Goal: Task Accomplishment & Management: Use online tool/utility

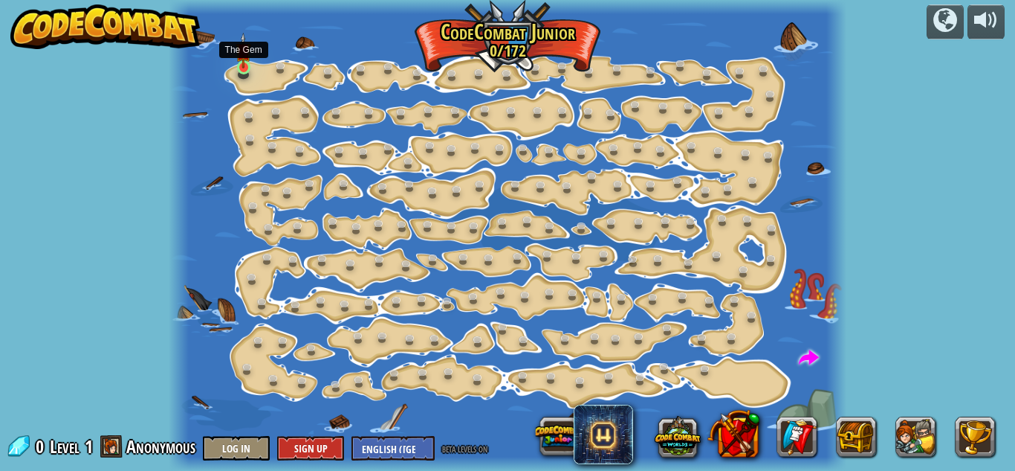
click at [245, 67] on img at bounding box center [244, 51] width 16 height 36
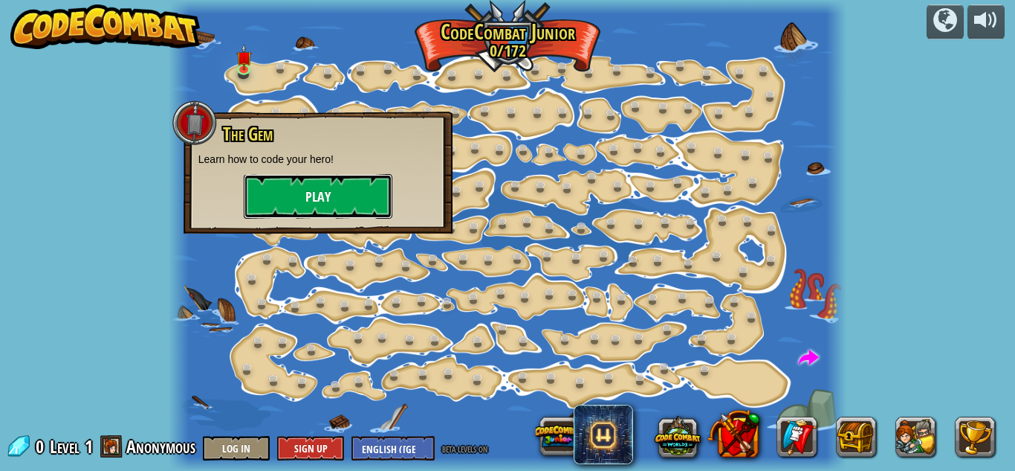
click at [322, 193] on button "Play" at bounding box center [318, 196] width 149 height 45
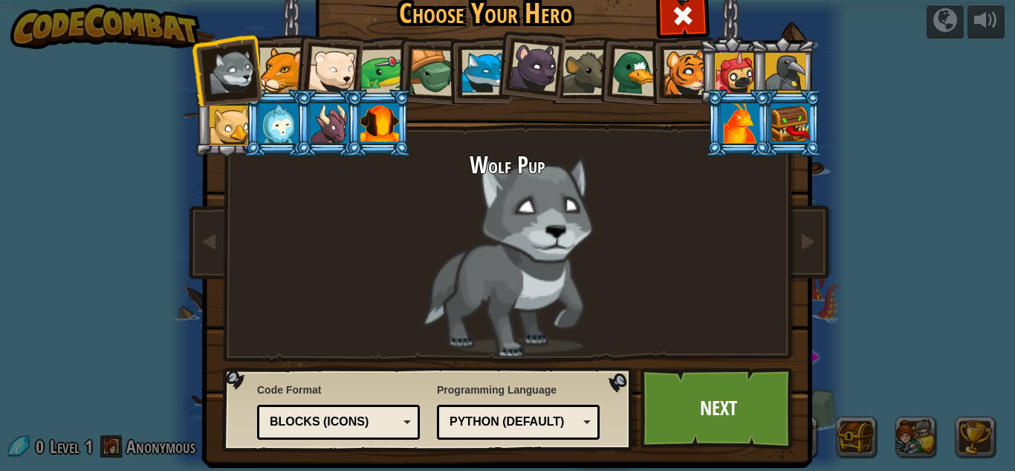
click at [259, 63] on div at bounding box center [281, 70] width 45 height 45
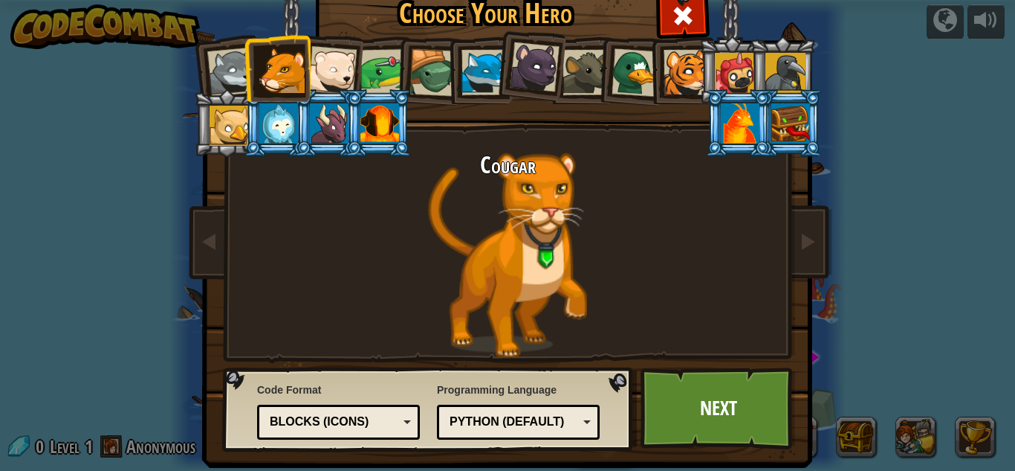
click at [332, 69] on div at bounding box center [332, 70] width 49 height 49
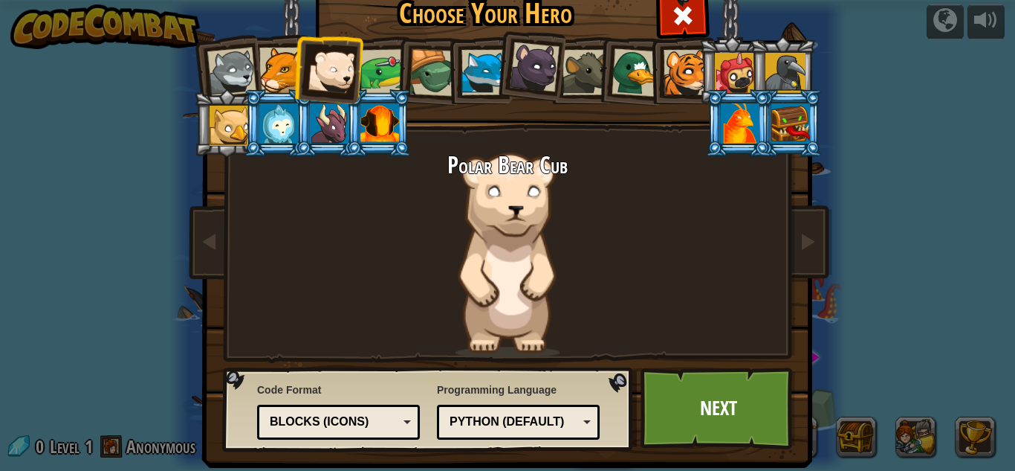
click at [392, 119] on div at bounding box center [380, 123] width 39 height 40
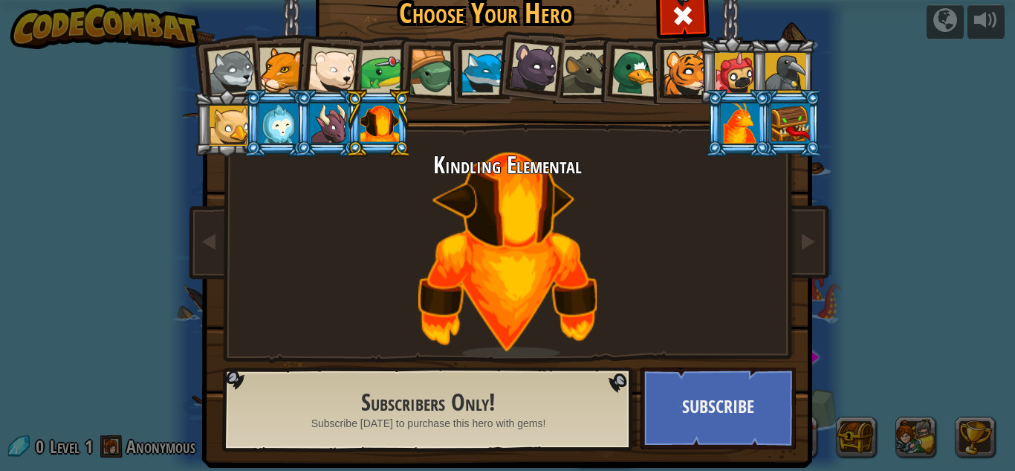
click at [632, 68] on div at bounding box center [636, 72] width 48 height 48
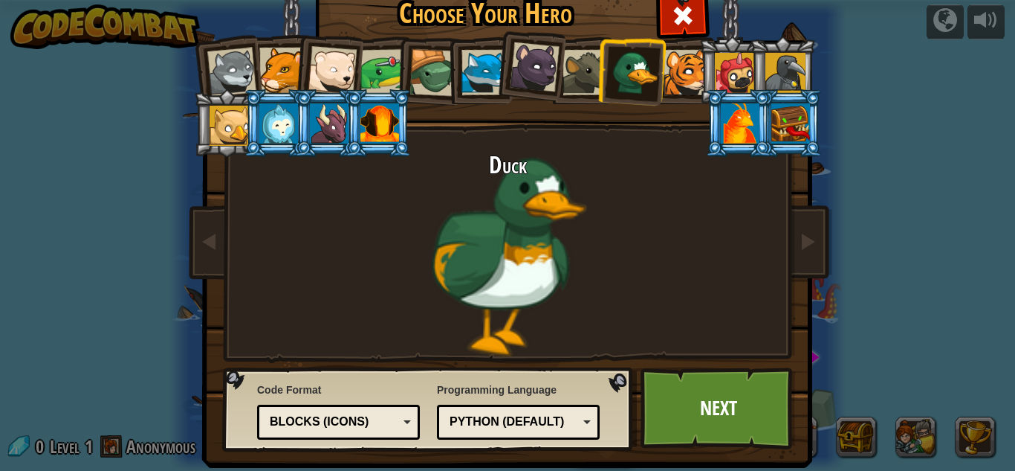
click at [224, 114] on div at bounding box center [230, 126] width 40 height 40
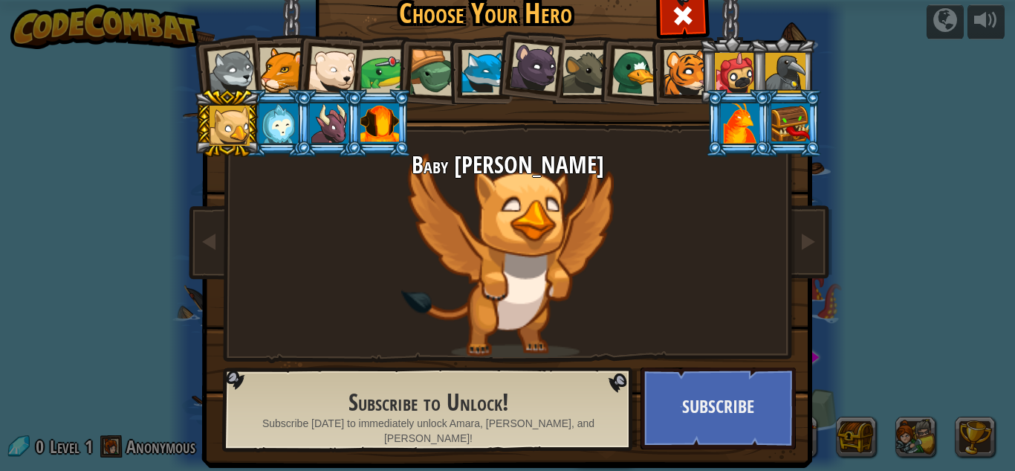
click at [323, 62] on div at bounding box center [332, 70] width 49 height 49
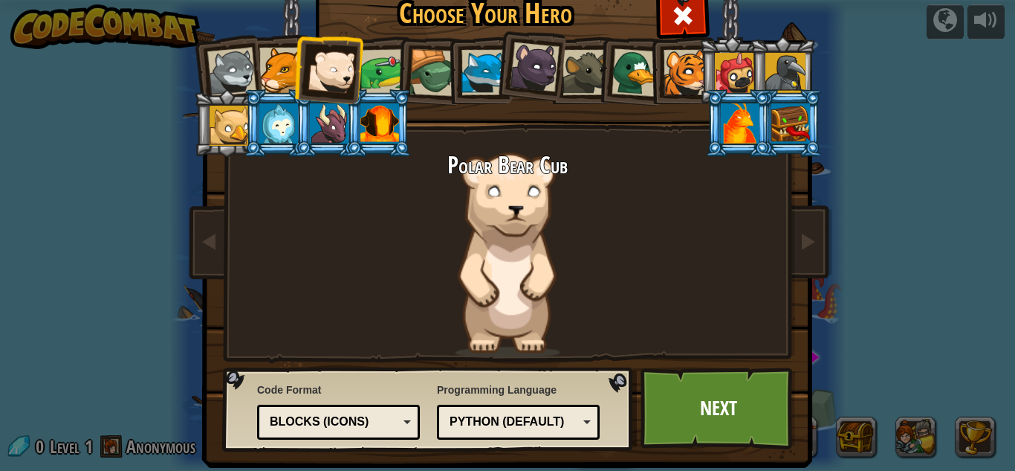
click at [382, 57] on div at bounding box center [384, 72] width 46 height 46
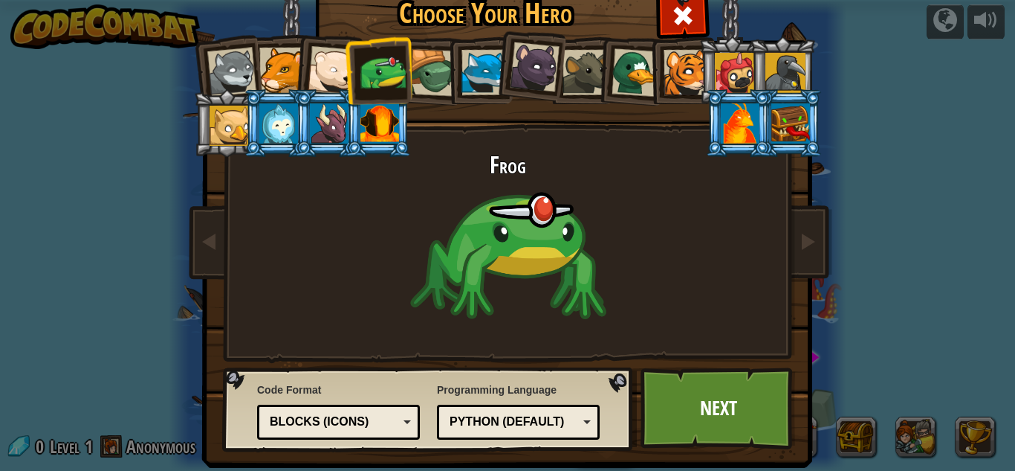
click at [431, 88] on div at bounding box center [434, 73] width 48 height 48
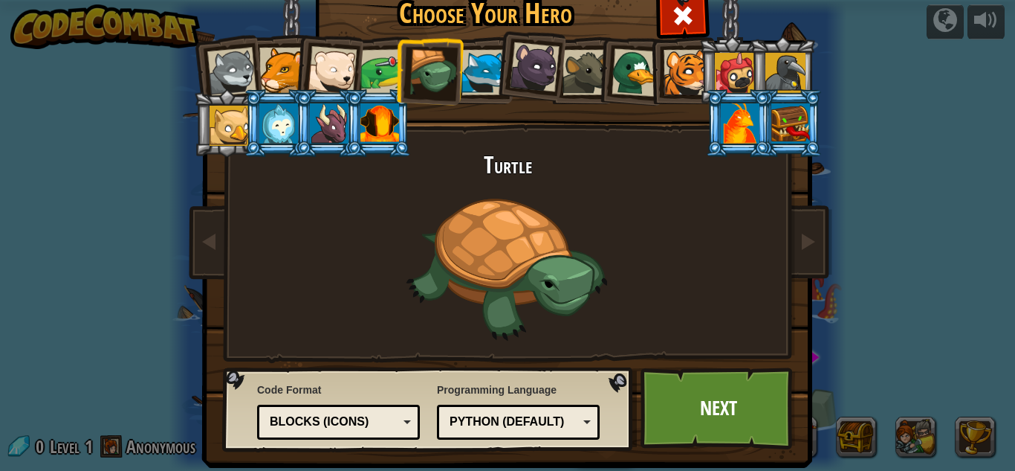
click at [474, 77] on div at bounding box center [484, 72] width 45 height 45
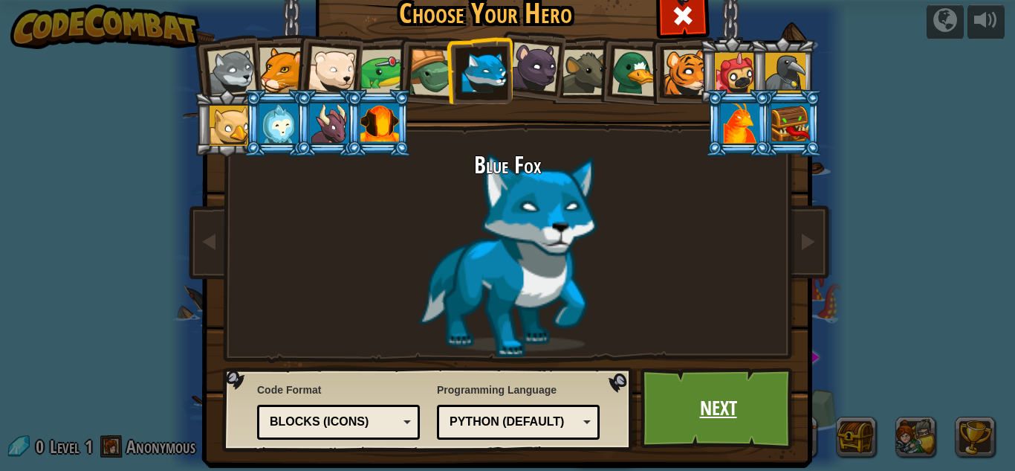
click at [672, 410] on link "Next" at bounding box center [718, 408] width 155 height 82
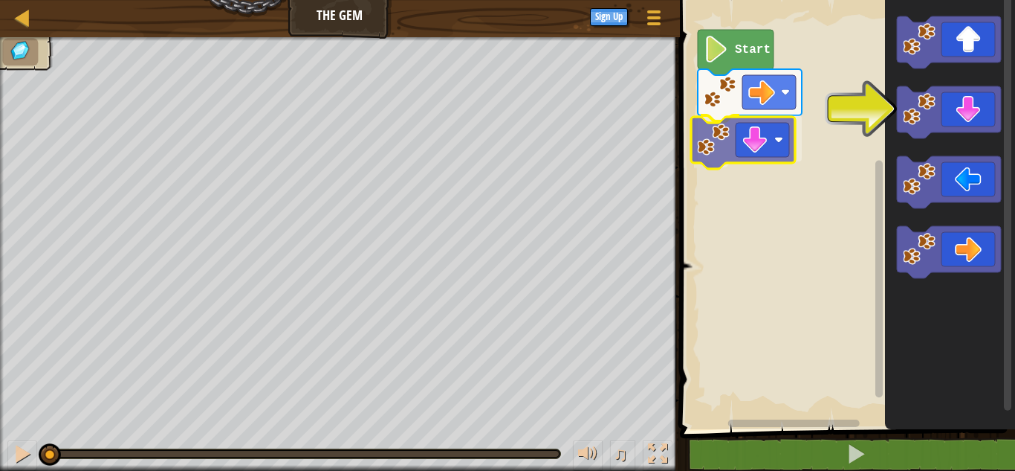
click at [750, 135] on div "Start" at bounding box center [846, 211] width 340 height 436
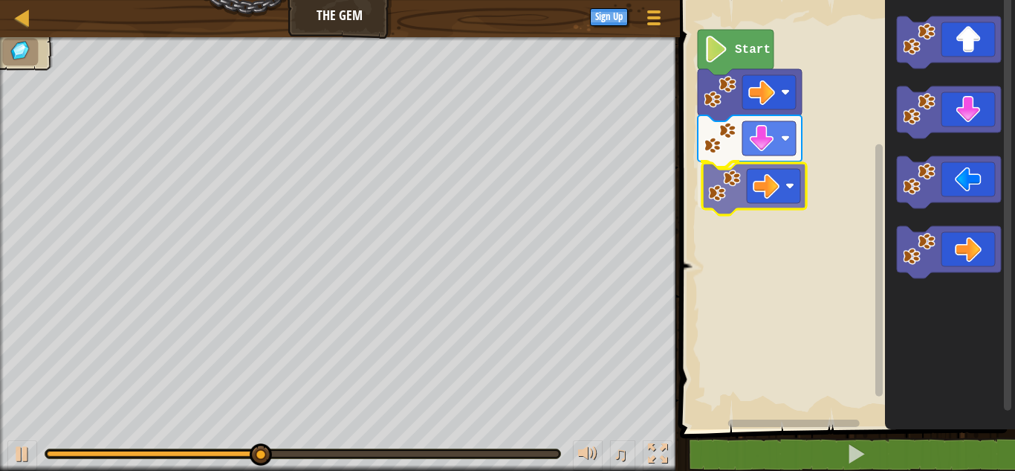
click at [751, 184] on div "Start" at bounding box center [846, 211] width 340 height 436
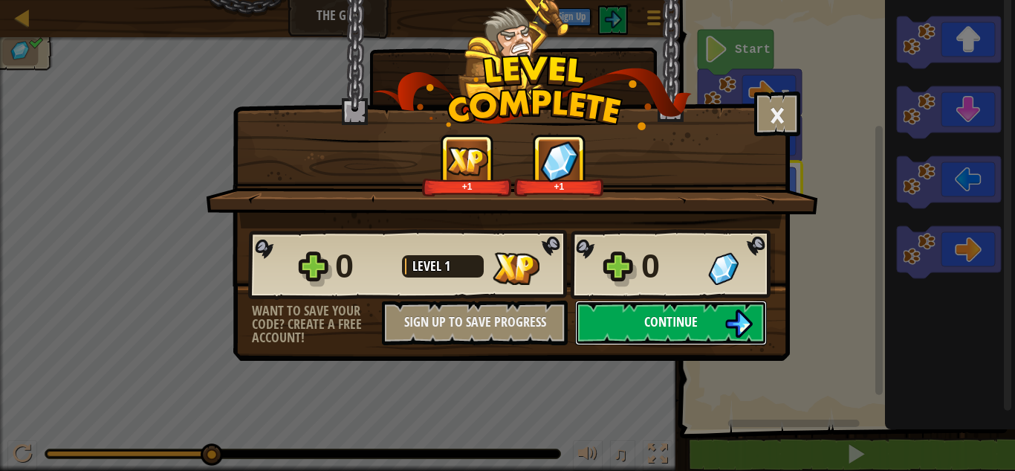
click at [704, 326] on button "Continue" at bounding box center [671, 322] width 192 height 45
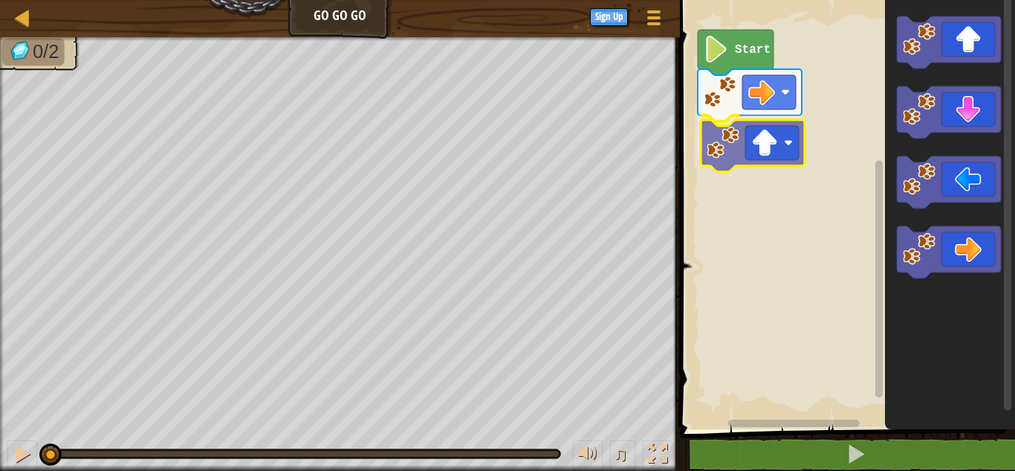
click at [737, 155] on div "Start" at bounding box center [846, 211] width 340 height 436
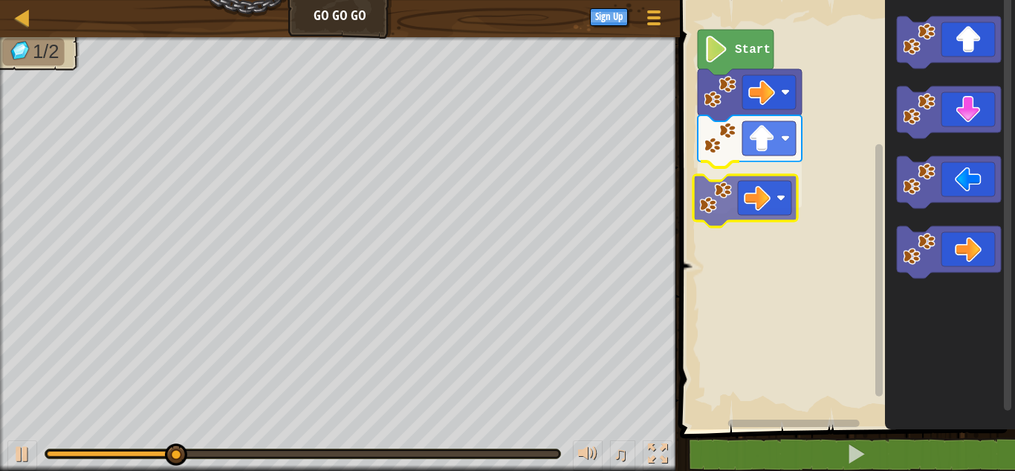
click at [760, 194] on div "Start" at bounding box center [846, 211] width 340 height 436
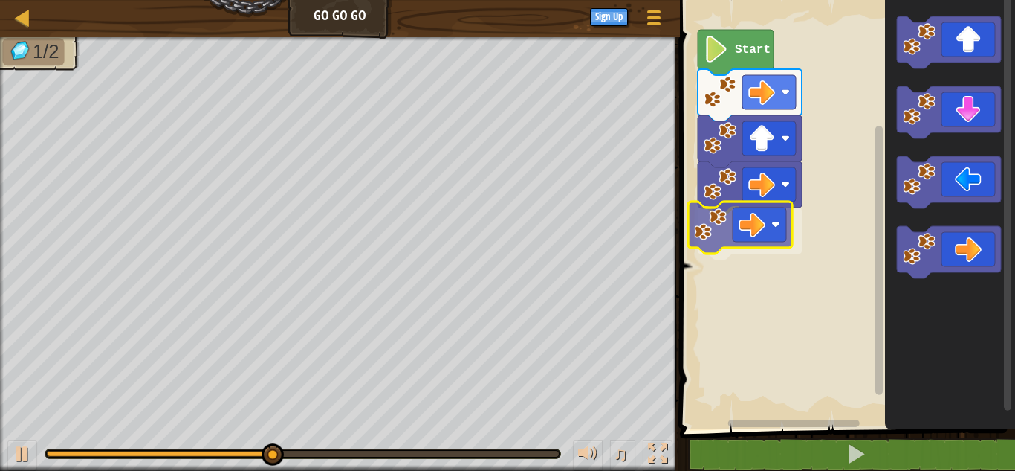
click at [772, 219] on div "Start" at bounding box center [846, 211] width 340 height 436
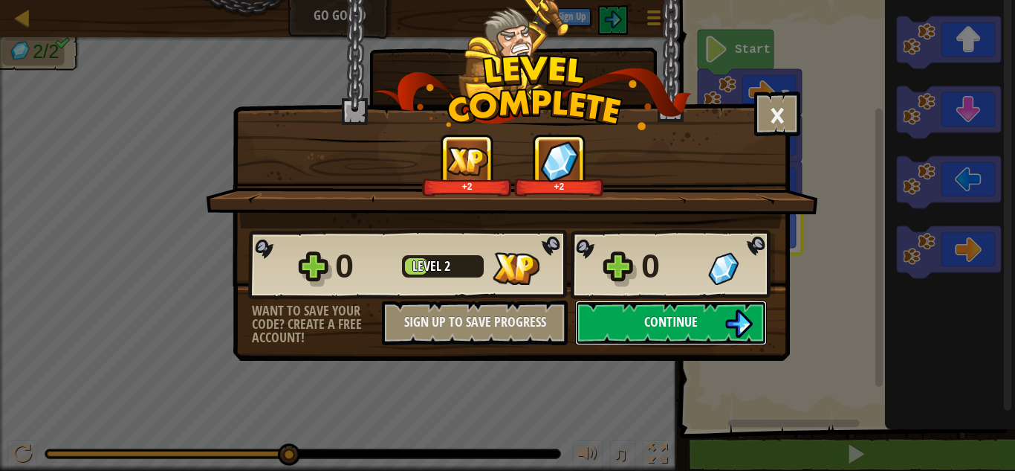
click at [642, 314] on button "Continue" at bounding box center [671, 322] width 192 height 45
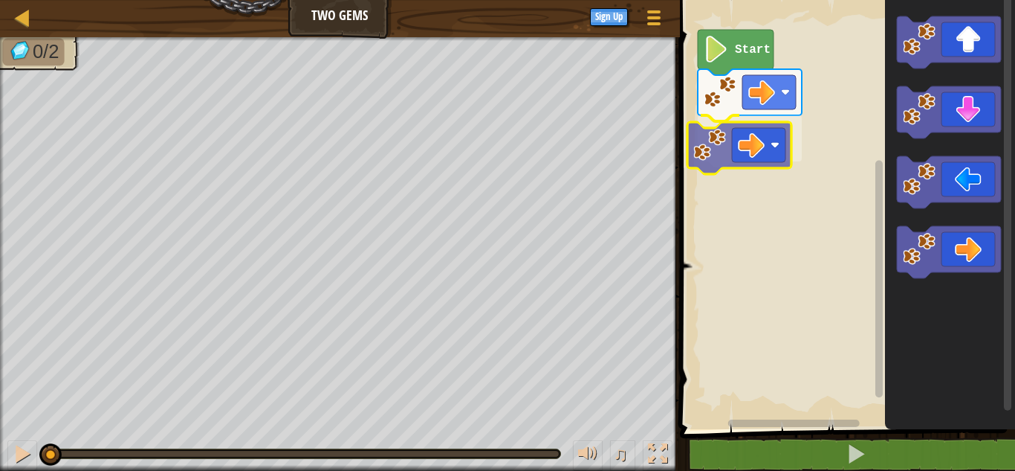
click at [770, 129] on div "Start" at bounding box center [846, 211] width 340 height 436
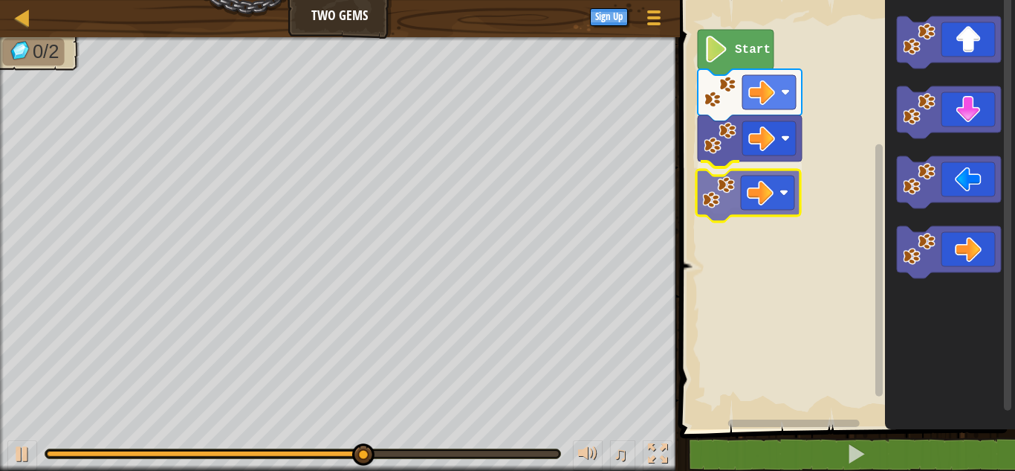
click at [755, 190] on div "Start" at bounding box center [846, 211] width 340 height 436
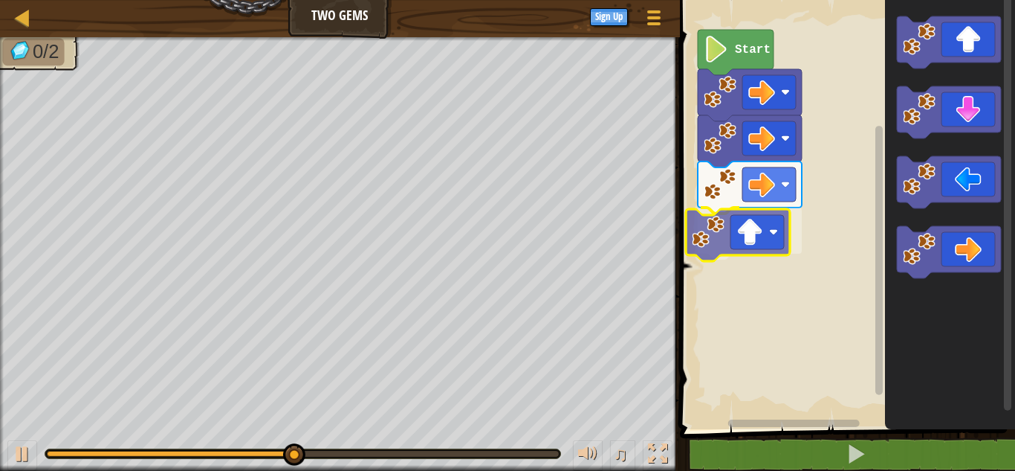
click at [784, 238] on div "Start" at bounding box center [846, 211] width 340 height 436
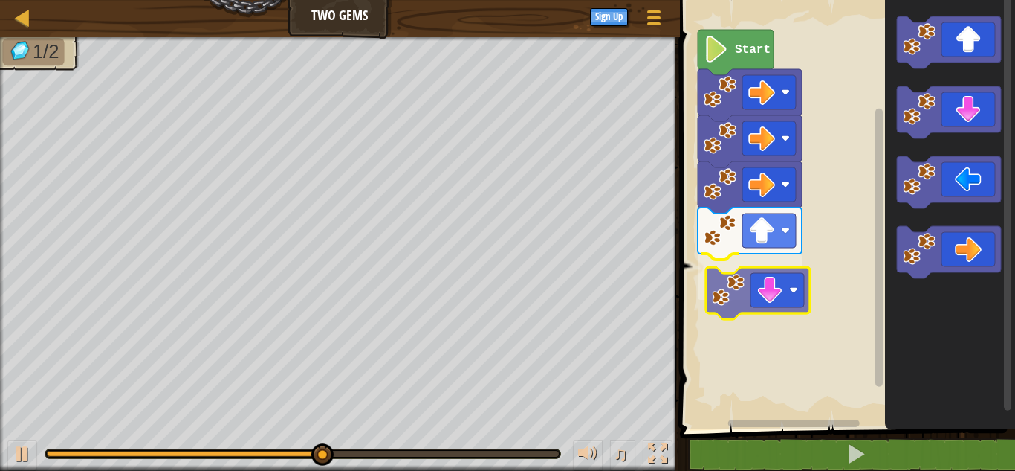
click at [792, 277] on div "Start" at bounding box center [846, 211] width 340 height 436
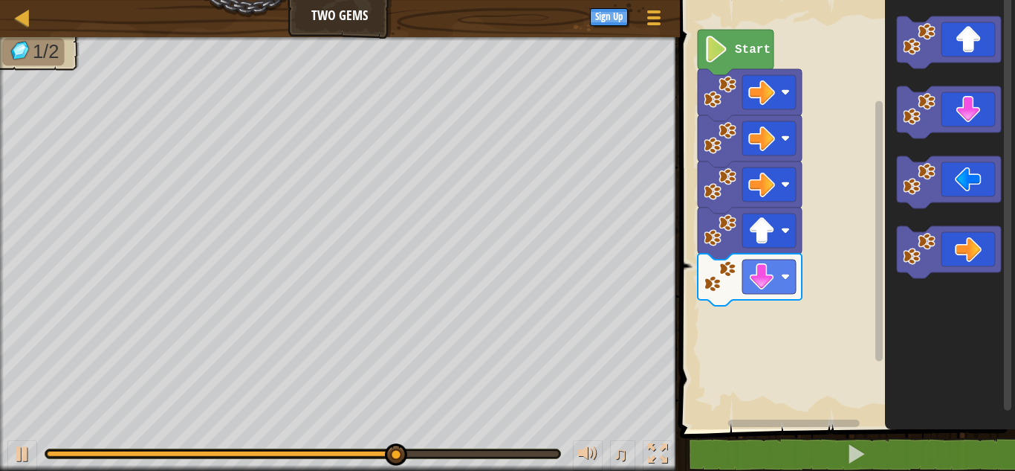
click at [825, 286] on div "Start" at bounding box center [846, 211] width 340 height 436
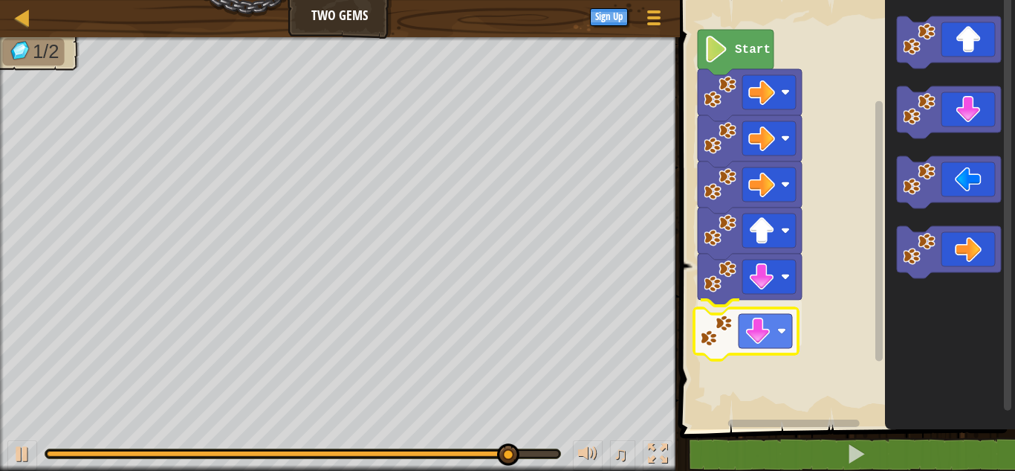
click at [755, 349] on div "Start" at bounding box center [846, 211] width 340 height 436
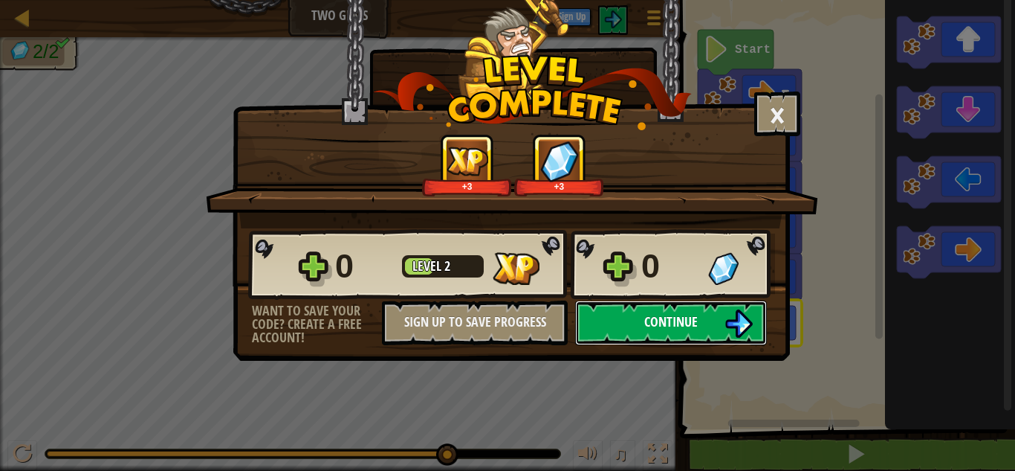
click at [682, 326] on span "Continue" at bounding box center [671, 321] width 54 height 19
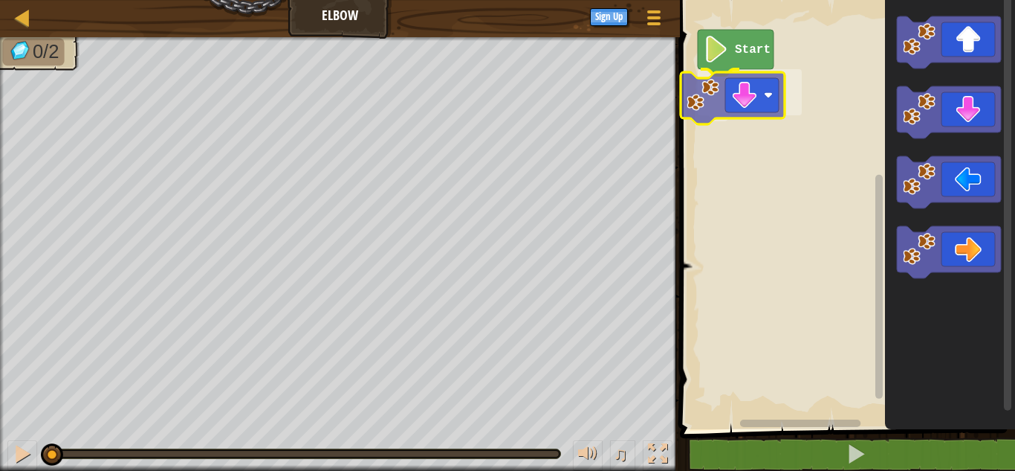
click at [736, 99] on div "Start" at bounding box center [846, 211] width 340 height 436
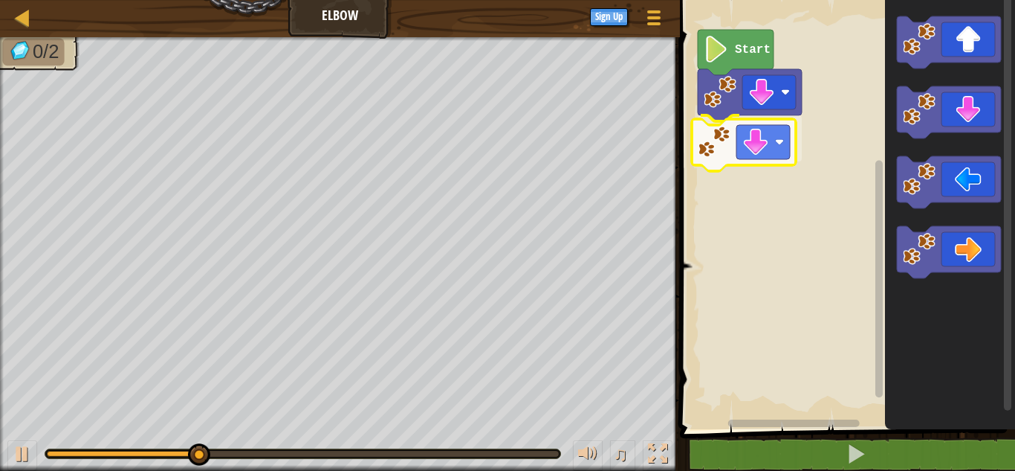
click at [728, 146] on div "Start" at bounding box center [846, 211] width 340 height 436
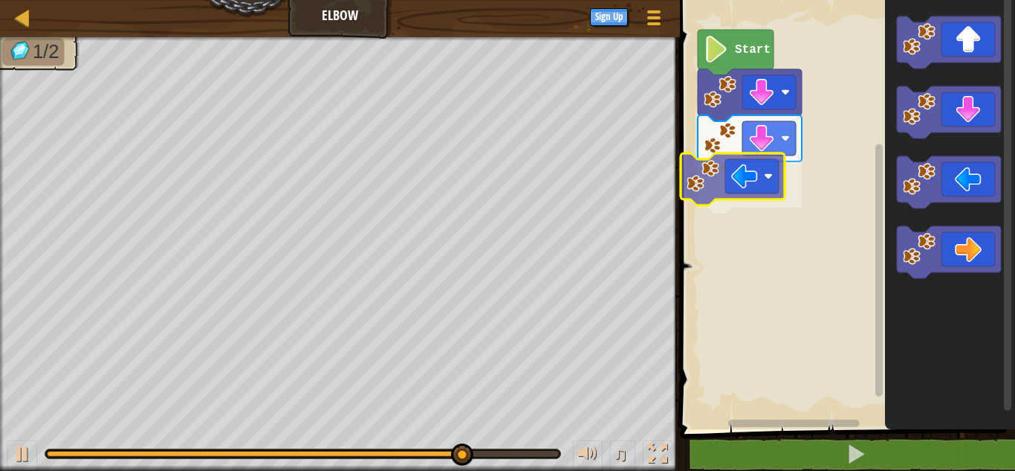
click at [744, 194] on div "Start" at bounding box center [846, 211] width 340 height 436
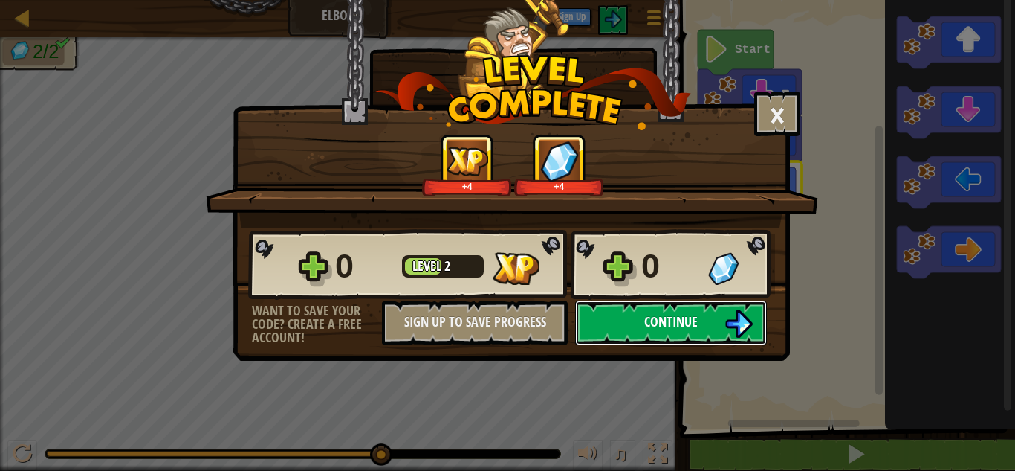
click at [697, 323] on span "Continue" at bounding box center [671, 321] width 54 height 19
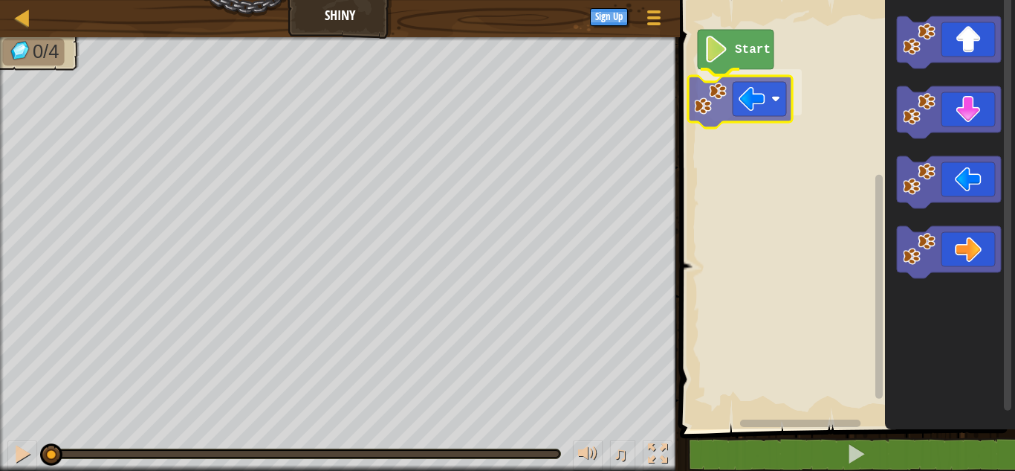
click at [740, 119] on div "Start" at bounding box center [846, 211] width 340 height 436
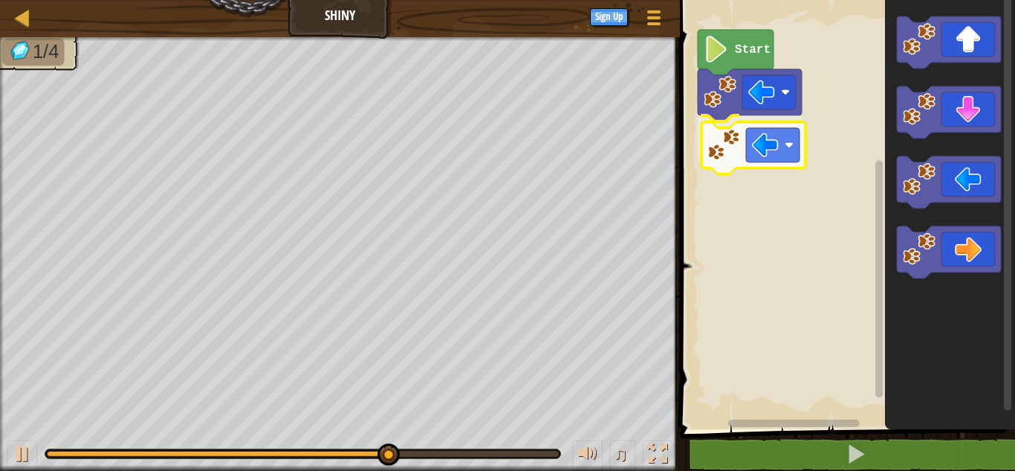
click at [784, 155] on div "Start" at bounding box center [846, 211] width 340 height 436
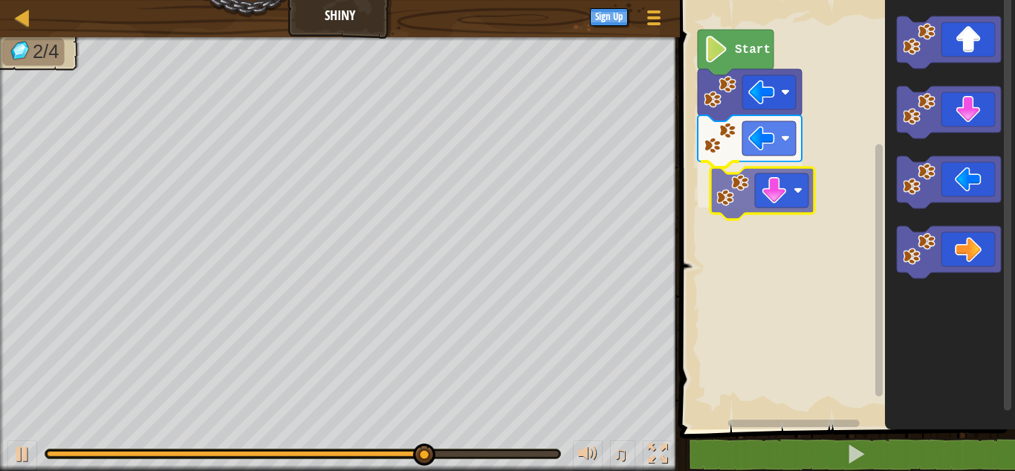
click at [771, 189] on div "Start" at bounding box center [846, 211] width 340 height 436
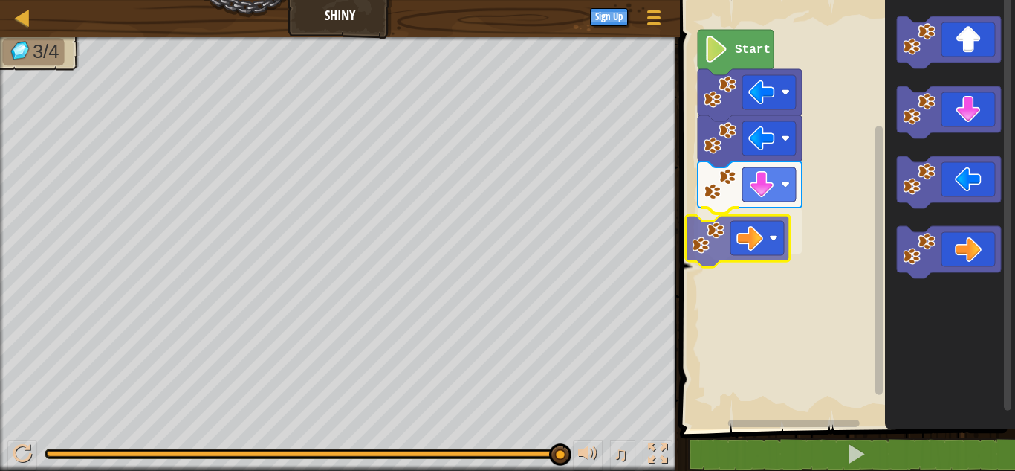
click at [720, 236] on div "Start" at bounding box center [846, 211] width 340 height 436
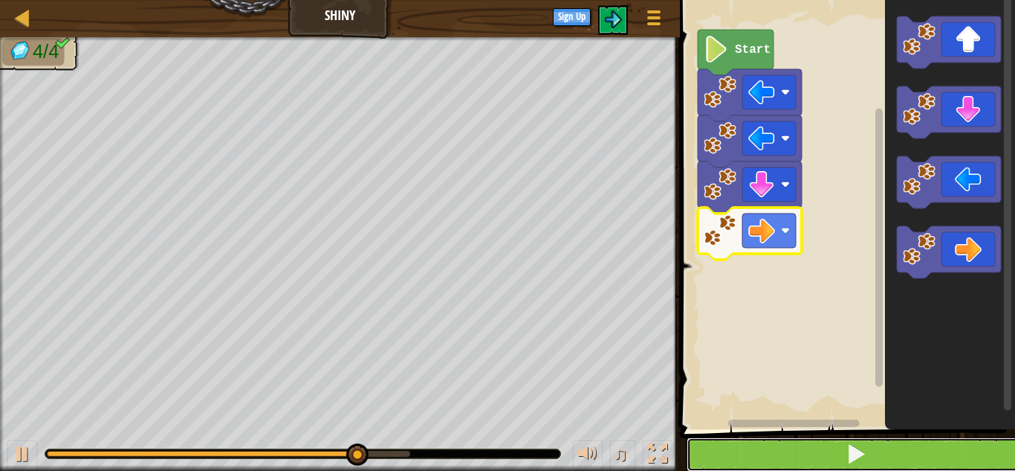
click at [737, 444] on button at bounding box center [857, 454] width 340 height 34
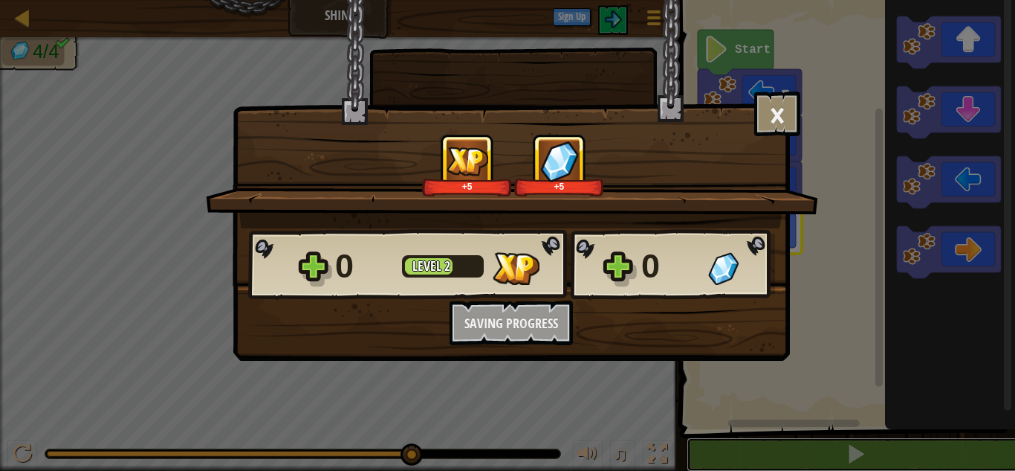
scroll to position [1, 0]
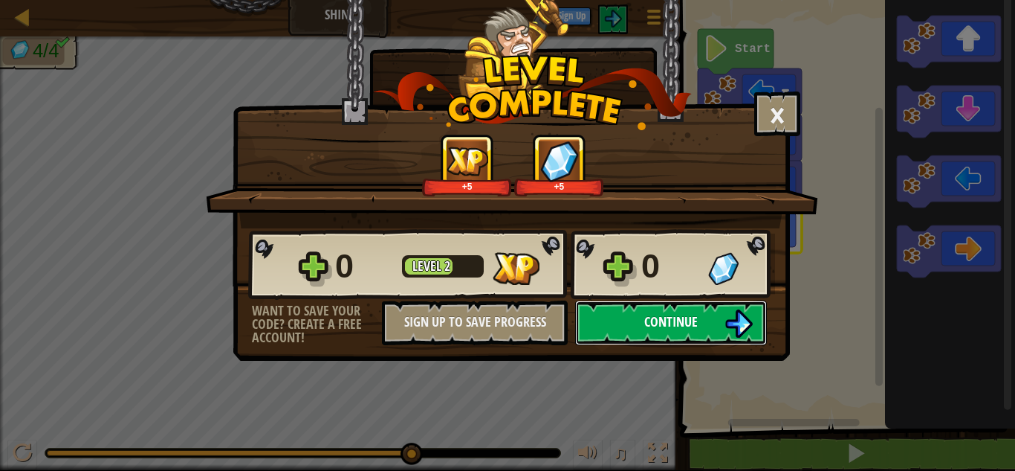
click at [710, 328] on button "Continue" at bounding box center [671, 322] width 192 height 45
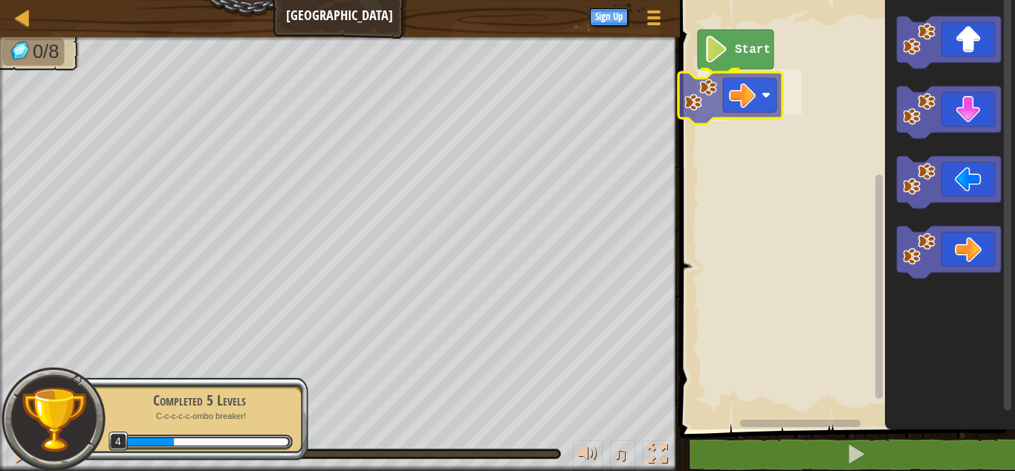
click at [739, 92] on div "Start" at bounding box center [846, 211] width 340 height 436
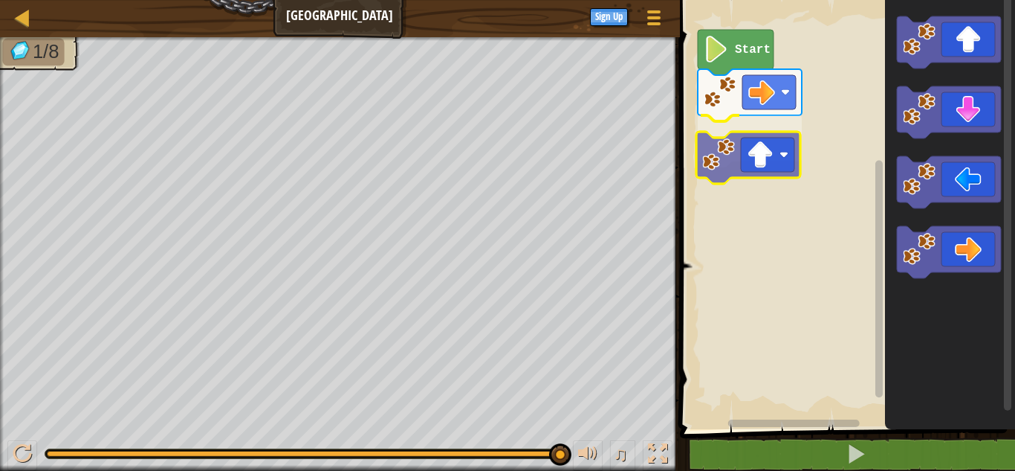
click at [796, 162] on div "Start" at bounding box center [846, 211] width 340 height 436
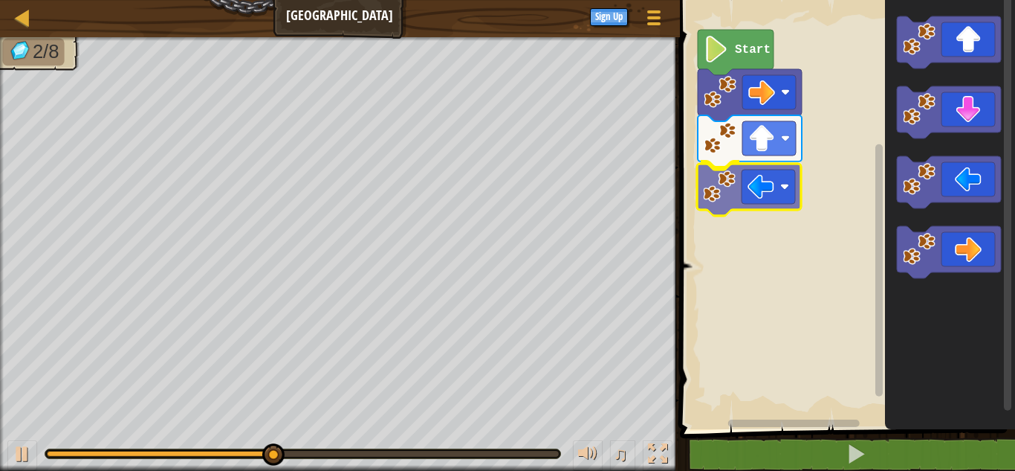
click at [752, 178] on div "Start" at bounding box center [846, 211] width 340 height 436
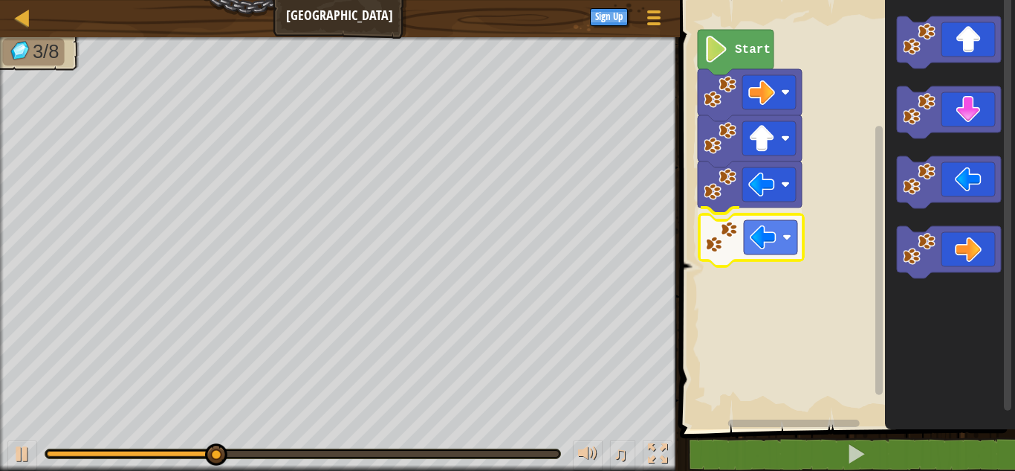
click at [769, 244] on div "Start" at bounding box center [846, 211] width 340 height 436
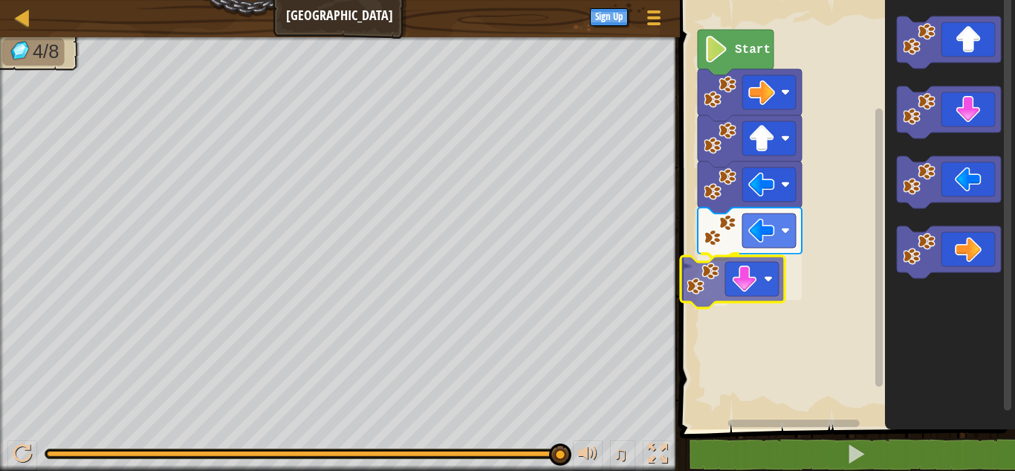
click at [770, 285] on div "Start" at bounding box center [846, 211] width 340 height 436
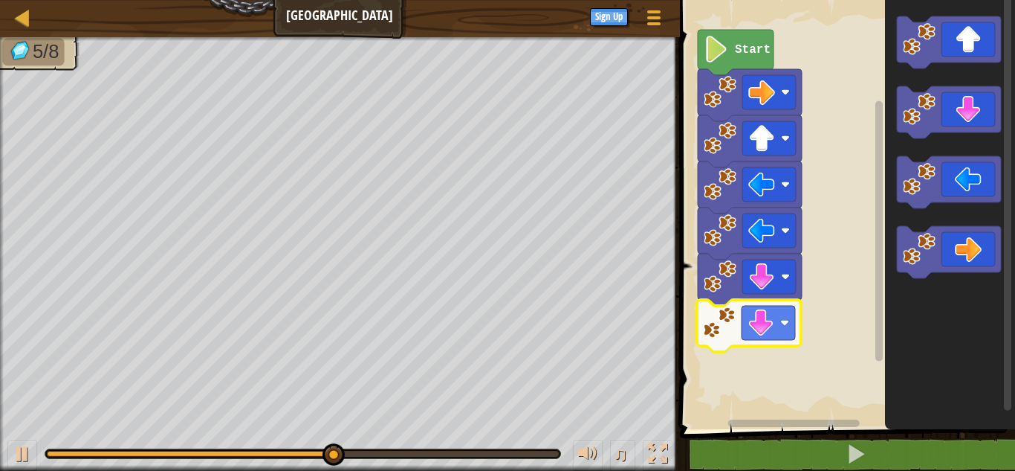
click at [778, 328] on div "Start" at bounding box center [846, 211] width 340 height 436
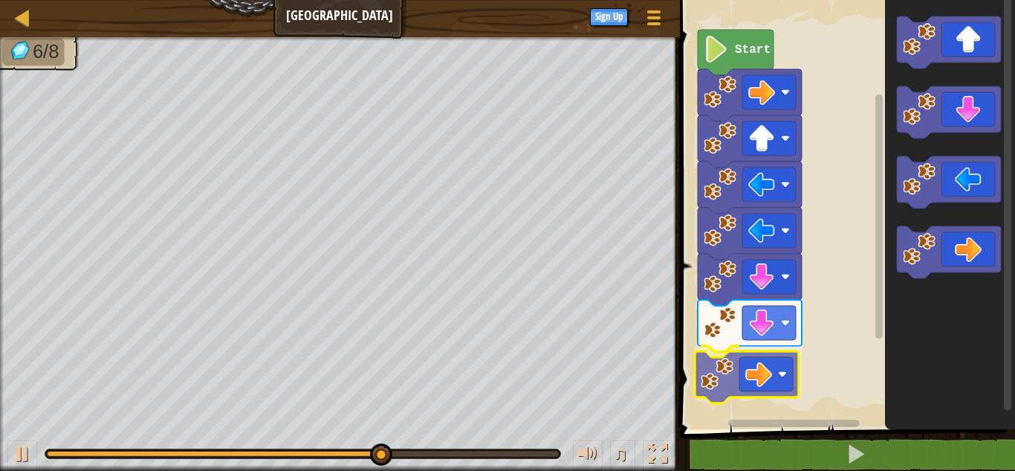
click at [788, 373] on div "Start" at bounding box center [846, 211] width 340 height 436
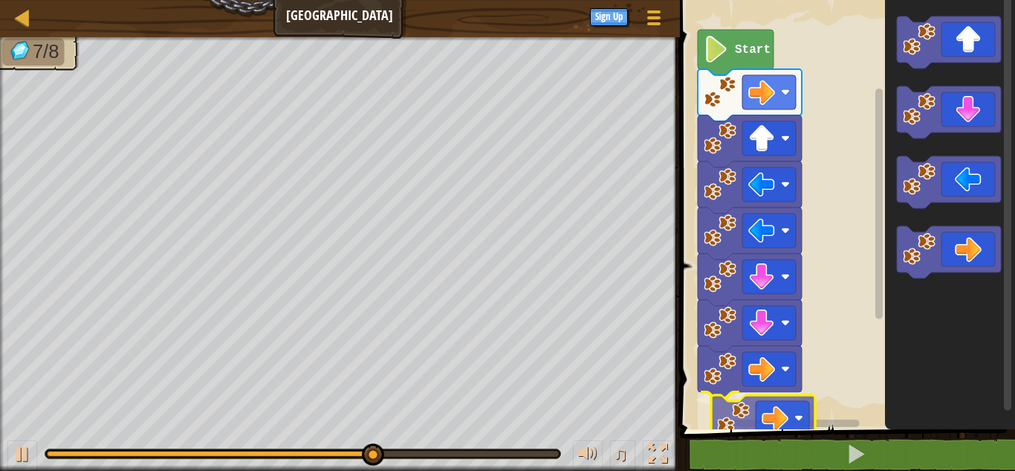
click at [783, 426] on div "Start" at bounding box center [846, 211] width 340 height 436
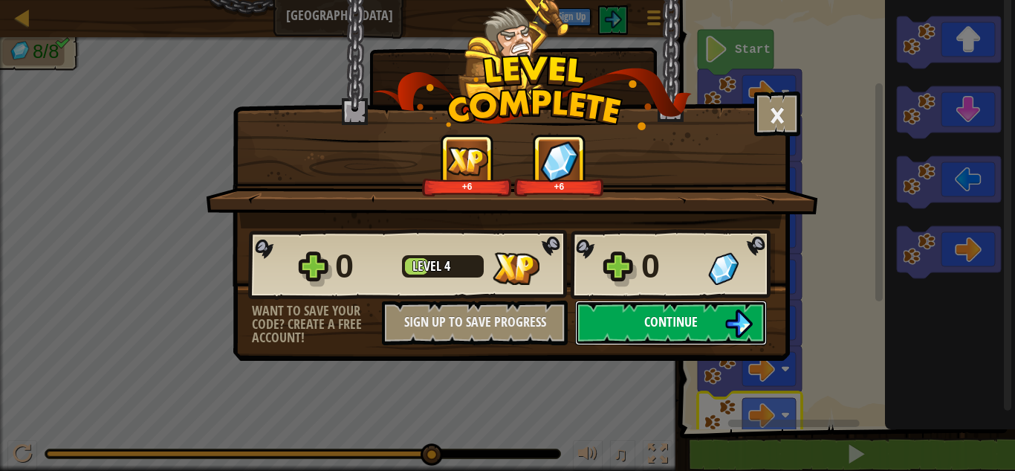
click at [667, 317] on span "Continue" at bounding box center [671, 321] width 54 height 19
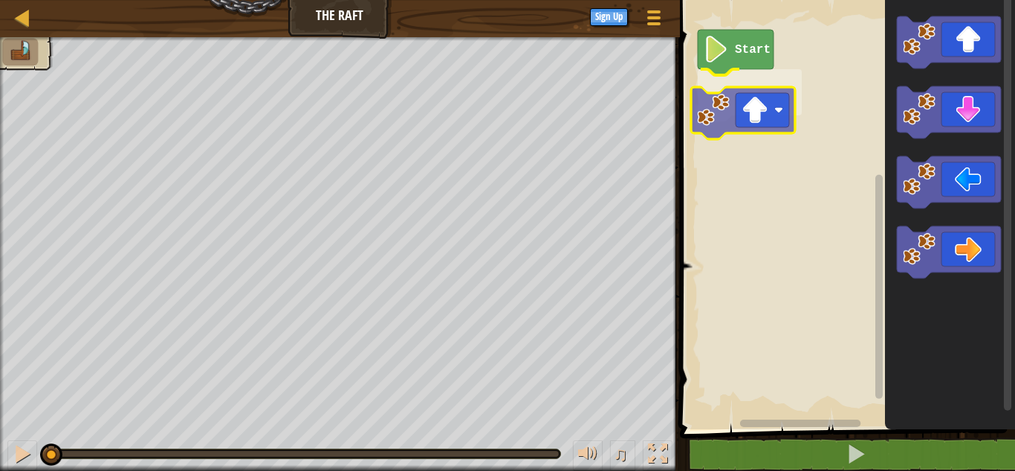
click at [755, 109] on div "Start" at bounding box center [846, 211] width 340 height 436
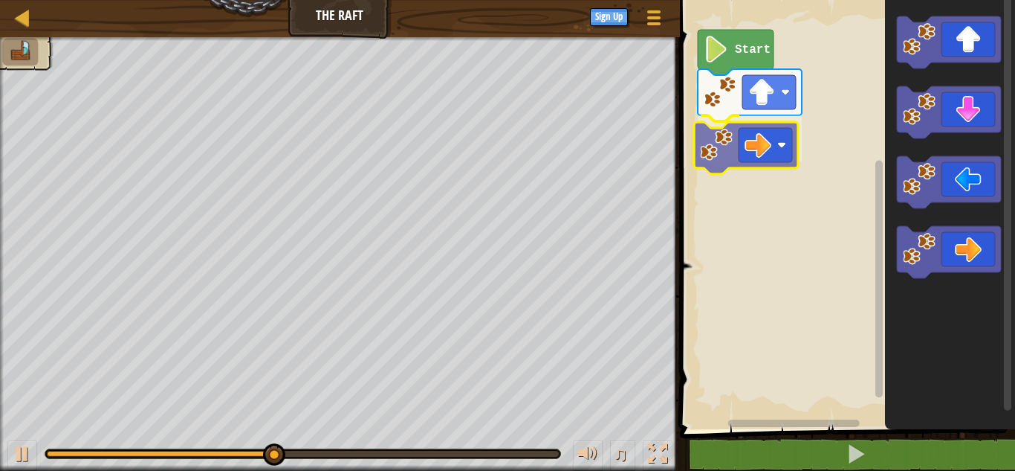
click at [744, 146] on div "Start" at bounding box center [846, 211] width 340 height 436
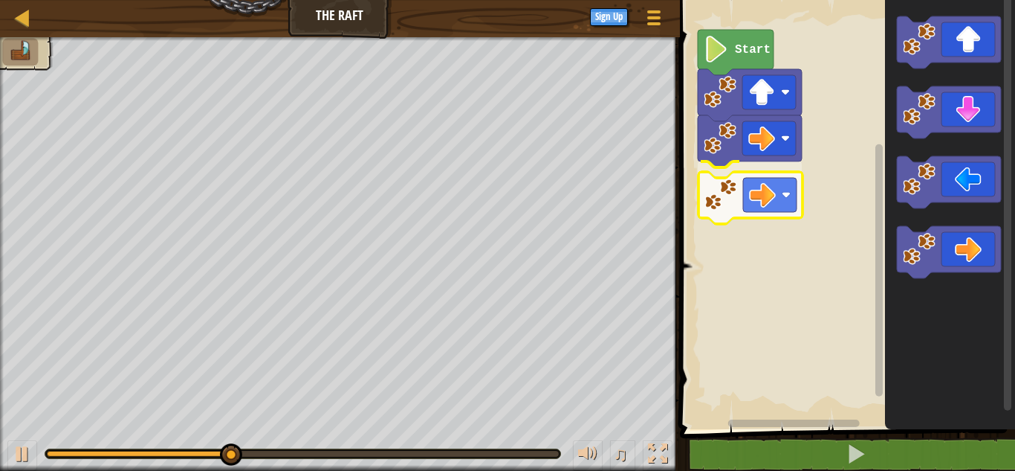
click at [755, 190] on div "Start" at bounding box center [846, 211] width 340 height 436
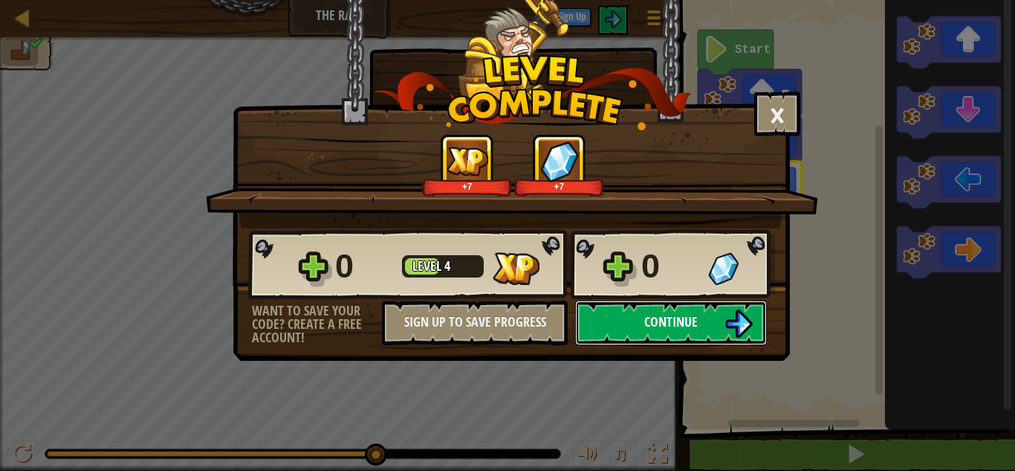
click at [678, 316] on span "Continue" at bounding box center [671, 321] width 54 height 19
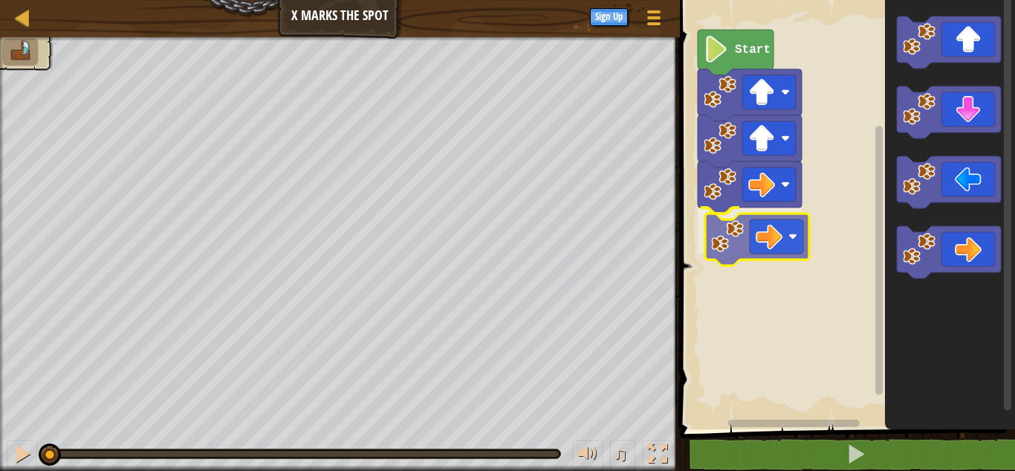
click at [781, 245] on div "Start" at bounding box center [846, 211] width 340 height 436
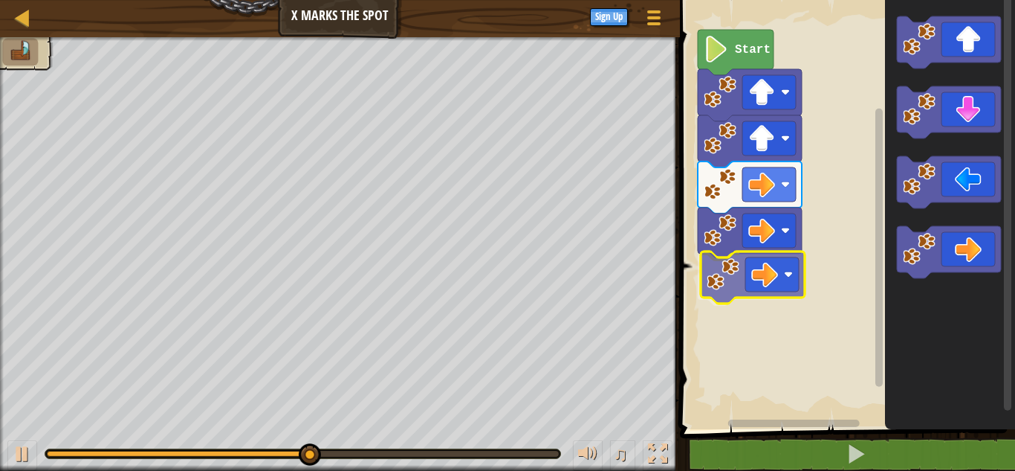
click at [749, 292] on div "Start" at bounding box center [846, 211] width 340 height 436
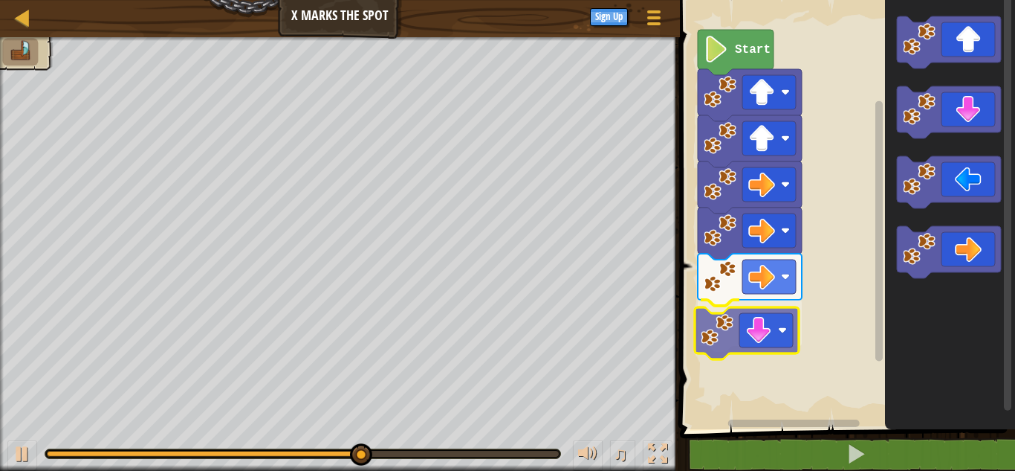
click at [769, 317] on div "Start" at bounding box center [846, 211] width 340 height 436
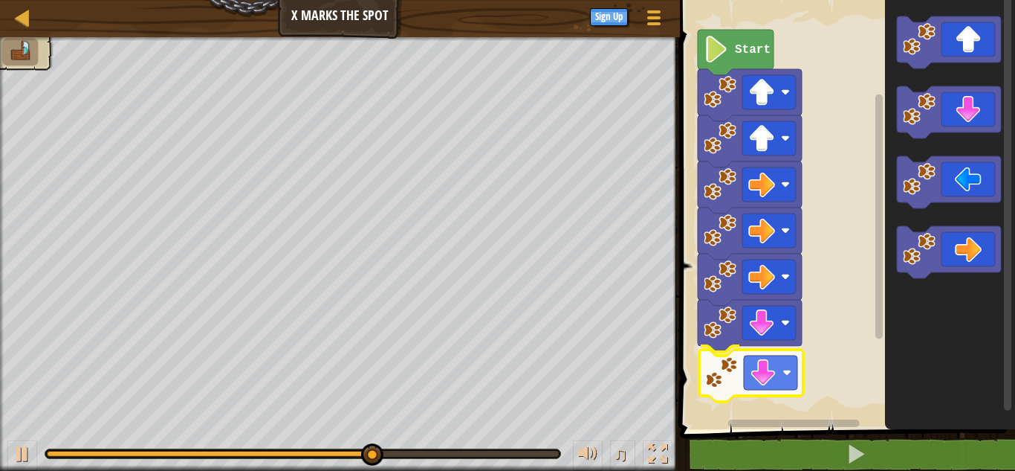
click at [769, 352] on div "Start" at bounding box center [846, 211] width 340 height 436
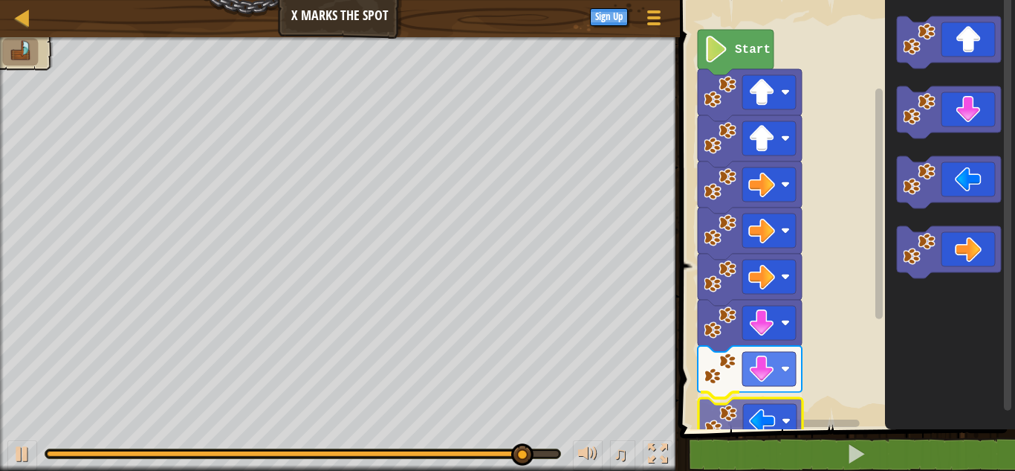
click at [773, 427] on div "Start" at bounding box center [846, 211] width 340 height 436
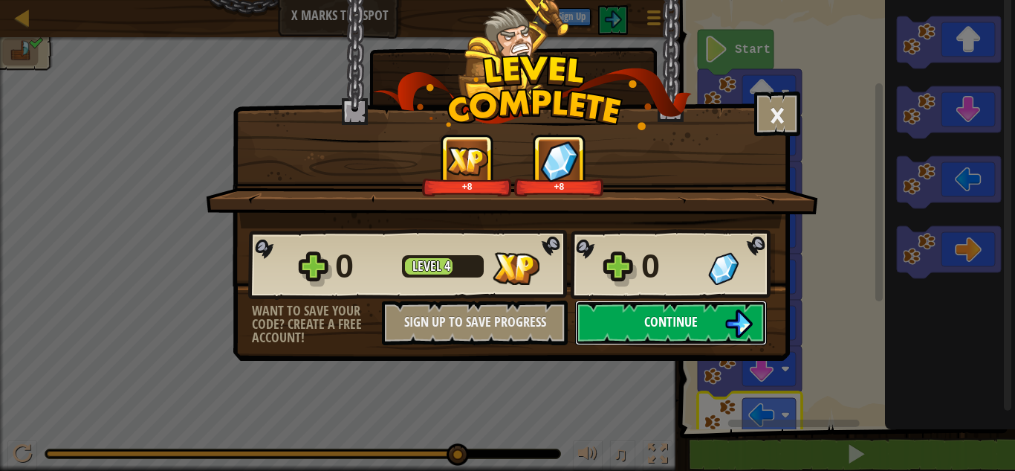
click at [648, 309] on button "Continue" at bounding box center [671, 322] width 192 height 45
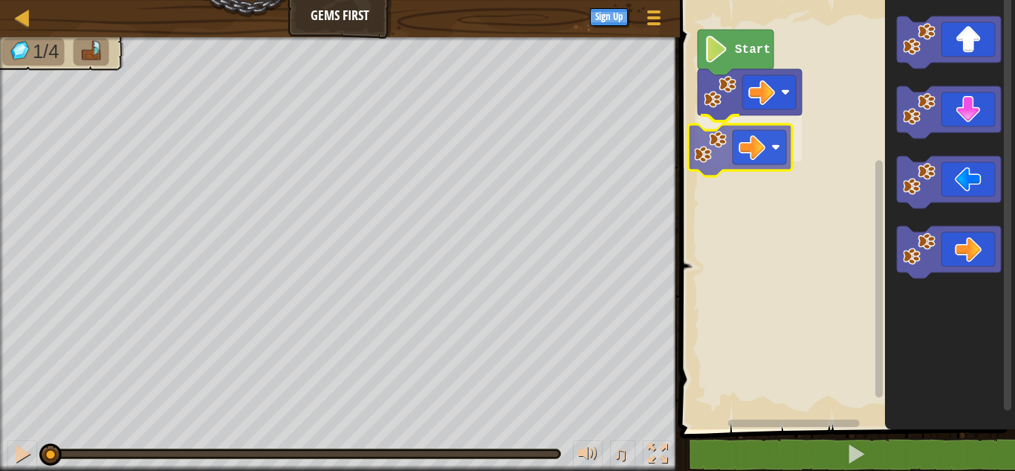
click at [756, 168] on div "Start" at bounding box center [846, 211] width 340 height 436
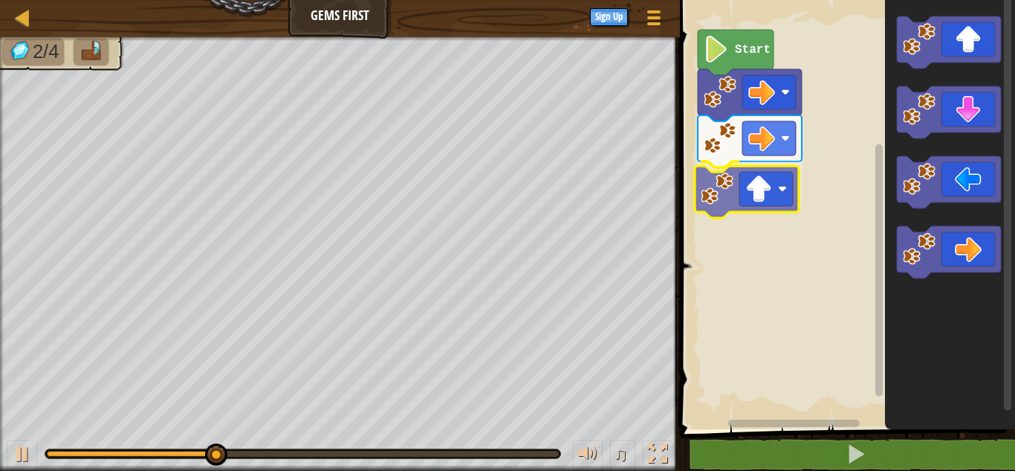
click at [766, 193] on div "Start" at bounding box center [846, 211] width 340 height 436
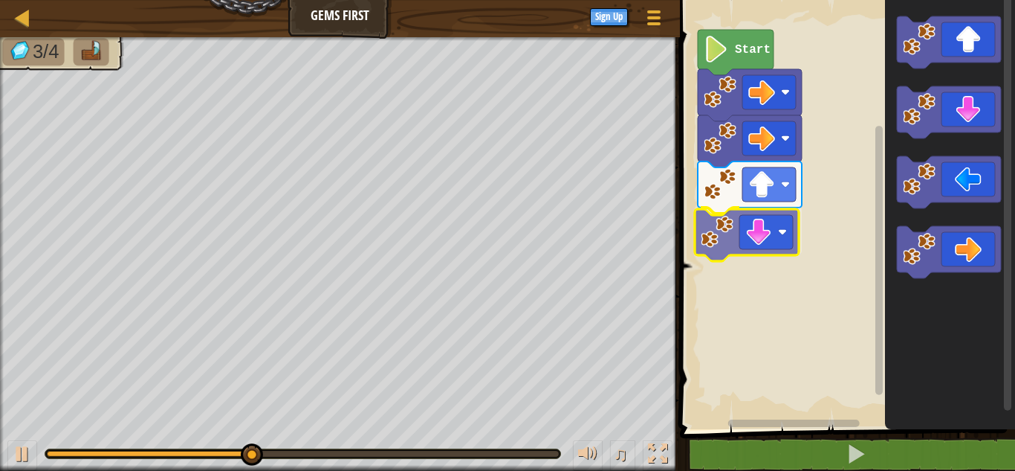
click at [737, 223] on div "Start" at bounding box center [846, 211] width 340 height 436
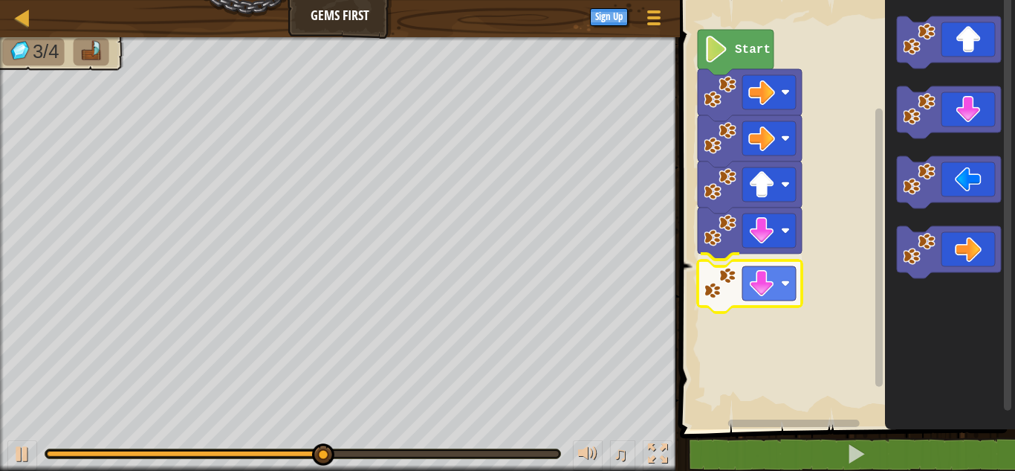
click at [763, 281] on div "Start" at bounding box center [846, 211] width 340 height 436
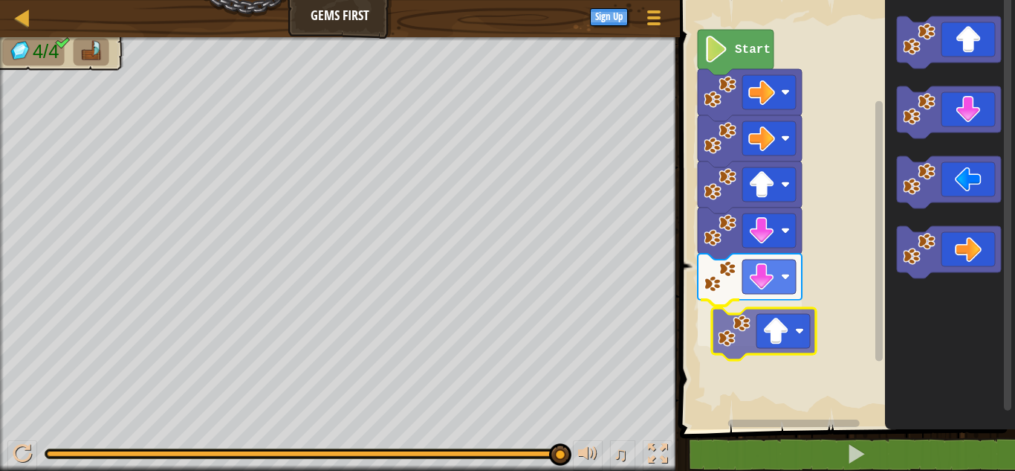
click at [775, 323] on div "Start" at bounding box center [846, 211] width 340 height 436
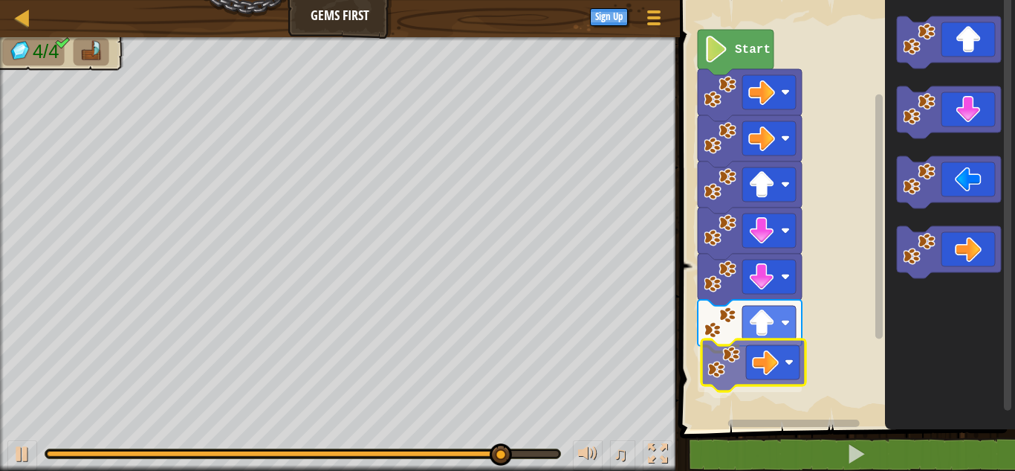
click at [786, 378] on div "Start" at bounding box center [846, 211] width 340 height 436
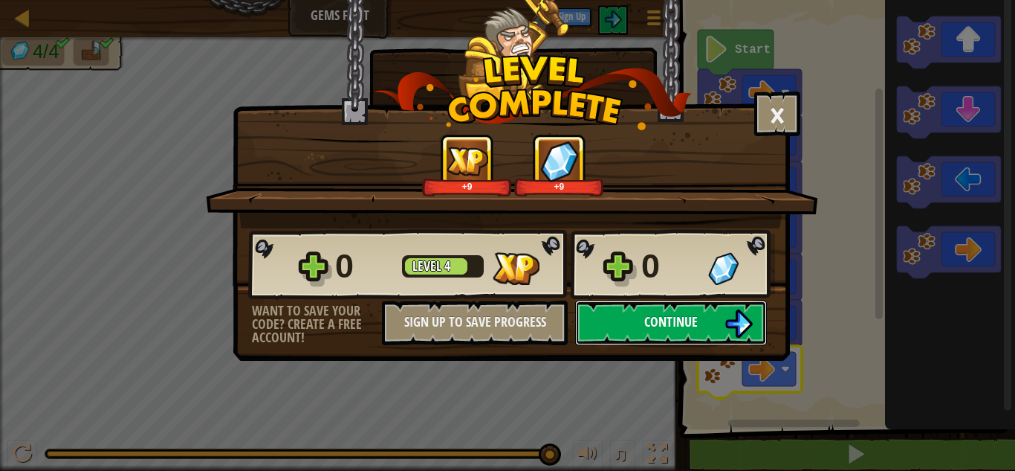
click at [717, 312] on button "Continue" at bounding box center [671, 322] width 192 height 45
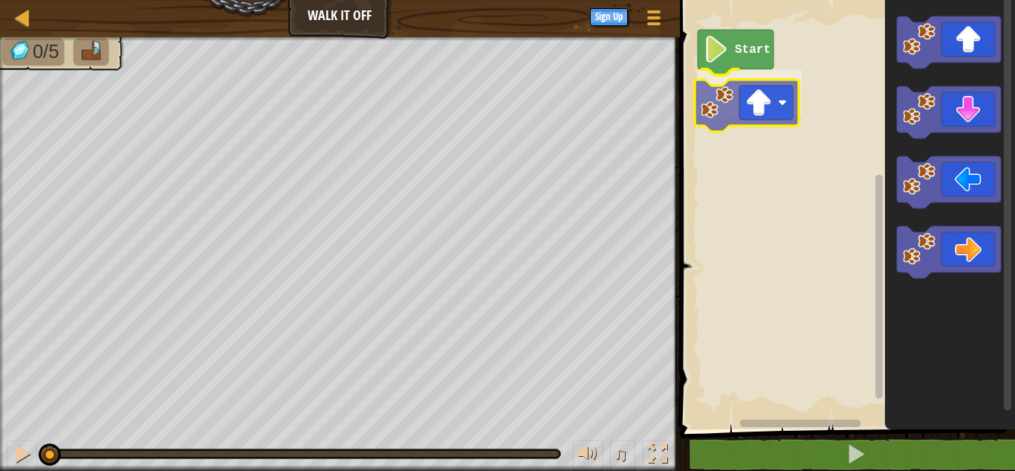
click at [754, 109] on div "Start" at bounding box center [846, 211] width 340 height 436
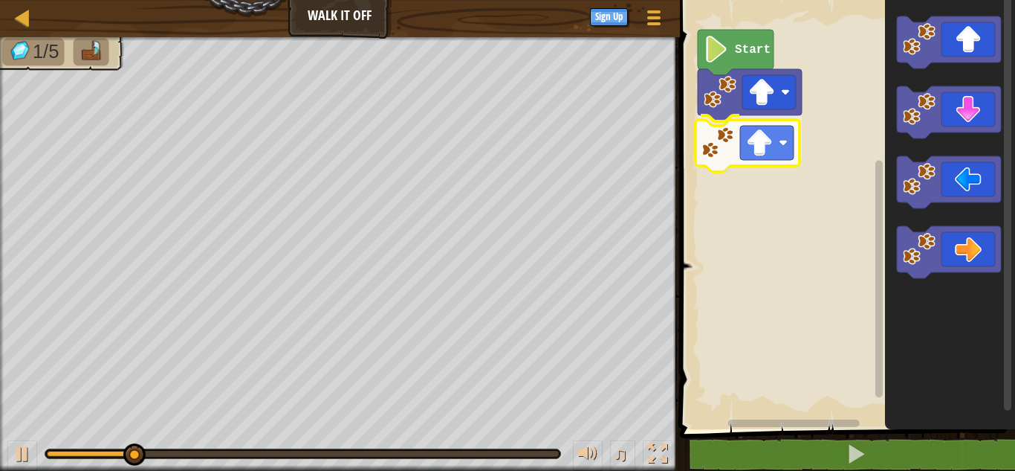
click at [783, 153] on div "Start" at bounding box center [846, 211] width 340 height 436
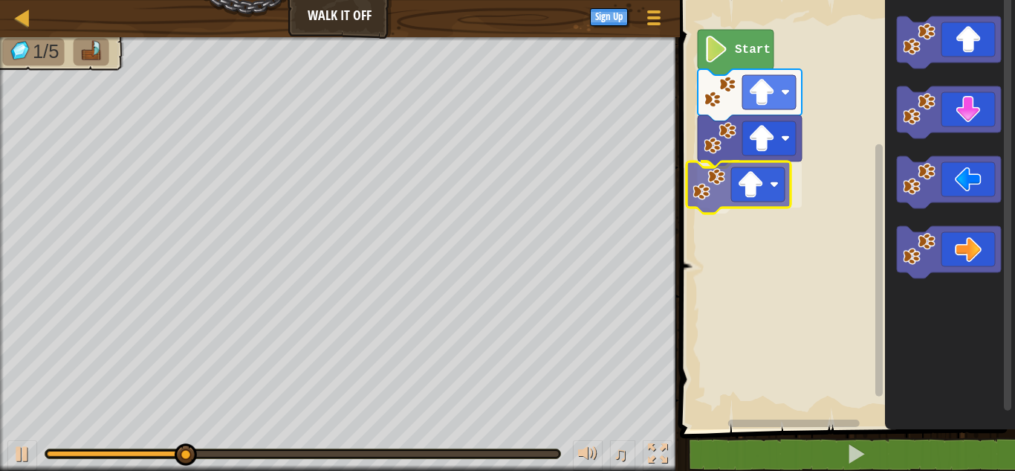
click at [781, 189] on div "Start" at bounding box center [846, 211] width 340 height 436
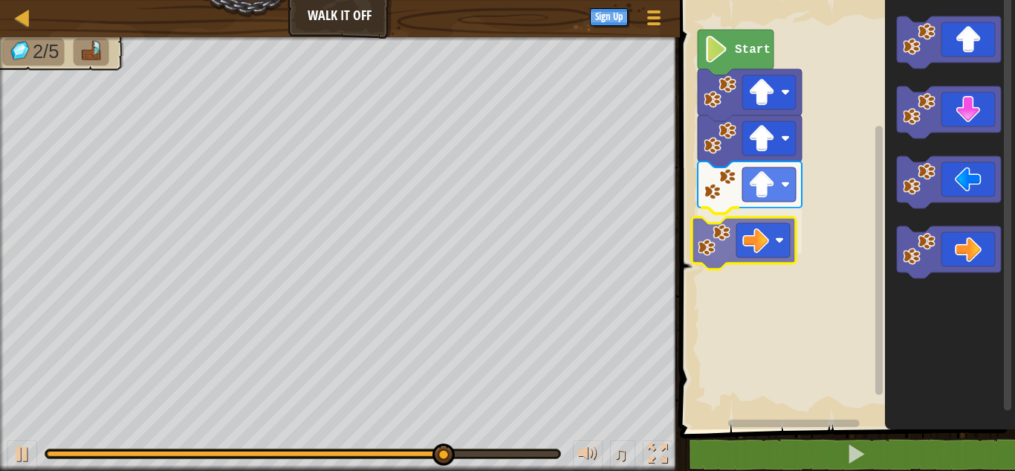
click at [764, 237] on div "Start" at bounding box center [846, 211] width 340 height 436
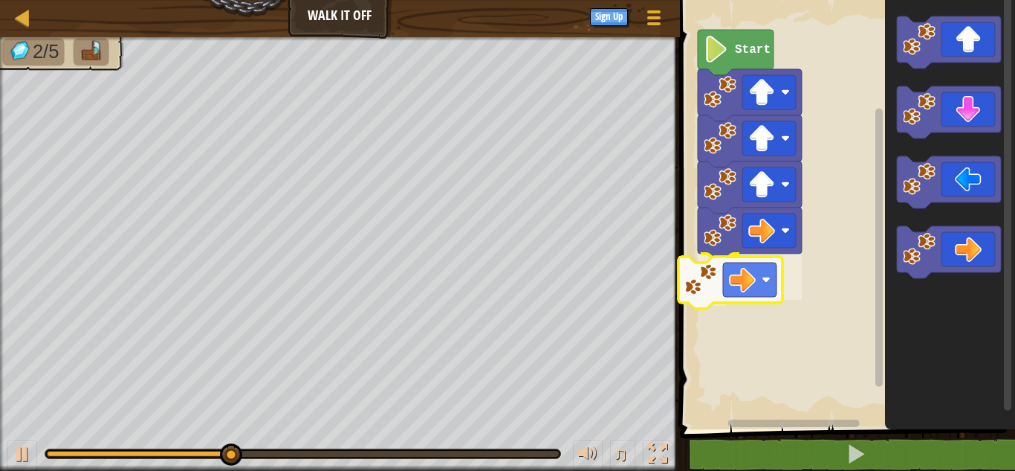
click at [761, 291] on div "Start" at bounding box center [846, 211] width 340 height 436
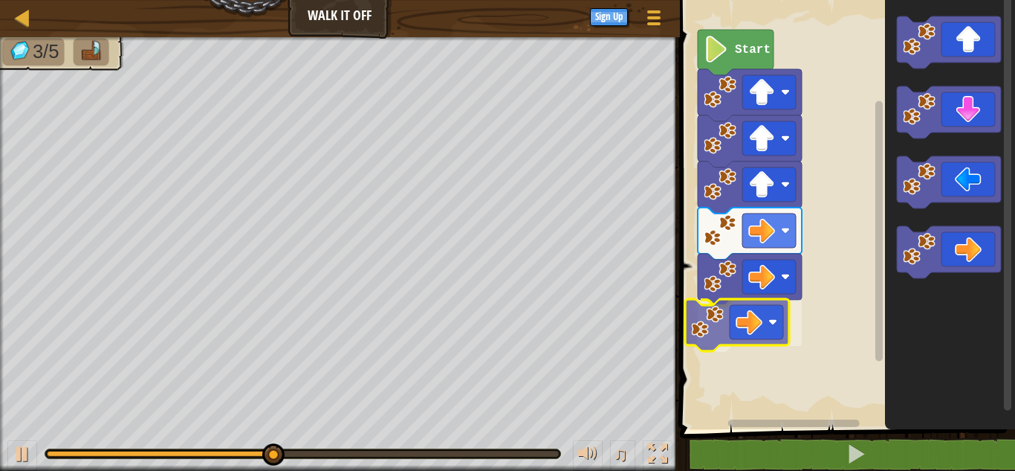
click at [754, 328] on div "Start" at bounding box center [846, 211] width 340 height 436
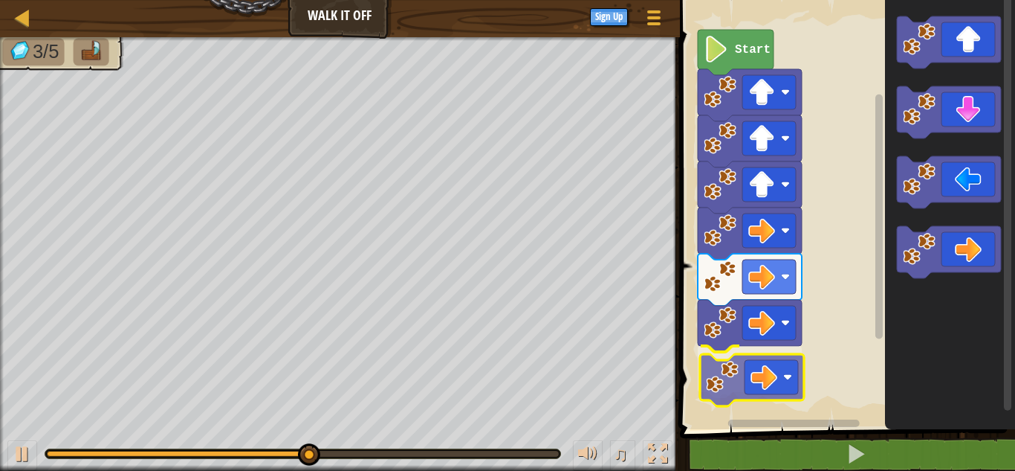
click at [770, 401] on div "Start" at bounding box center [846, 211] width 340 height 436
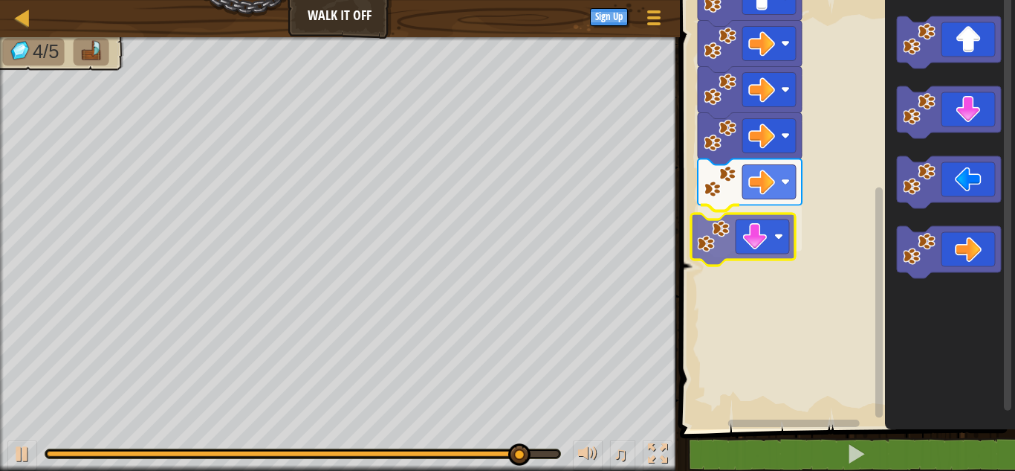
click at [778, 247] on div "Start" at bounding box center [846, 211] width 340 height 436
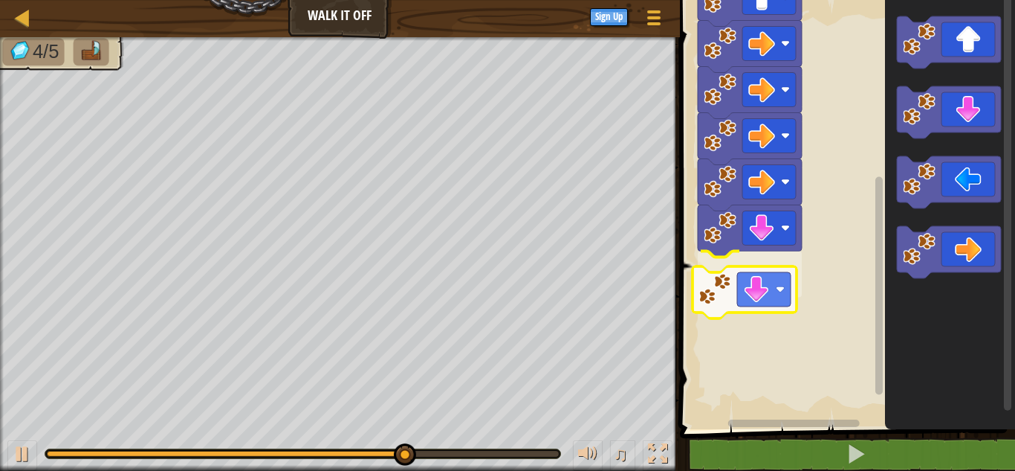
click at [780, 310] on div "Start" at bounding box center [846, 211] width 340 height 436
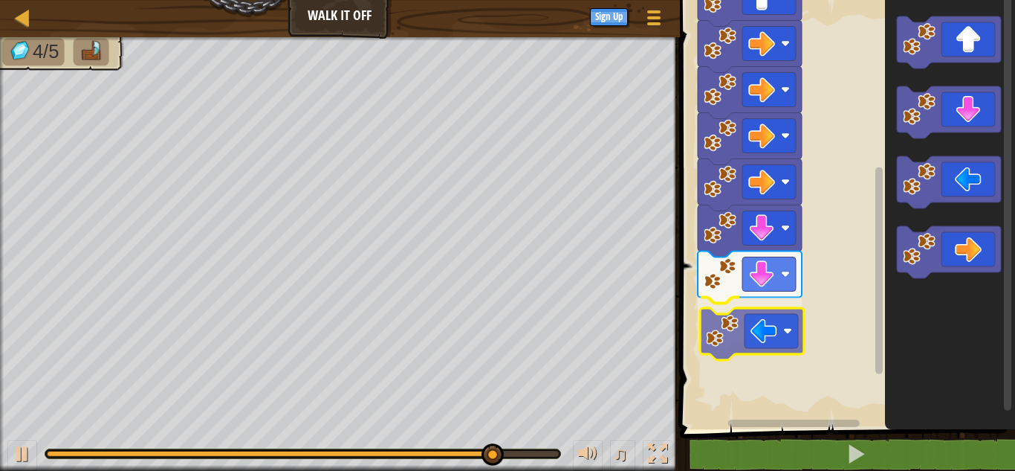
click at [757, 323] on div "Start" at bounding box center [846, 211] width 340 height 436
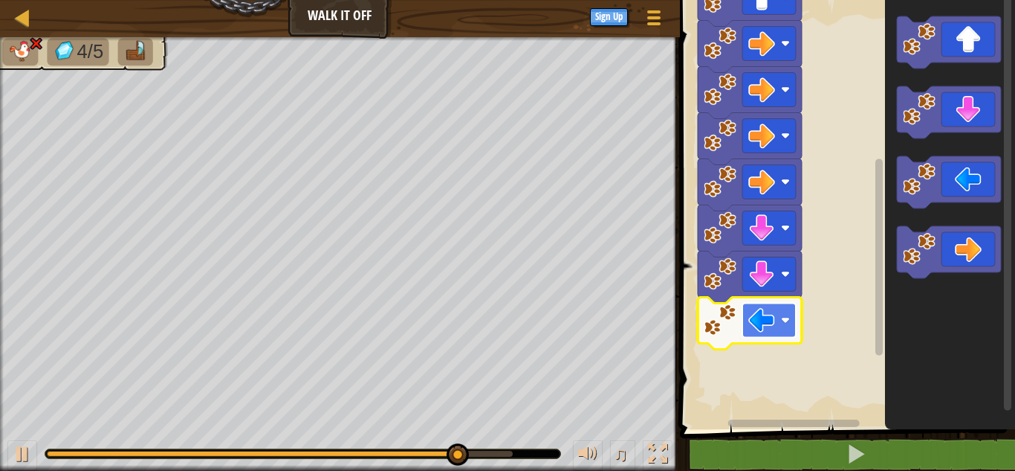
click at [782, 313] on rect "Blockly Workspace" at bounding box center [770, 320] width 54 height 34
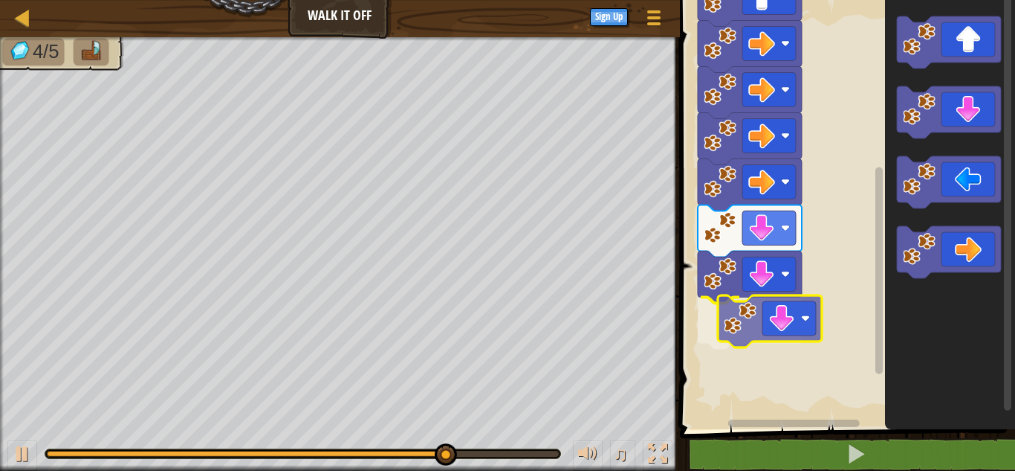
click at [786, 335] on div "Start" at bounding box center [846, 211] width 340 height 436
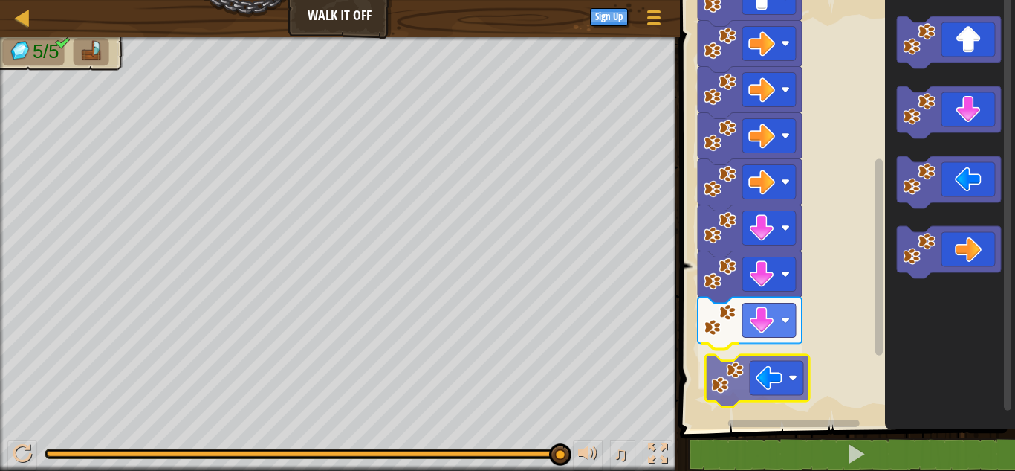
click at [753, 383] on div "Start" at bounding box center [846, 211] width 340 height 436
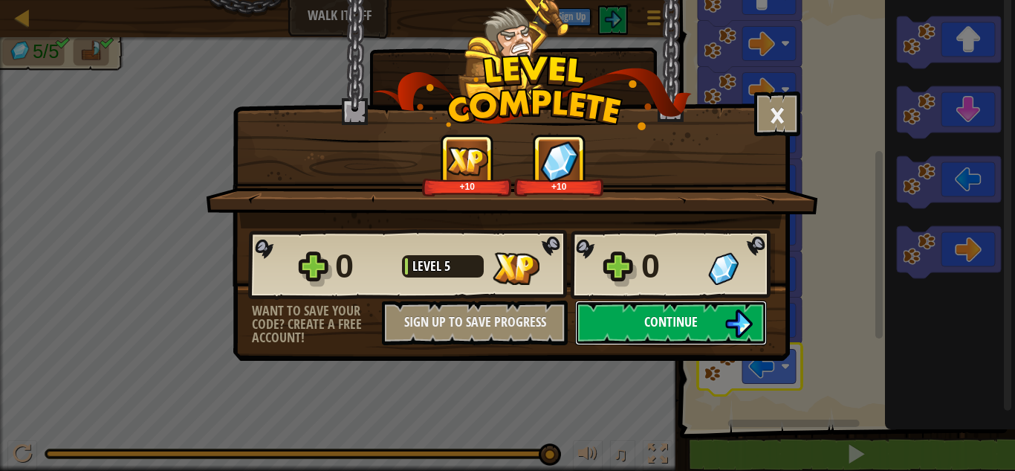
click at [657, 319] on span "Continue" at bounding box center [671, 321] width 54 height 19
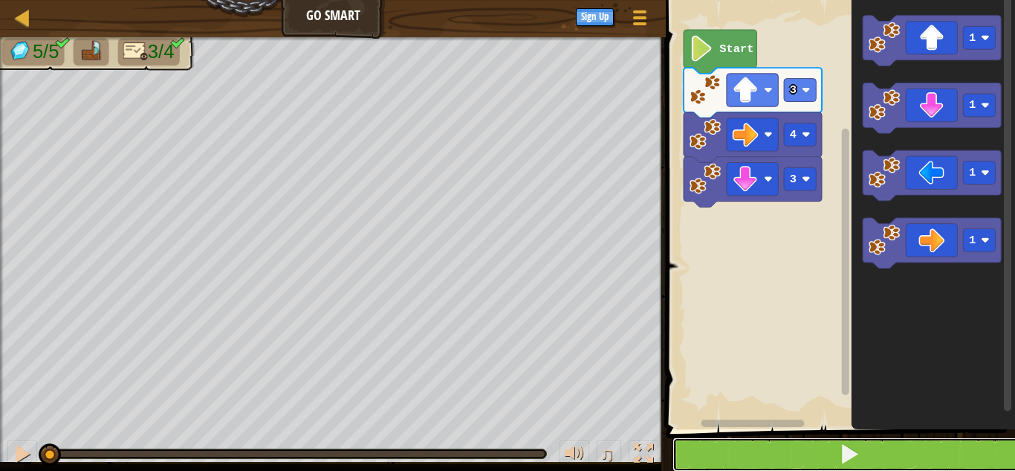
click at [729, 445] on button at bounding box center [850, 454] width 354 height 34
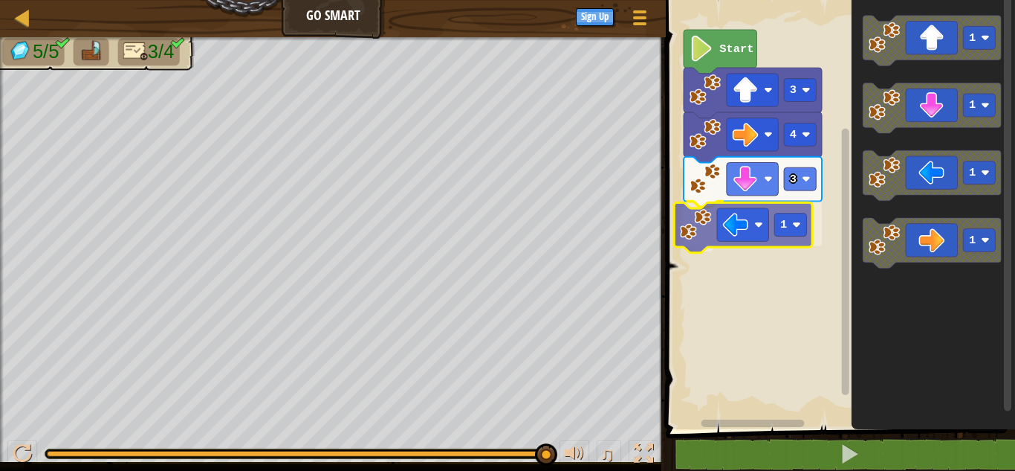
click at [726, 234] on div "3 1 4 3 Start 1 1 1 1 1" at bounding box center [839, 211] width 354 height 436
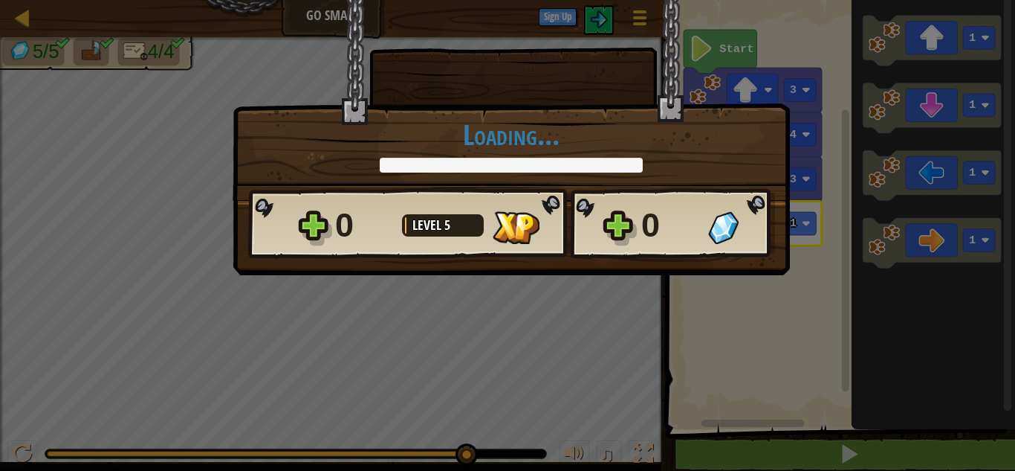
click at [659, 293] on div "× How fun was this level? Loading... Reticulating Splines... Loading... 0 Level…" at bounding box center [507, 235] width 1015 height 471
click at [655, 293] on div "× How fun was this level? Loading... Reticulating Splines... Loading... 0 Level…" at bounding box center [507, 235] width 1015 height 471
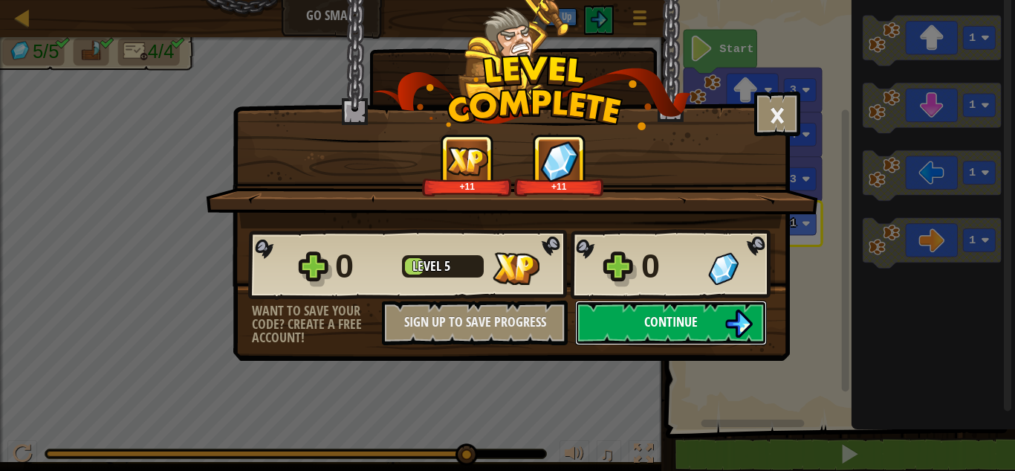
click at [694, 314] on span "Continue" at bounding box center [671, 321] width 54 height 19
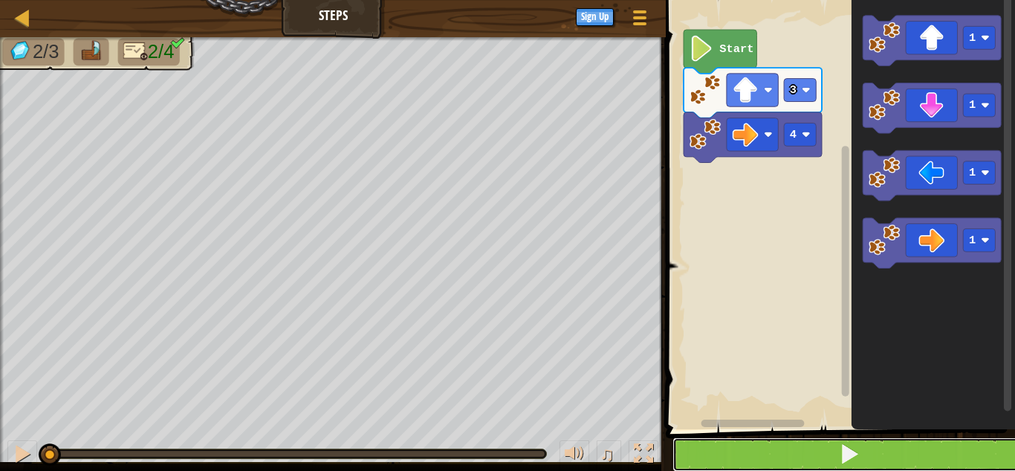
click at [736, 442] on button at bounding box center [850, 454] width 354 height 34
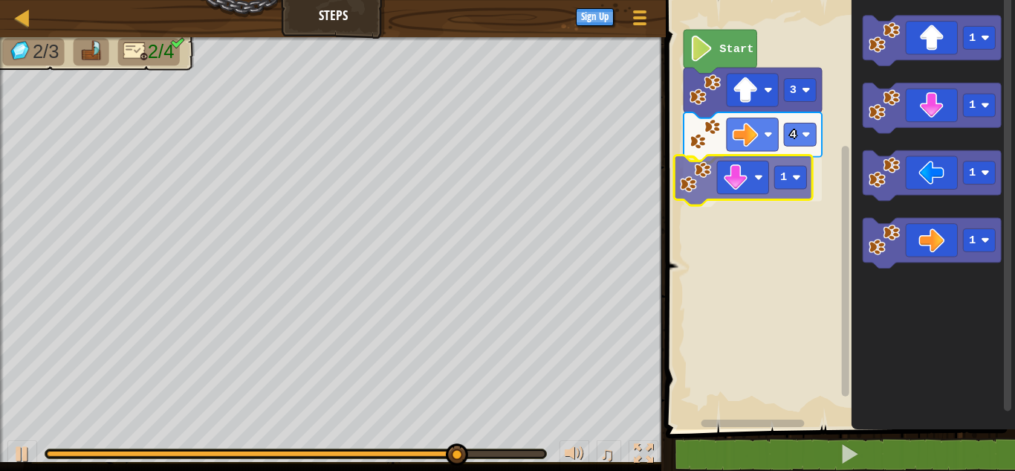
click at [746, 191] on div "3 4 1 Start 1 1 1 1 1" at bounding box center [839, 211] width 354 height 436
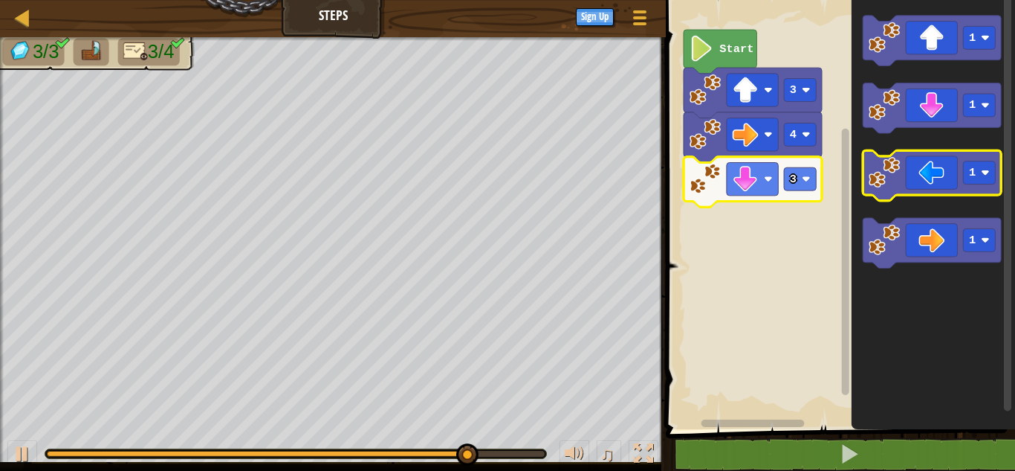
click at [945, 178] on icon "Blockly Workspace" at bounding box center [933, 175] width 138 height 51
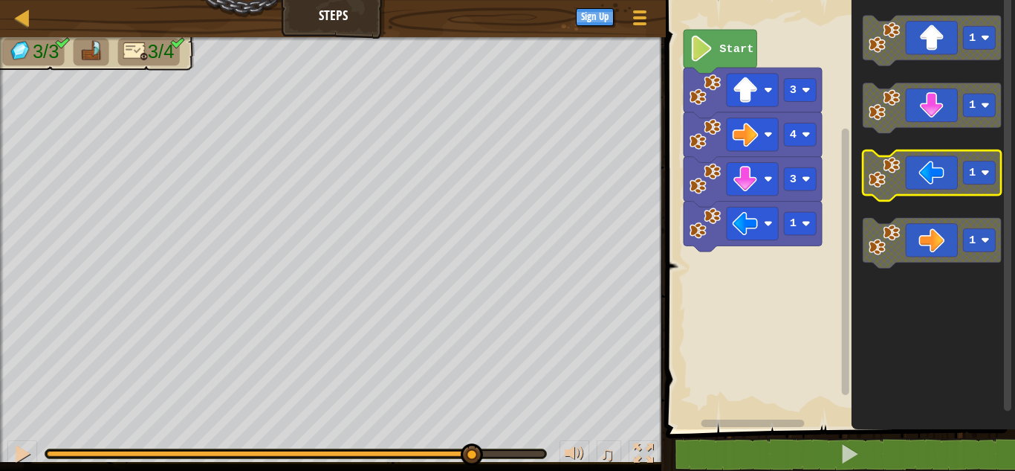
click at [945, 178] on icon "Blockly Workspace" at bounding box center [933, 175] width 138 height 51
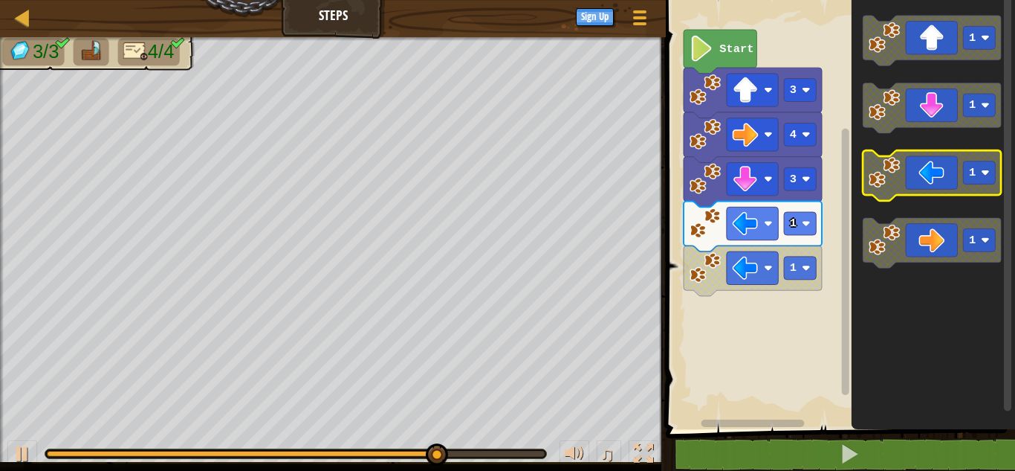
click at [928, 176] on icon "Blockly Workspace" at bounding box center [933, 175] width 138 height 51
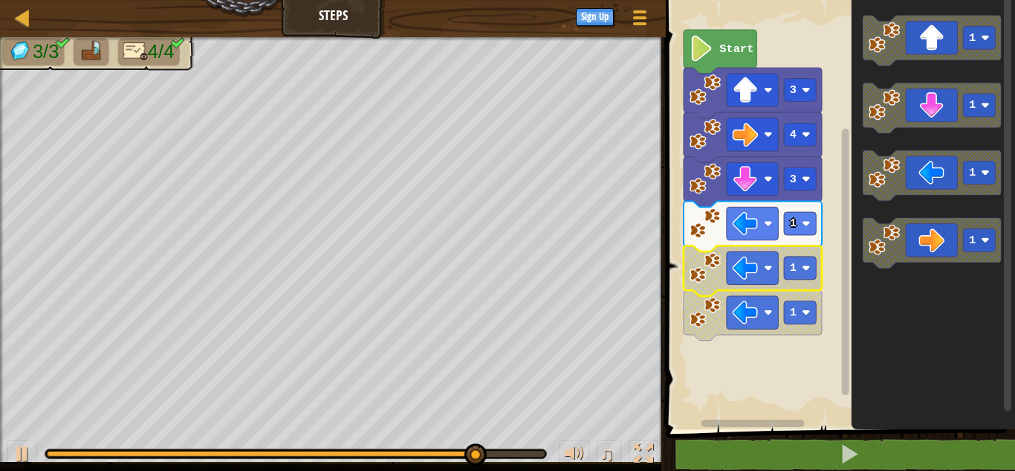
click at [751, 288] on icon "Blockly Workspace" at bounding box center [753, 270] width 138 height 51
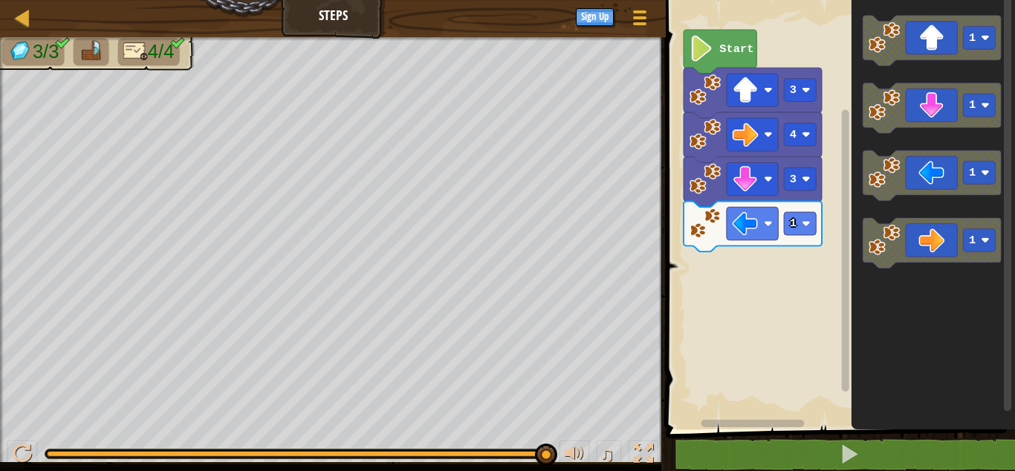
click at [799, 247] on div "Start 3 4 3 1 1 1 1 1" at bounding box center [839, 211] width 354 height 436
click at [802, 227] on rect "Blockly Workspace" at bounding box center [801, 223] width 32 height 23
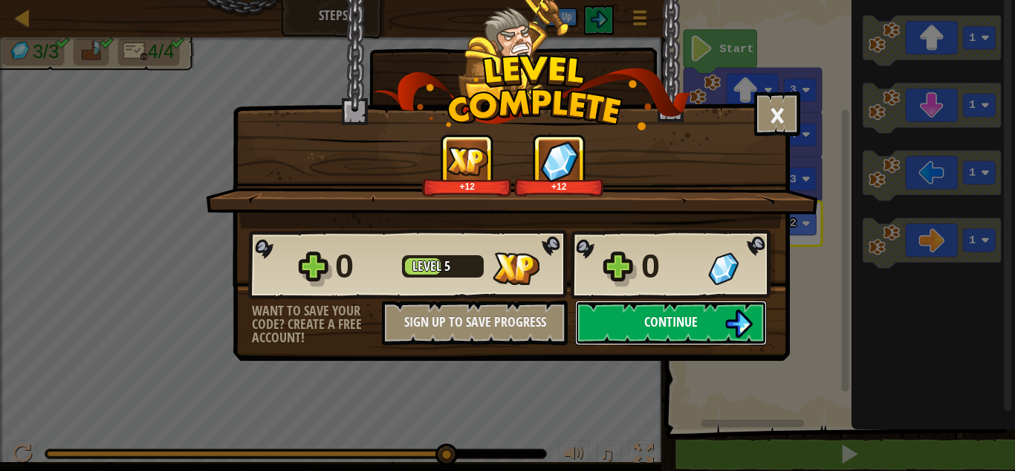
click at [696, 326] on span "Continue" at bounding box center [671, 321] width 54 height 19
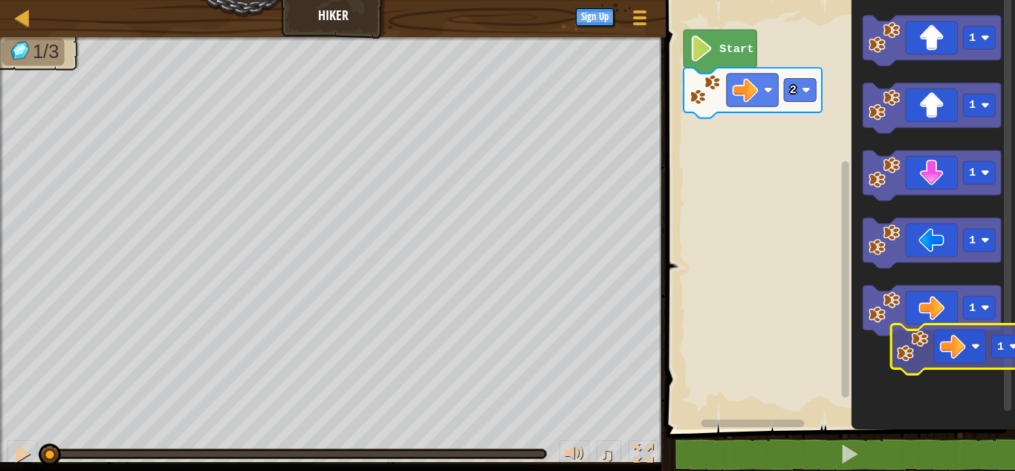
click at [956, 348] on icon "1 1 1 1 1" at bounding box center [934, 211] width 164 height 436
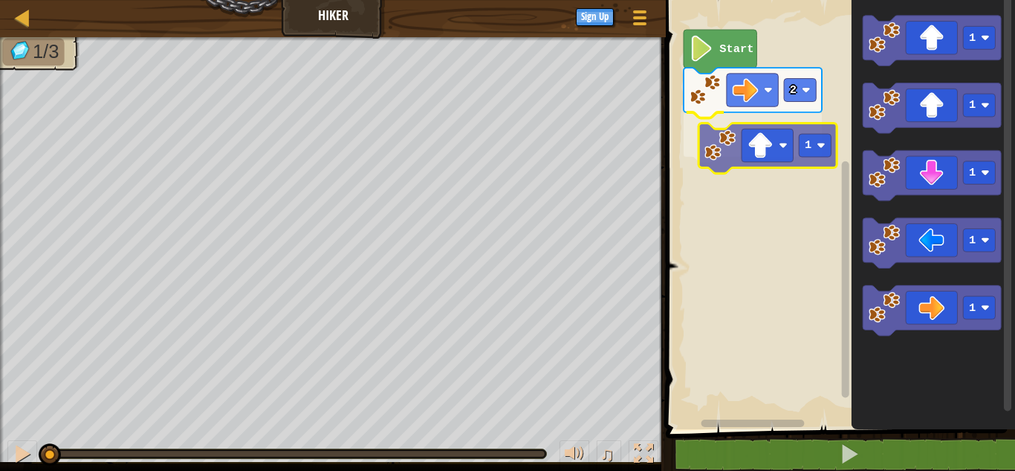
click at [774, 149] on div "2 1 Start 1 1 1 1 1 1" at bounding box center [839, 211] width 354 height 436
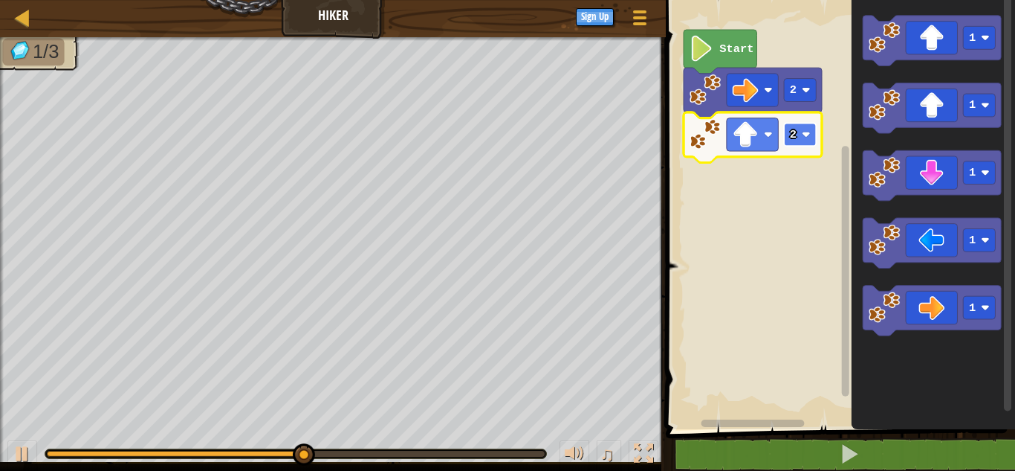
click at [810, 146] on rect "Blockly Workspace" at bounding box center [801, 134] width 32 height 23
click at [798, 142] on rect "Blockly Workspace" at bounding box center [801, 134] width 32 height 23
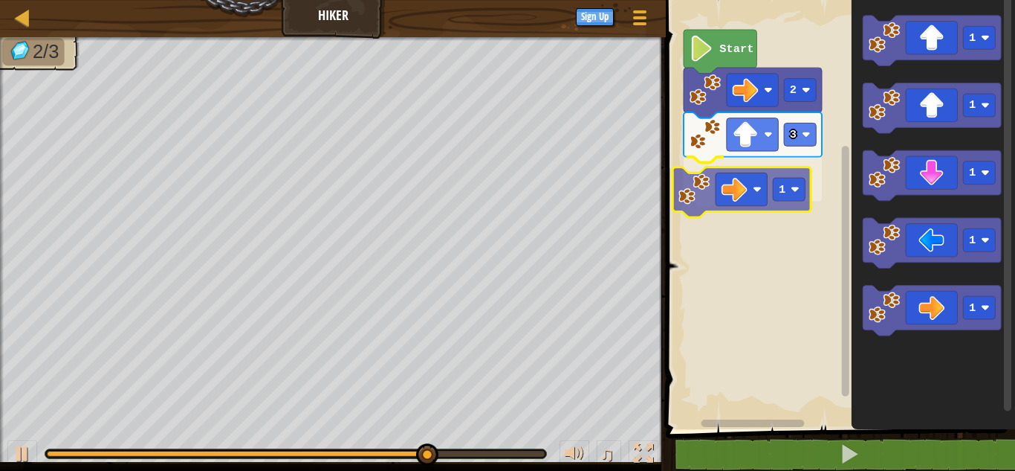
click at [763, 193] on div "Start 2 3 1 1 1 1 1 1 1" at bounding box center [839, 211] width 354 height 436
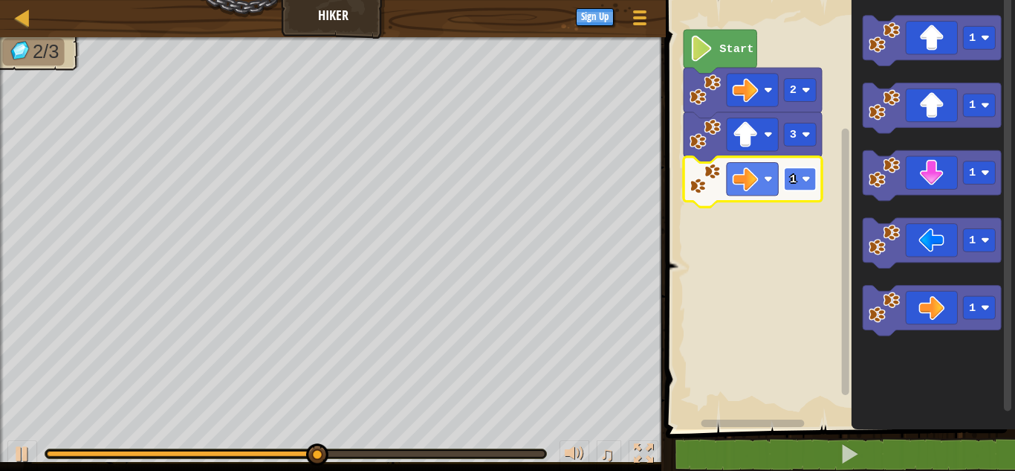
click at [811, 177] on image "Blockly Workspace" at bounding box center [806, 179] width 9 height 9
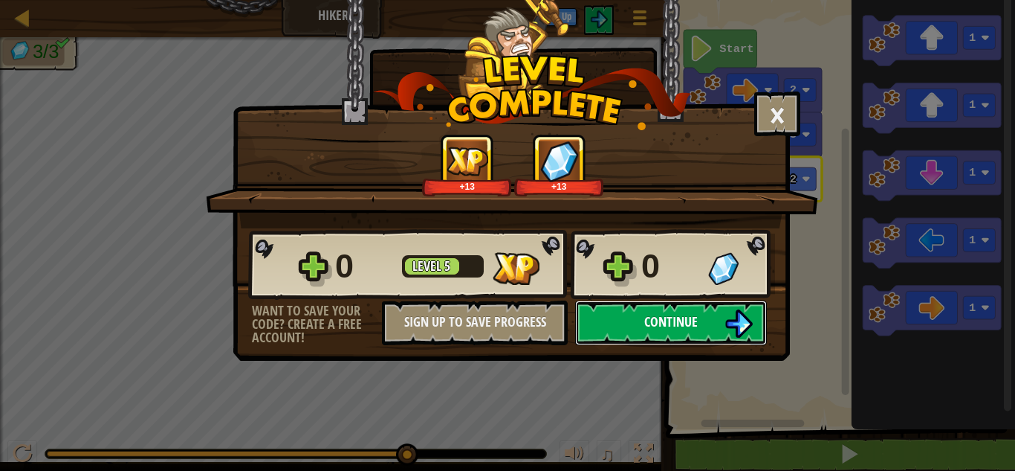
click at [678, 313] on span "Continue" at bounding box center [671, 321] width 54 height 19
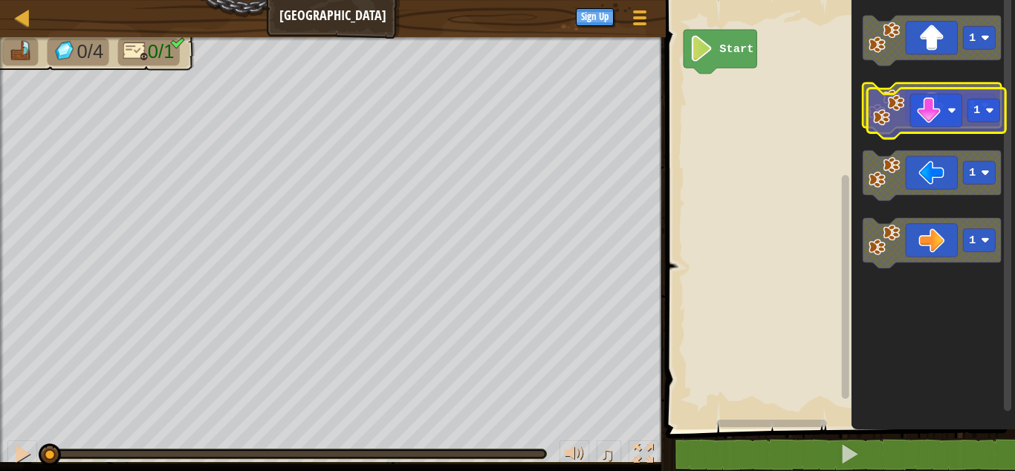
click at [921, 121] on icon "Blockly Workspace" at bounding box center [933, 108] width 138 height 51
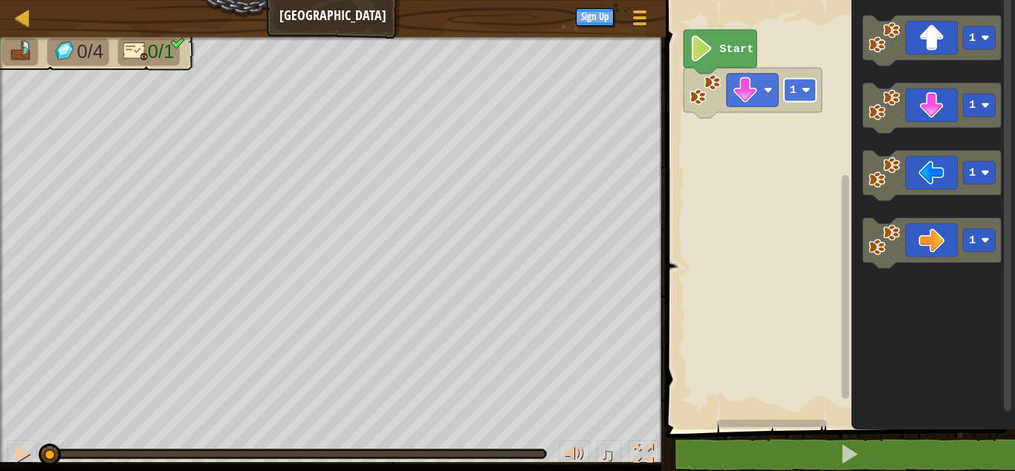
click at [800, 94] on rect "Blockly Workspace" at bounding box center [801, 90] width 32 height 23
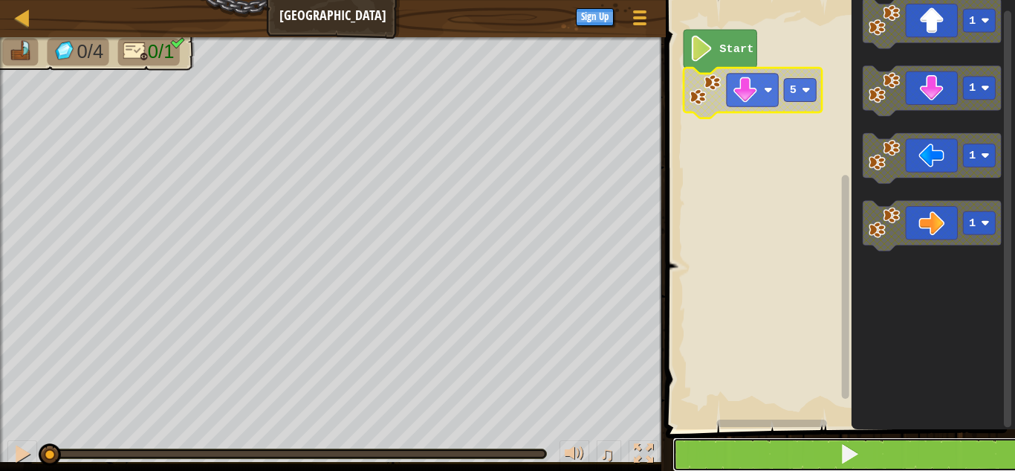
click at [826, 444] on button at bounding box center [850, 454] width 354 height 34
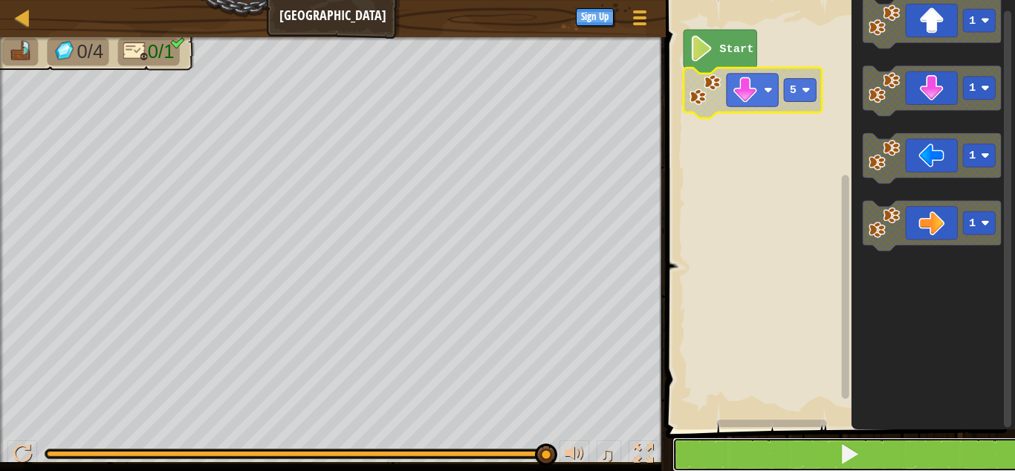
click at [886, 463] on button at bounding box center [850, 454] width 354 height 34
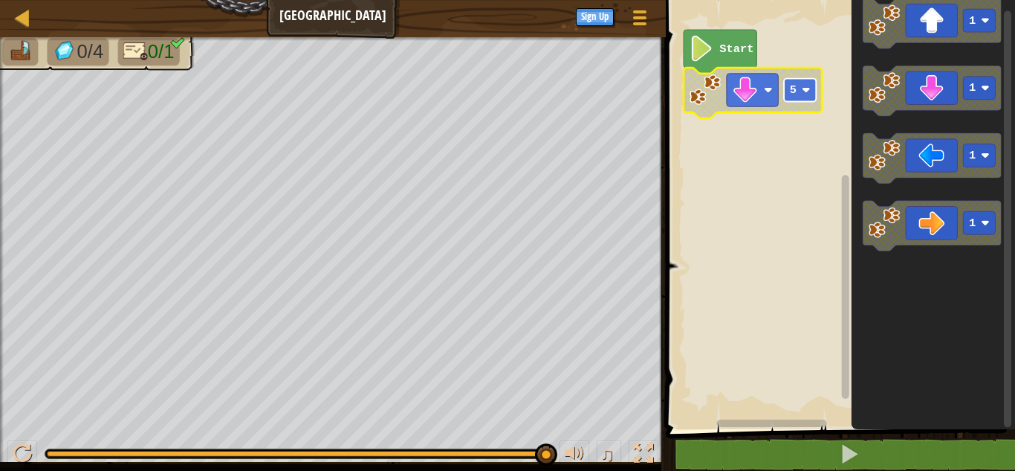
click at [790, 101] on rect "Blockly Workspace" at bounding box center [801, 90] width 32 height 23
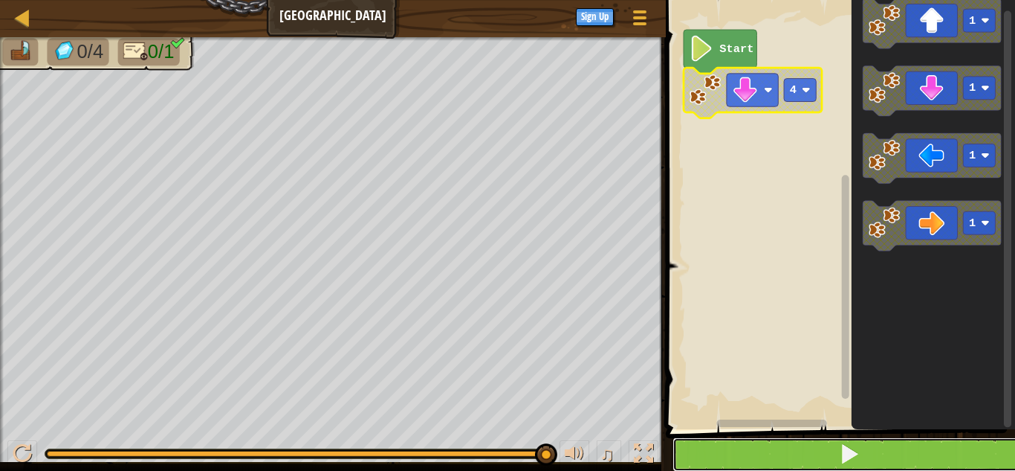
click at [801, 446] on button at bounding box center [850, 454] width 354 height 34
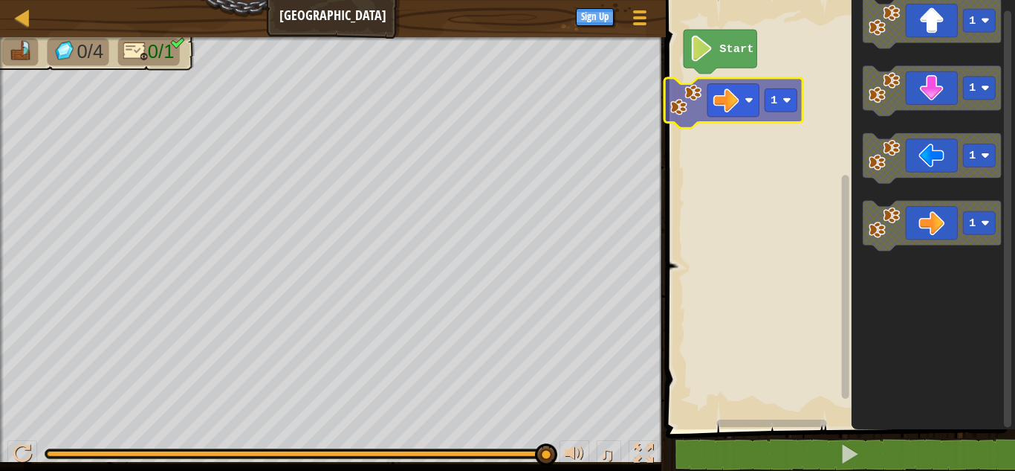
click at [740, 104] on div "Start 1 1 1 1 1" at bounding box center [839, 211] width 354 height 436
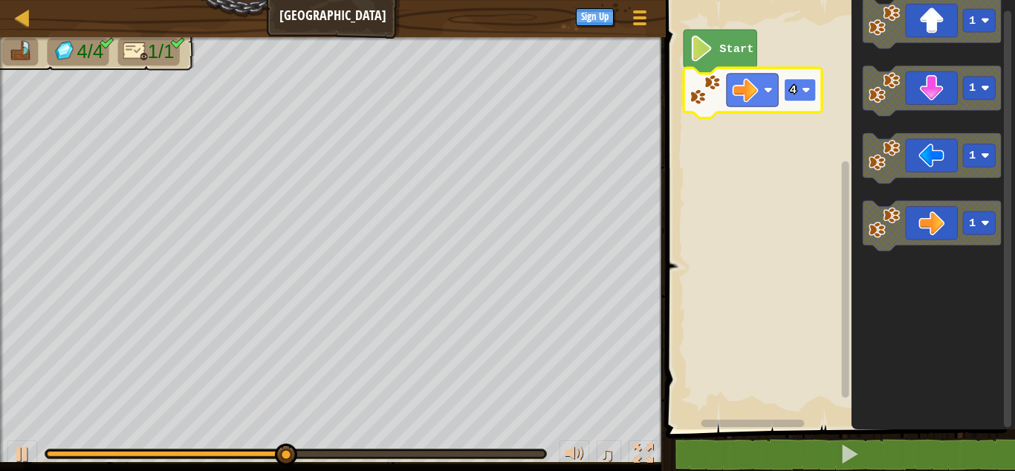
click at [803, 91] on image "Blockly Workspace" at bounding box center [806, 89] width 9 height 9
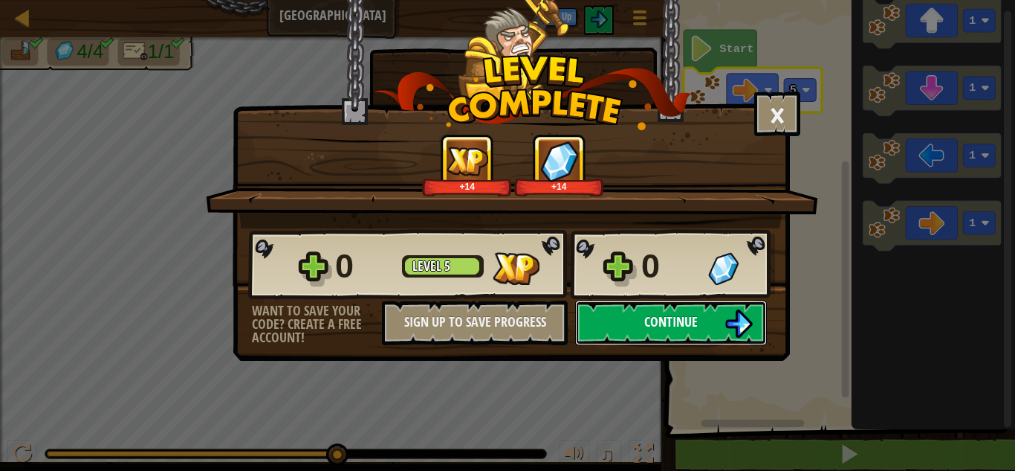
drag, startPoint x: 701, startPoint y: 326, endPoint x: 692, endPoint y: 323, distance: 9.2
click at [692, 323] on button "Continue" at bounding box center [671, 322] width 192 height 45
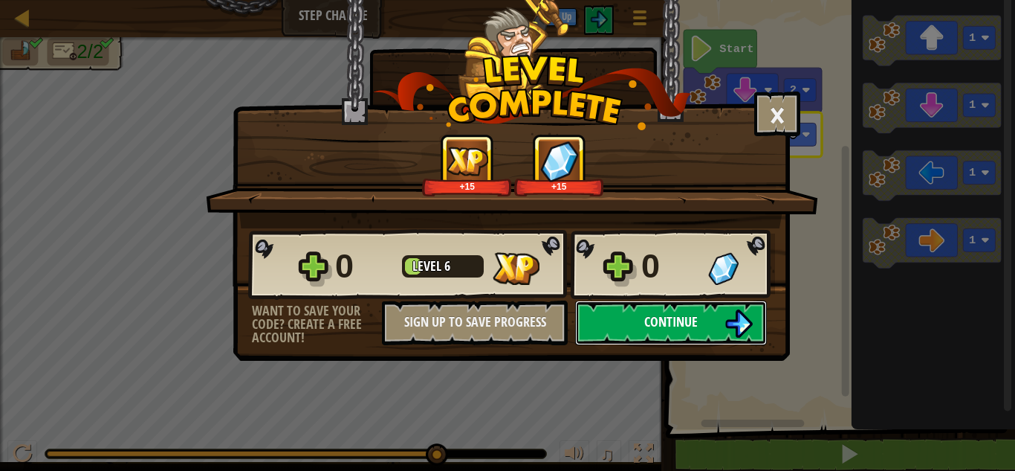
click at [656, 315] on span "Continue" at bounding box center [671, 321] width 54 height 19
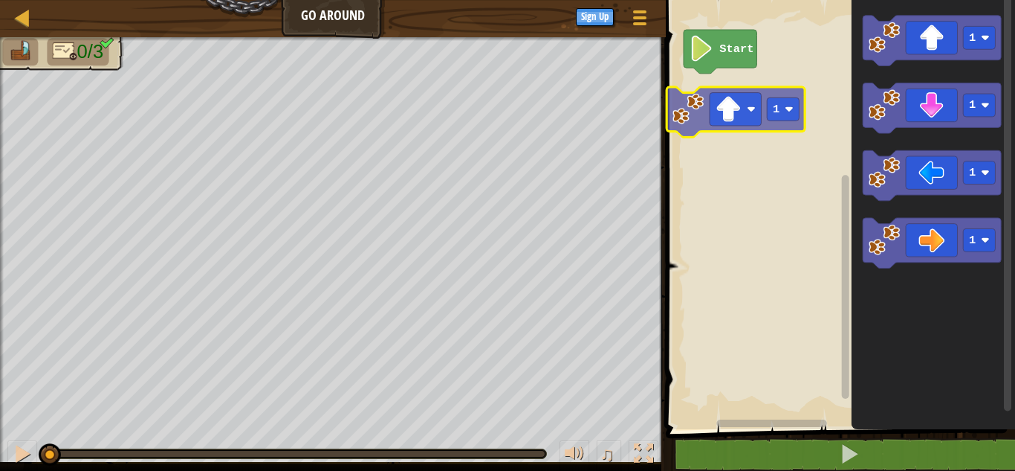
click at [734, 115] on div "Start 1 1 1 1 1 1" at bounding box center [839, 211] width 354 height 436
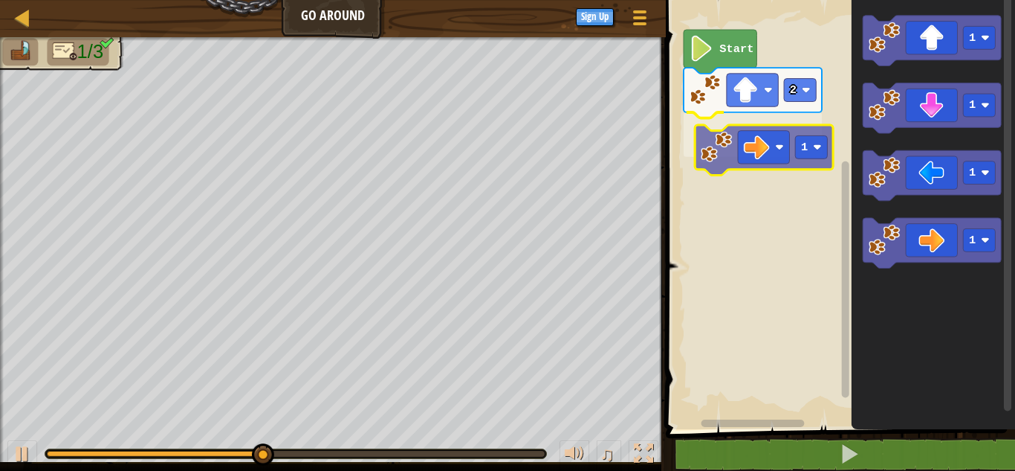
click at [778, 145] on div "Start 2 1 1 1 1 1 1" at bounding box center [839, 211] width 354 height 436
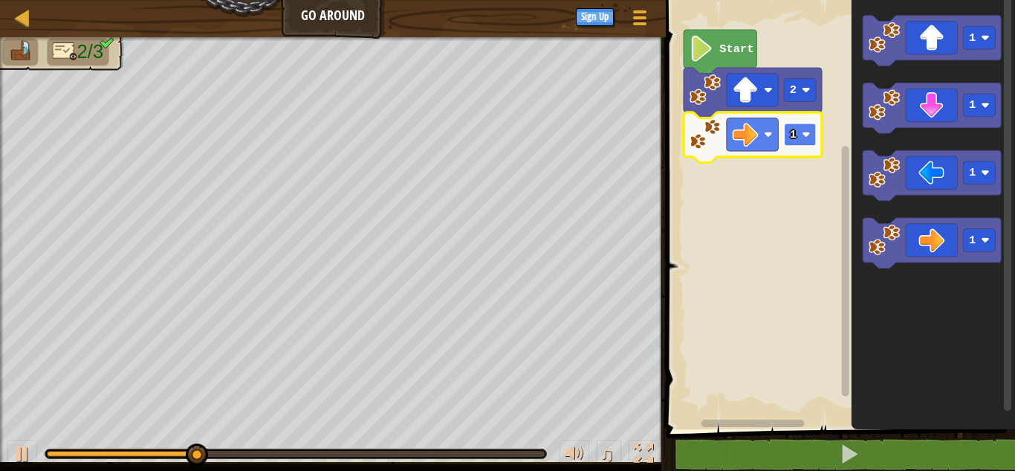
click at [801, 137] on rect "Blockly Workspace" at bounding box center [801, 134] width 32 height 23
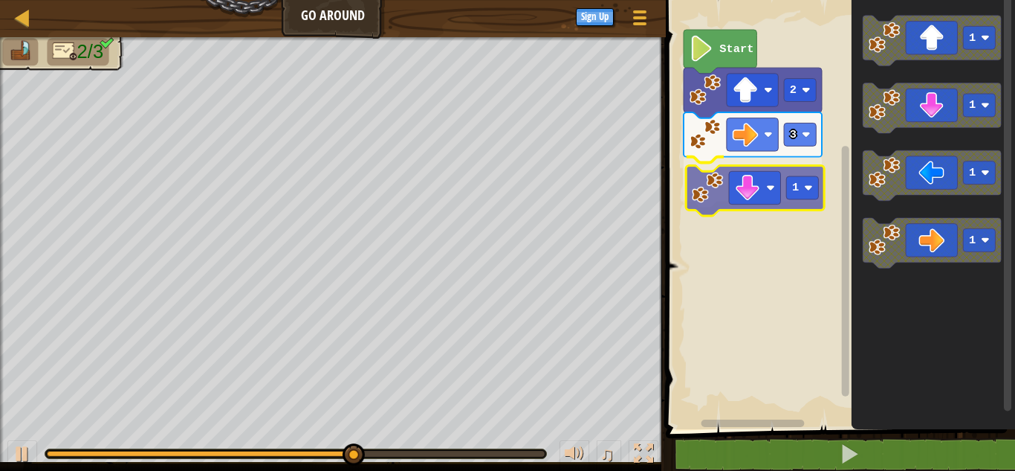
click at [749, 211] on div "Start 2 3 1 1 1 1 1 1" at bounding box center [839, 211] width 354 height 436
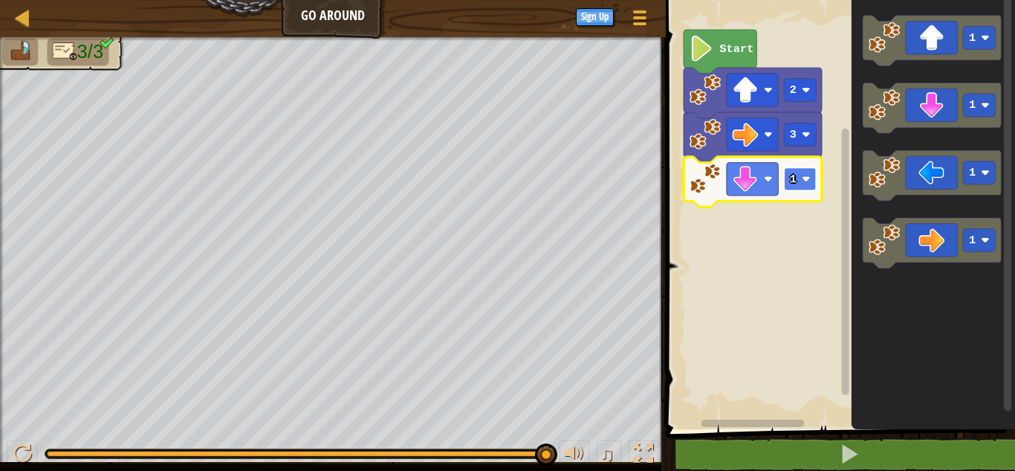
click at [804, 181] on image "Blockly Workspace" at bounding box center [806, 179] width 9 height 9
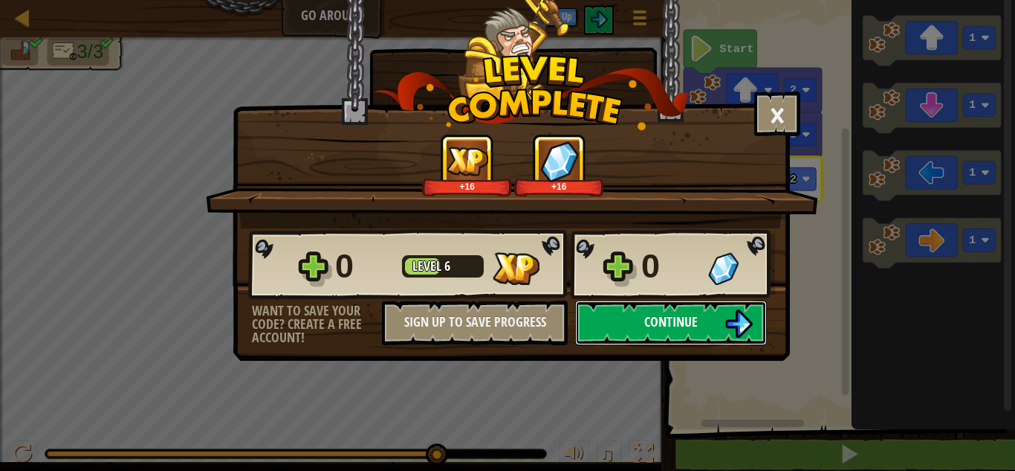
click at [645, 320] on span "Continue" at bounding box center [671, 321] width 54 height 19
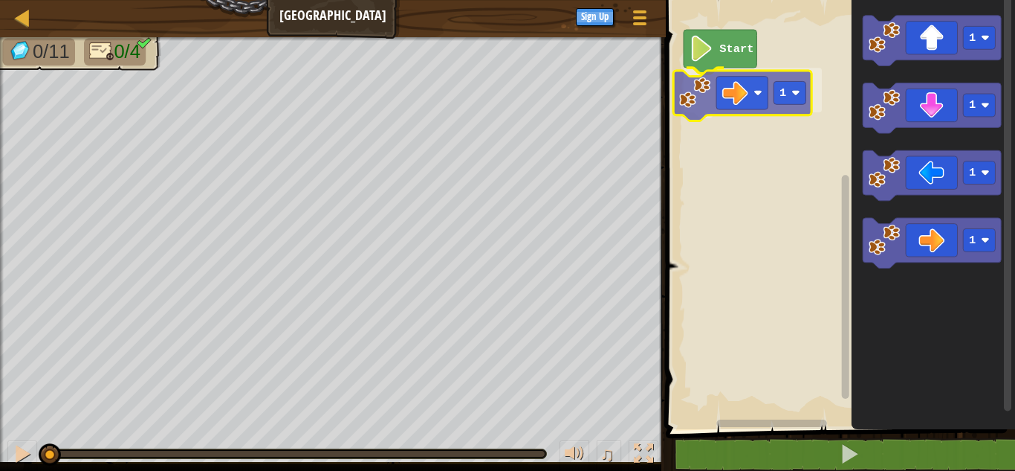
click at [768, 91] on div "Start 1 1 1 1 1 1" at bounding box center [839, 211] width 354 height 436
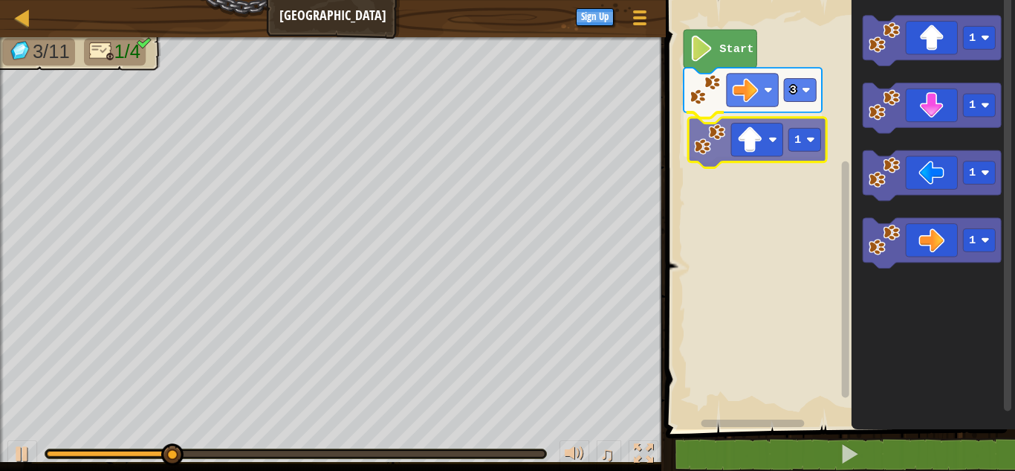
click at [742, 150] on div "Start 3 1 1 1 1 1 1" at bounding box center [839, 211] width 354 height 436
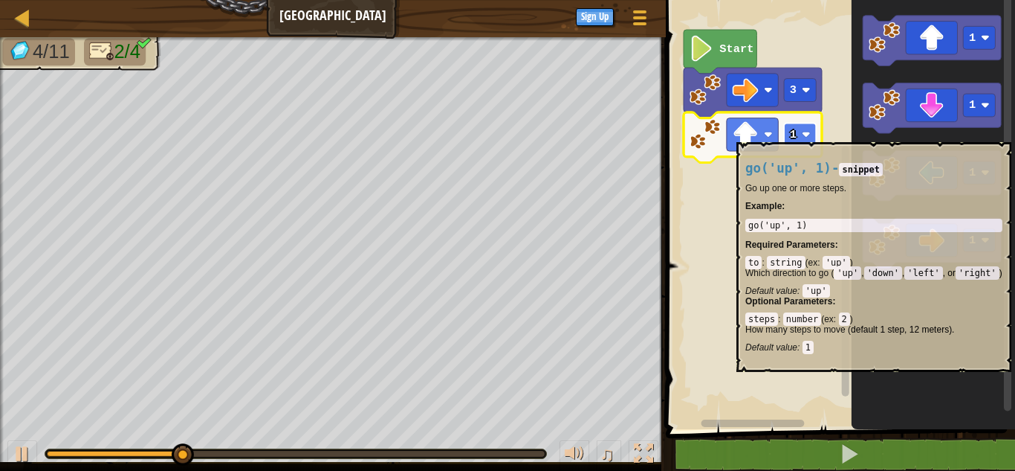
click at [801, 135] on rect "Blockly Workspace" at bounding box center [801, 134] width 32 height 23
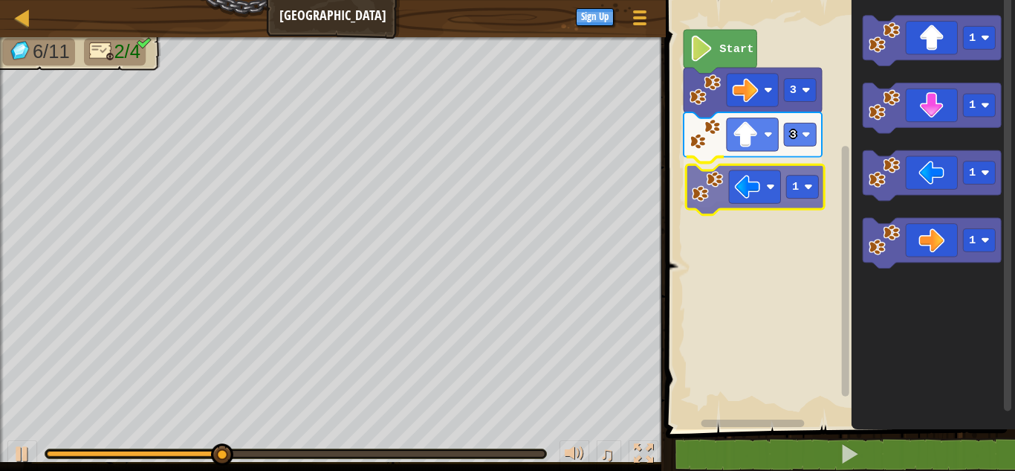
click at [769, 197] on div "Start 3 3 1 1 1 1 1 1" at bounding box center [839, 211] width 354 height 436
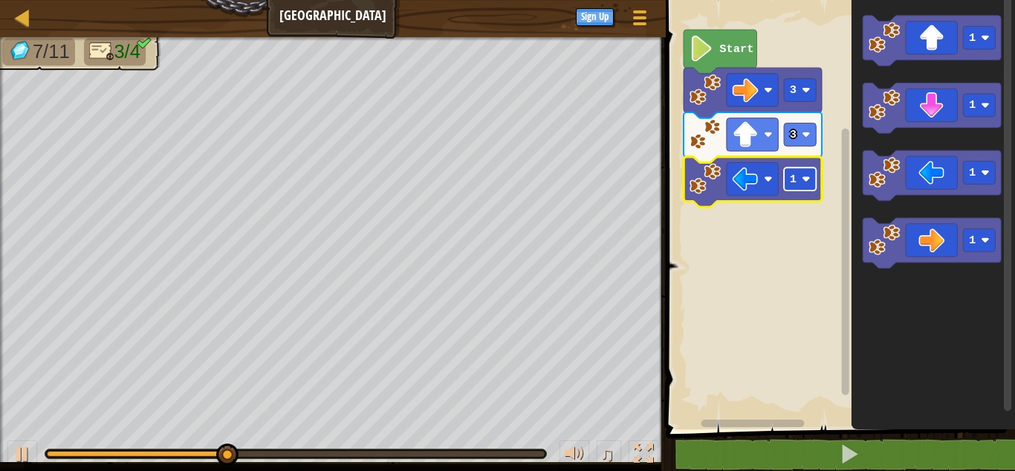
click at [801, 189] on rect "Blockly Workspace" at bounding box center [801, 178] width 32 height 23
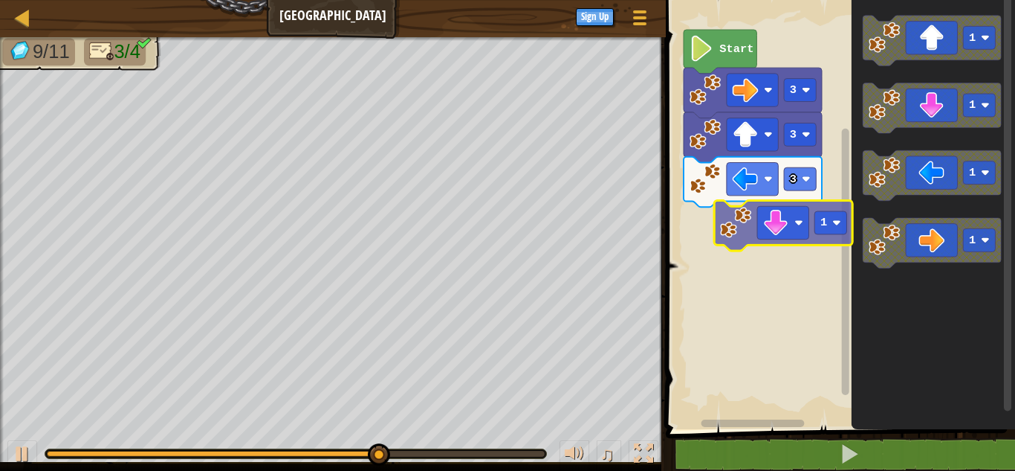
click at [772, 235] on div "Start 3 3 3 1 1 1 1 1 1" at bounding box center [839, 211] width 354 height 436
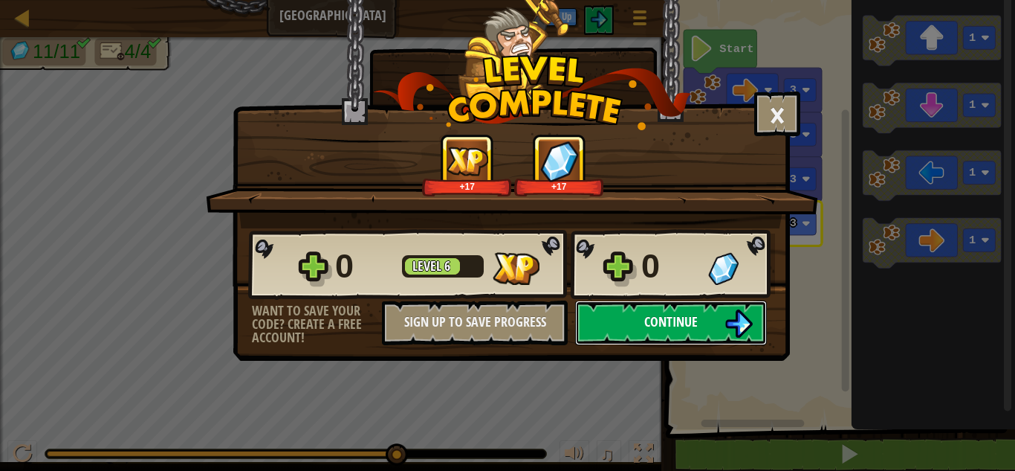
click at [637, 331] on button "Continue" at bounding box center [671, 322] width 192 height 45
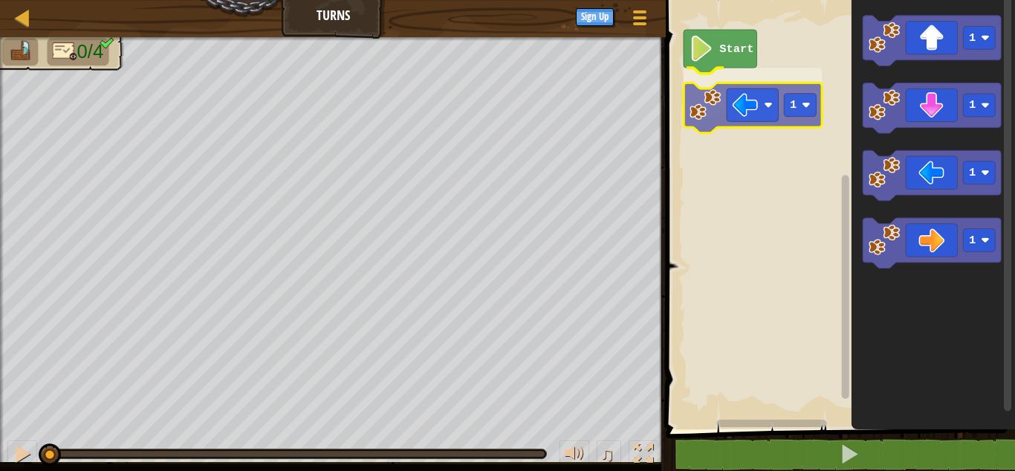
click at [763, 110] on div "Start 1 1 1 1 1 1" at bounding box center [839, 211] width 354 height 436
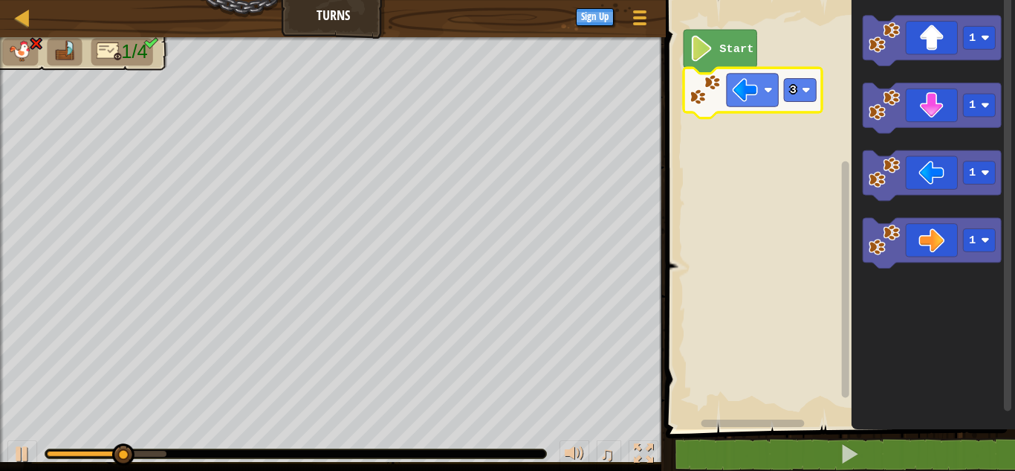
click at [796, 103] on icon "Blockly Workspace" at bounding box center [753, 93] width 138 height 51
click at [807, 91] on image "Blockly Workspace" at bounding box center [806, 89] width 9 height 9
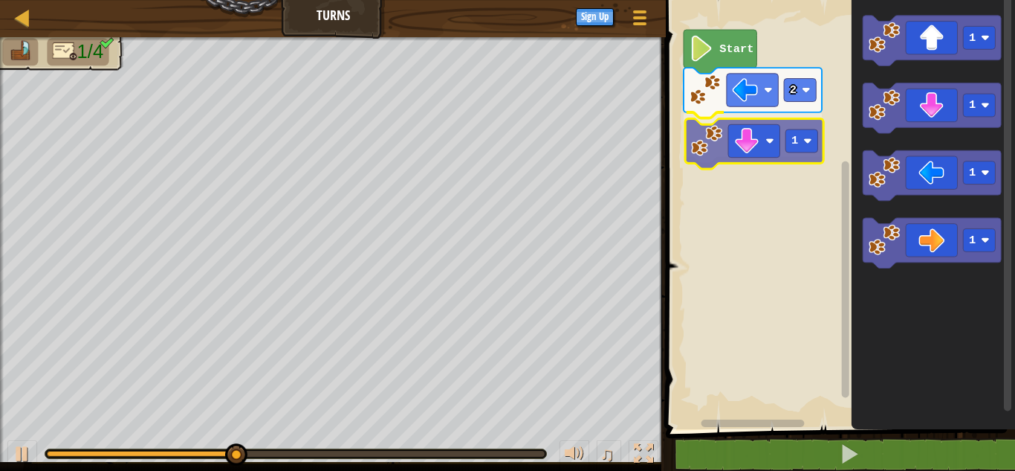
click at [752, 140] on div "Start 2 1 1 1 1 1 1" at bounding box center [839, 211] width 354 height 436
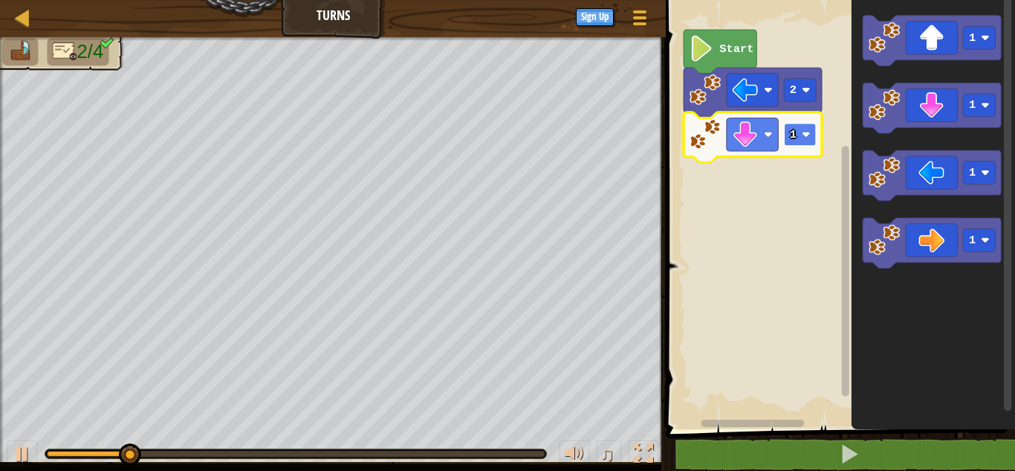
click at [798, 132] on rect "Blockly Workspace" at bounding box center [801, 134] width 32 height 23
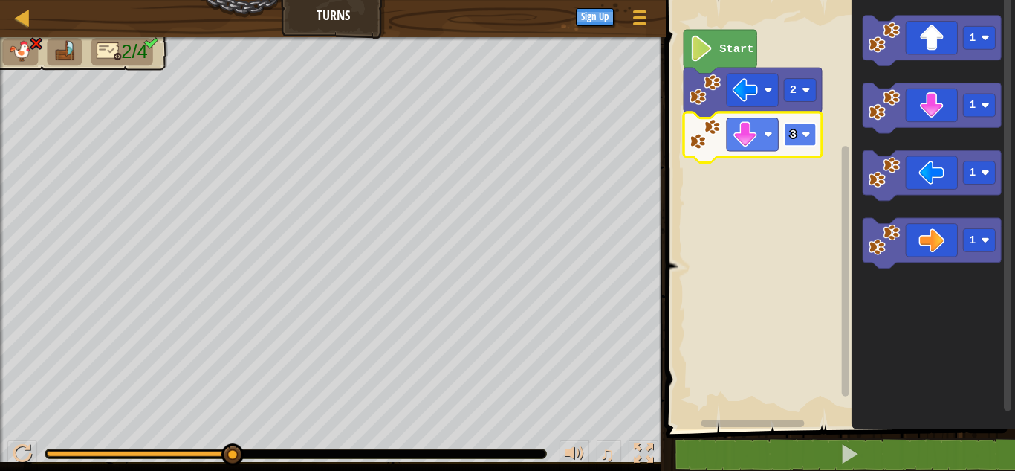
click at [795, 134] on text "3" at bounding box center [793, 134] width 7 height 13
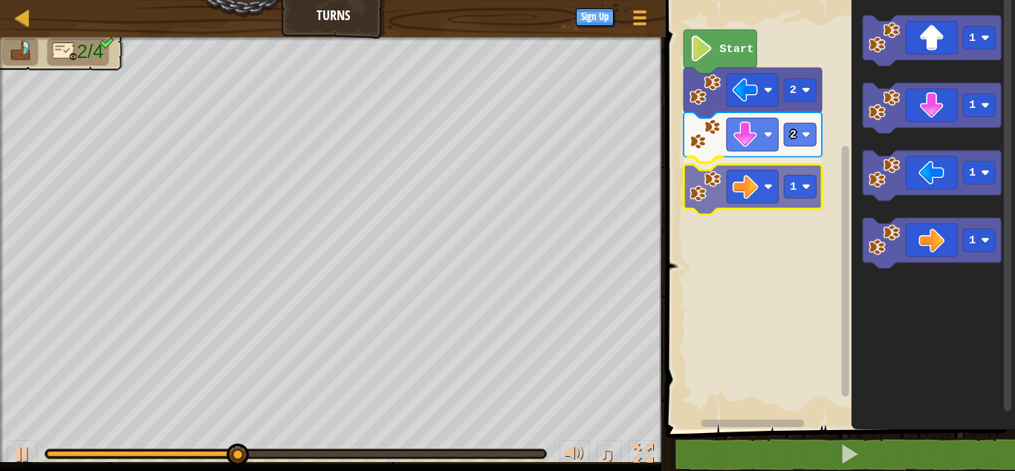
click at [761, 206] on div "Start 2 2 1 1 1 1 1 1" at bounding box center [839, 211] width 354 height 436
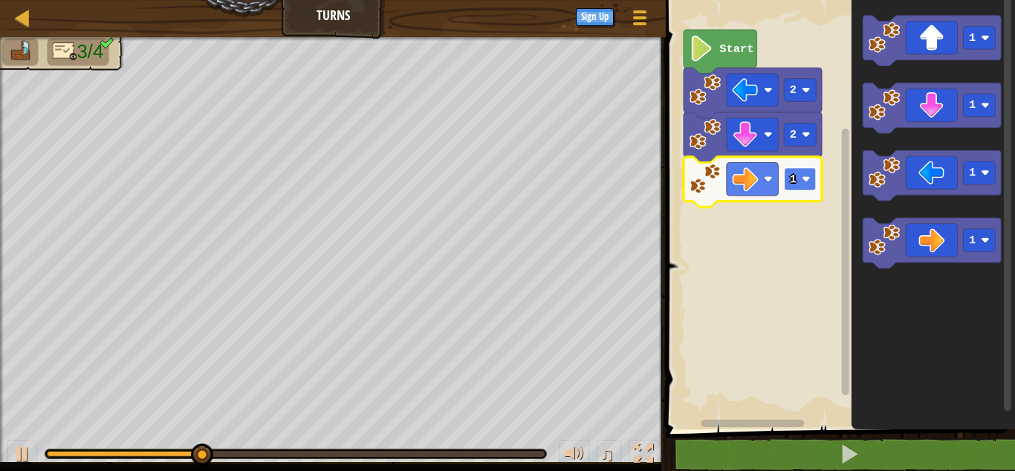
click at [798, 184] on rect "Blockly Workspace" at bounding box center [801, 178] width 32 height 23
click at [797, 184] on rect "Blockly Workspace" at bounding box center [801, 178] width 32 height 23
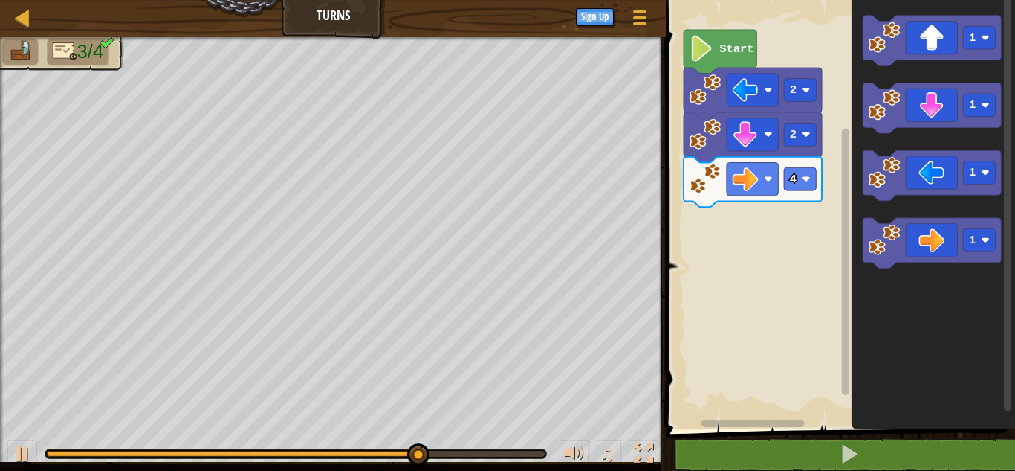
click at [898, 112] on g "1 1 1 1" at bounding box center [933, 142] width 138 height 253
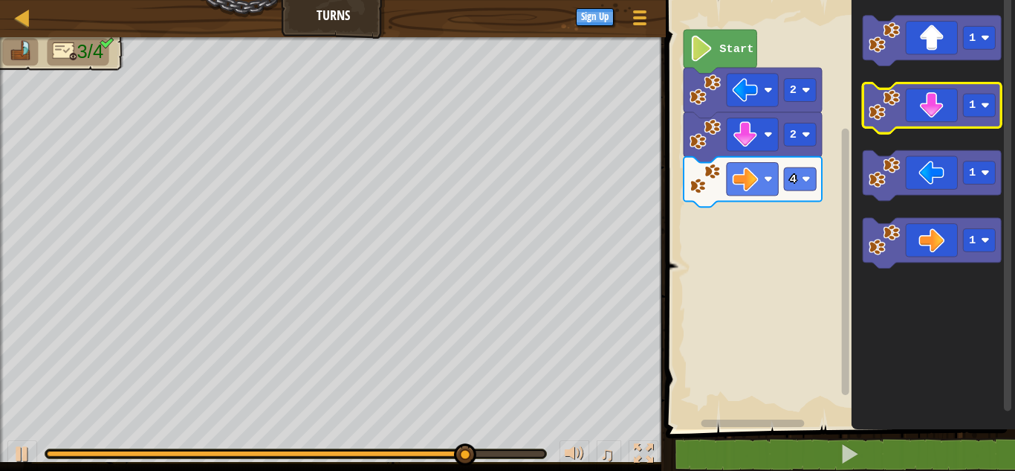
click at [914, 41] on icon "Blockly Workspace" at bounding box center [933, 41] width 138 height 51
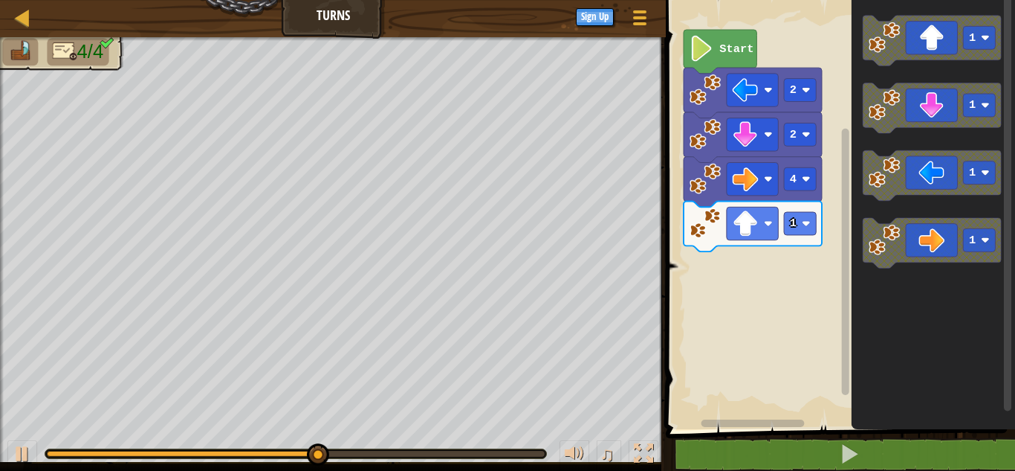
click at [865, 155] on g "1 1 1 1" at bounding box center [933, 142] width 138 height 253
click at [795, 222] on text "1" at bounding box center [793, 222] width 7 height 13
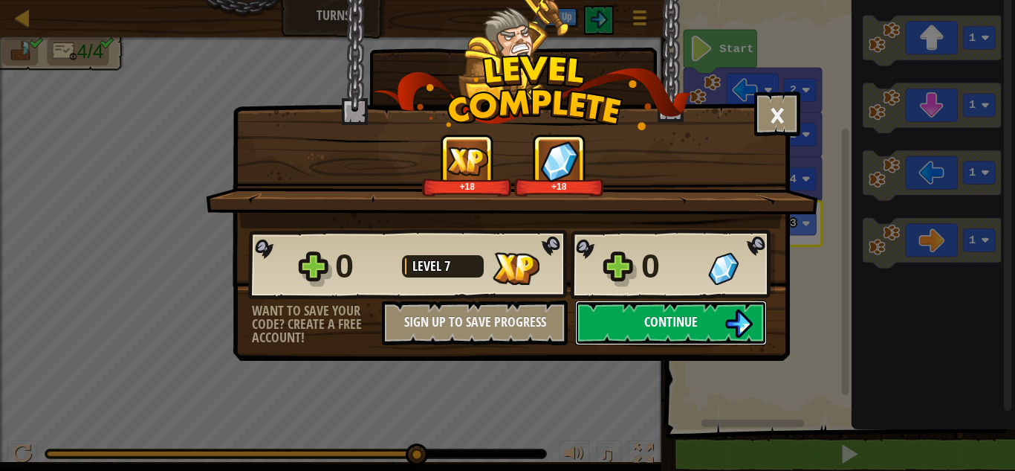
click at [679, 323] on span "Continue" at bounding box center [671, 321] width 54 height 19
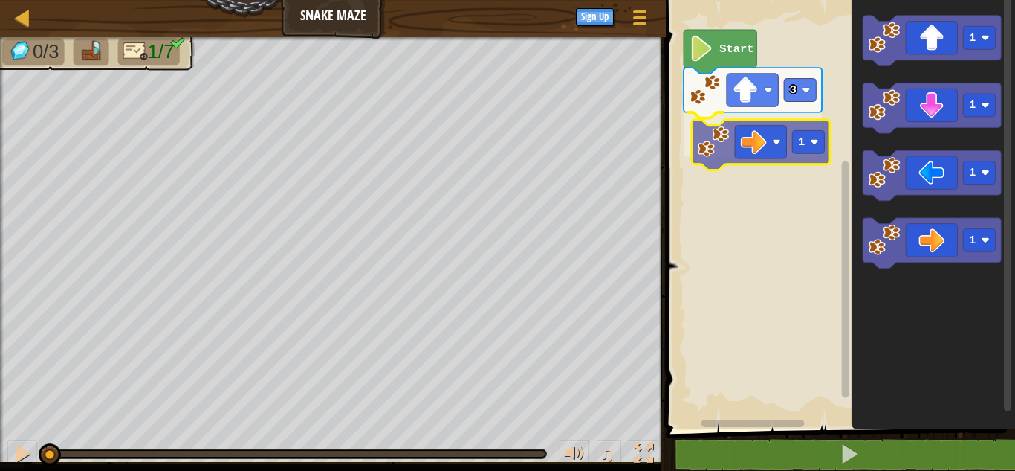
click at [758, 160] on div "3 1 Start 1 1 1 1 1" at bounding box center [839, 211] width 354 height 436
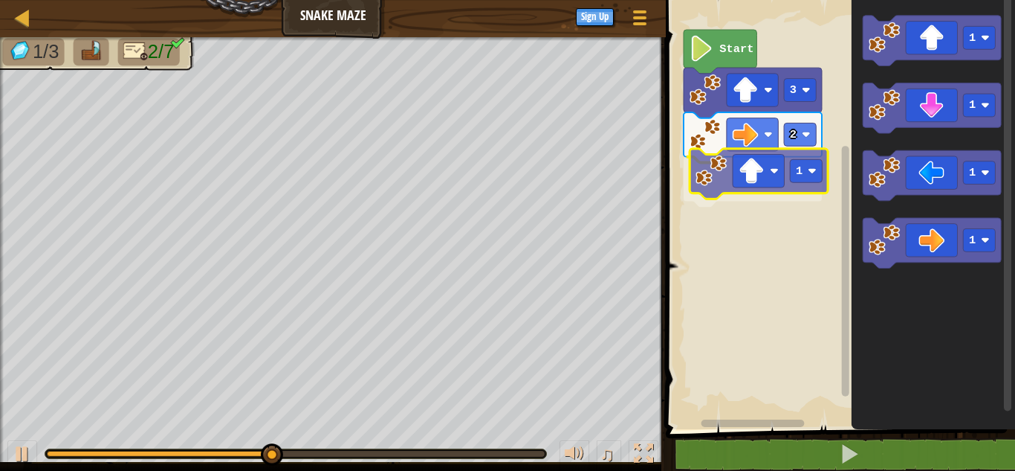
click at [725, 178] on div "Start 3 2 1 1 1 1 1 1" at bounding box center [839, 211] width 354 height 436
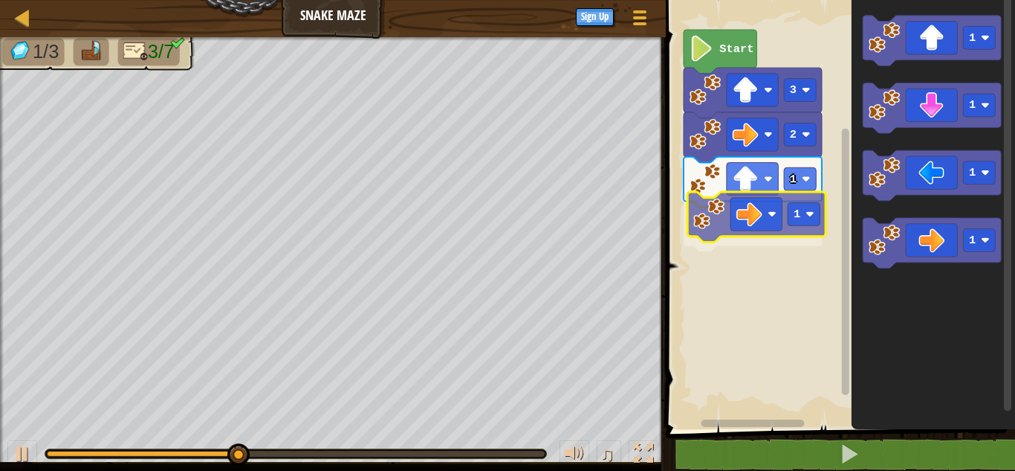
click at [764, 225] on div "Start 3 2 1 1 1 1 1 1 1" at bounding box center [839, 211] width 354 height 436
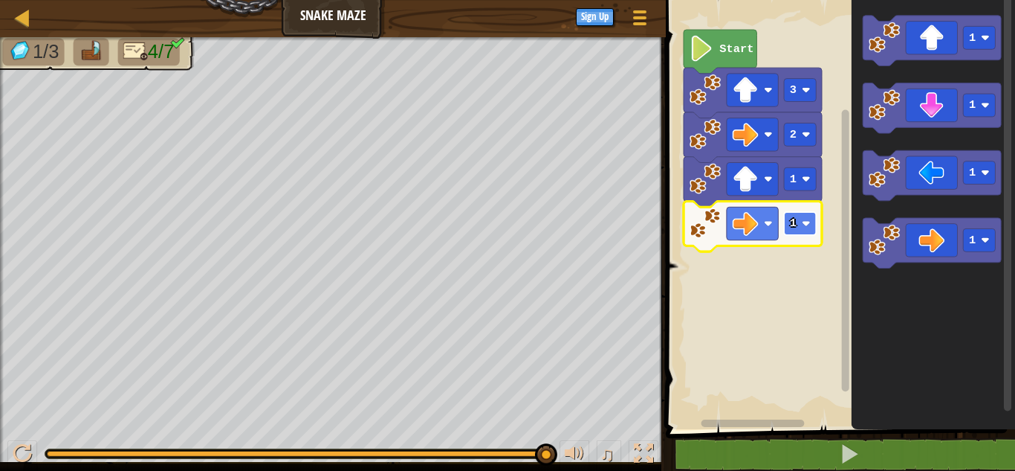
click at [806, 224] on image "Blockly Workspace" at bounding box center [806, 223] width 9 height 9
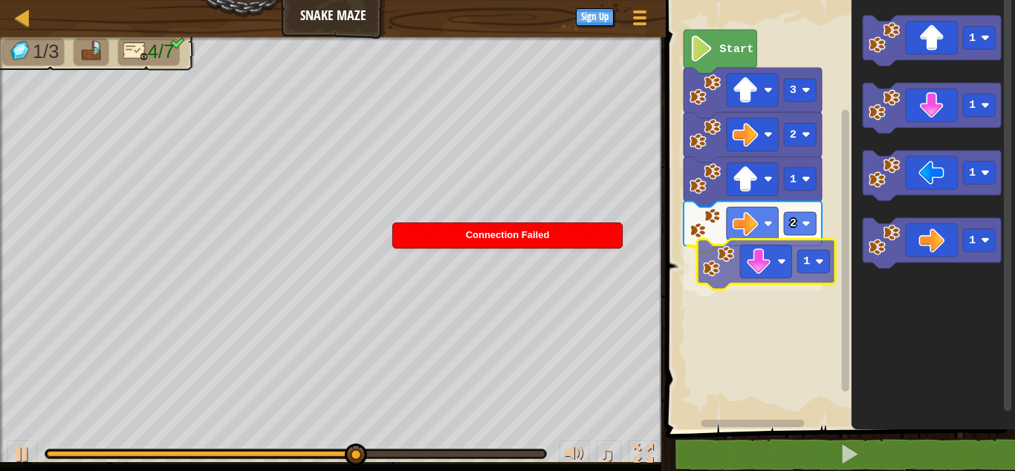
click at [749, 251] on div "Start 3 2 1 2 1 1 1 1 1 1" at bounding box center [839, 211] width 354 height 436
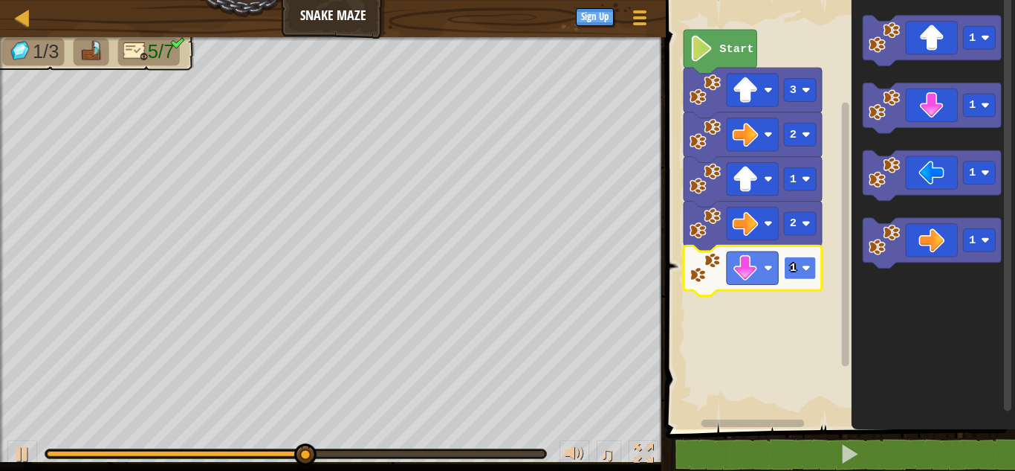
click at [804, 276] on rect "Blockly Workspace" at bounding box center [801, 267] width 32 height 23
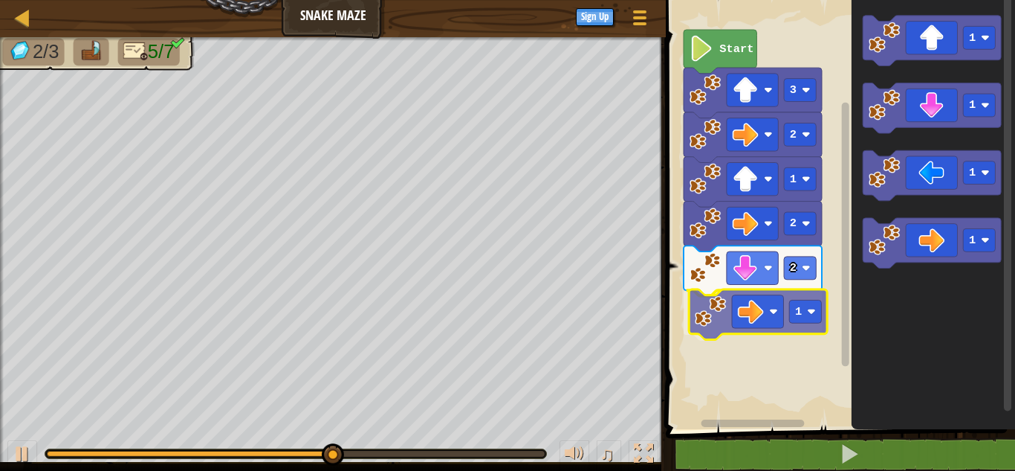
click at [749, 318] on div "Start 3 2 1 2 2 1 1 1 1 1 1" at bounding box center [839, 211] width 354 height 436
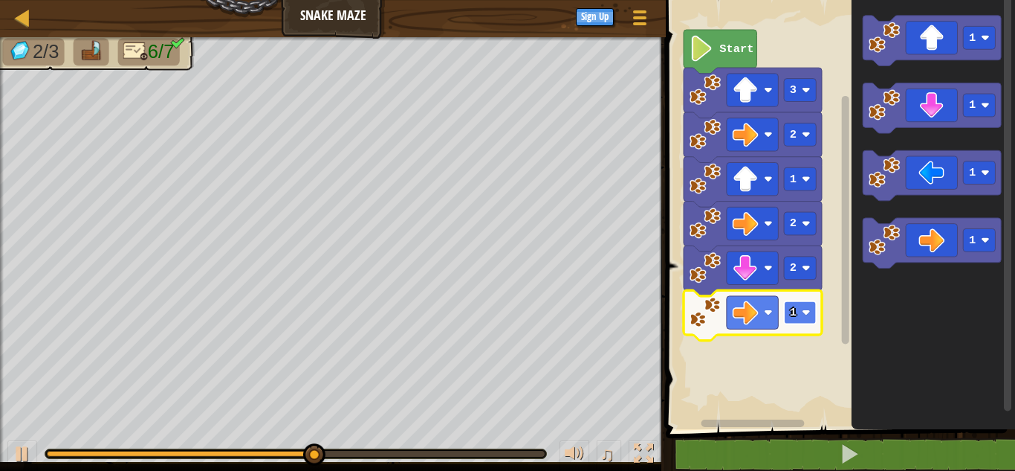
click at [809, 313] on image "Blockly Workspace" at bounding box center [806, 312] width 9 height 9
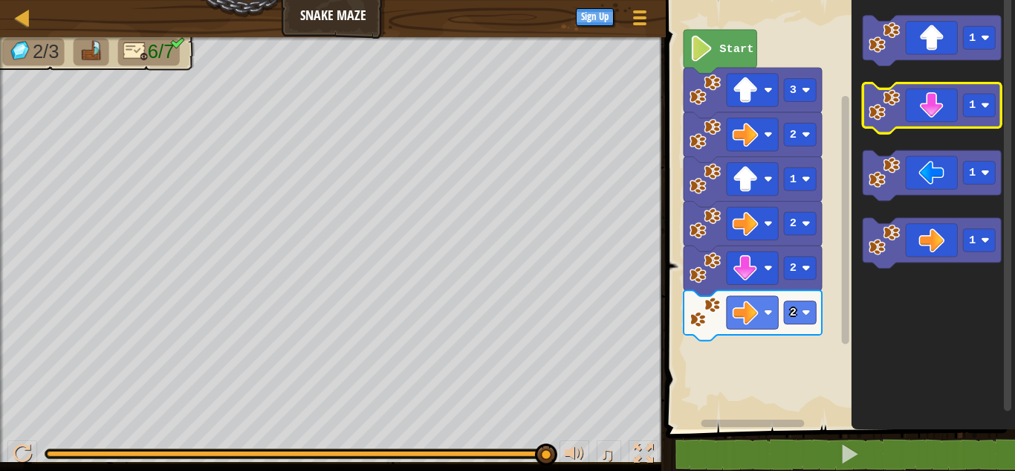
click at [924, 117] on g "1 1 1 1" at bounding box center [933, 142] width 138 height 253
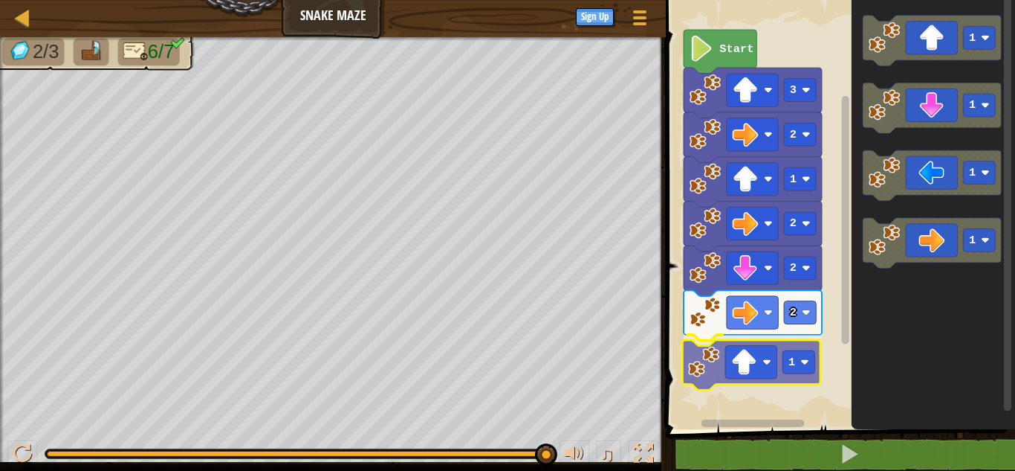
click at [745, 373] on div "Start 3 2 1 2 2 2 1 1 1 1 1 1" at bounding box center [839, 211] width 354 height 436
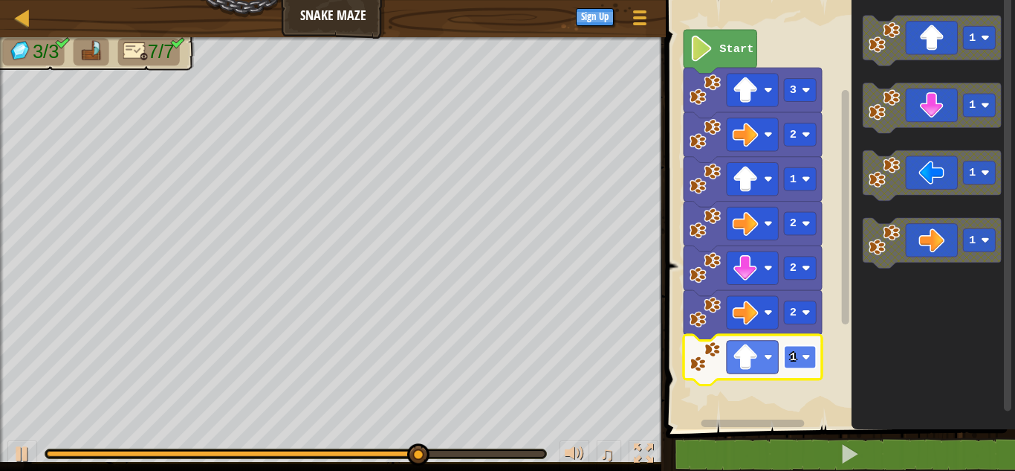
click at [802, 363] on rect "Blockly Workspace" at bounding box center [801, 357] width 32 height 23
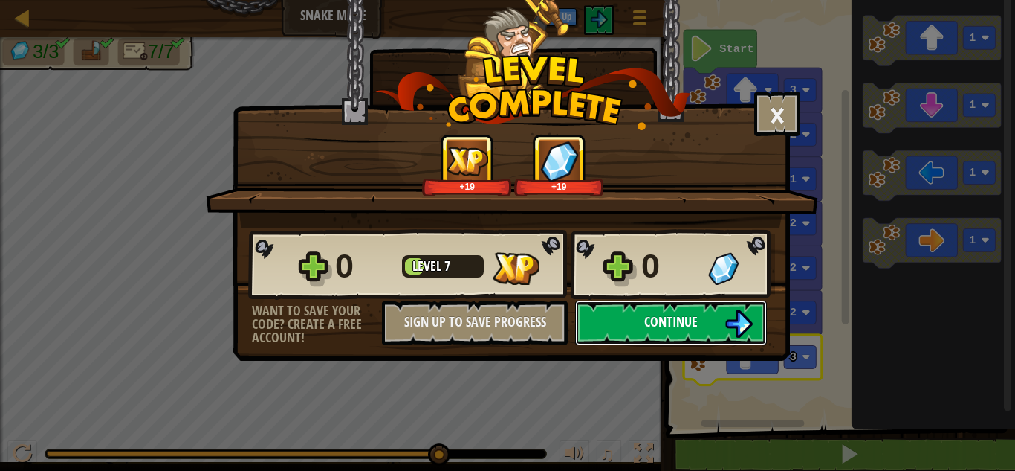
click at [668, 316] on span "Continue" at bounding box center [671, 321] width 54 height 19
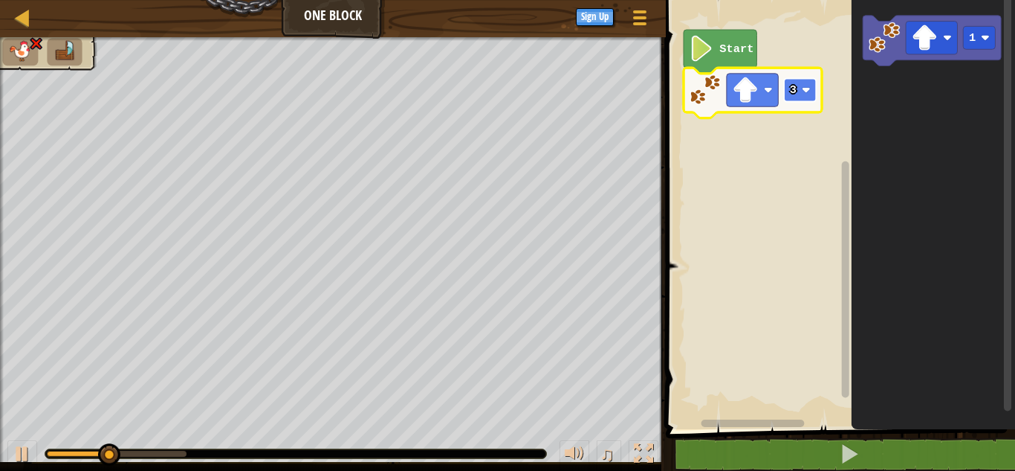
click at [792, 100] on rect "Blockly Workspace" at bounding box center [801, 90] width 32 height 23
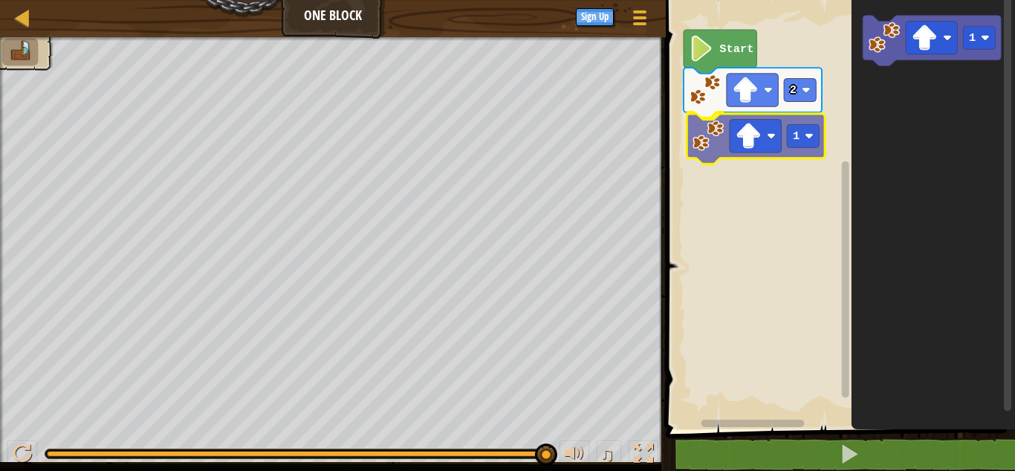
click at [708, 144] on div "Start 2 1 1 1" at bounding box center [839, 211] width 354 height 436
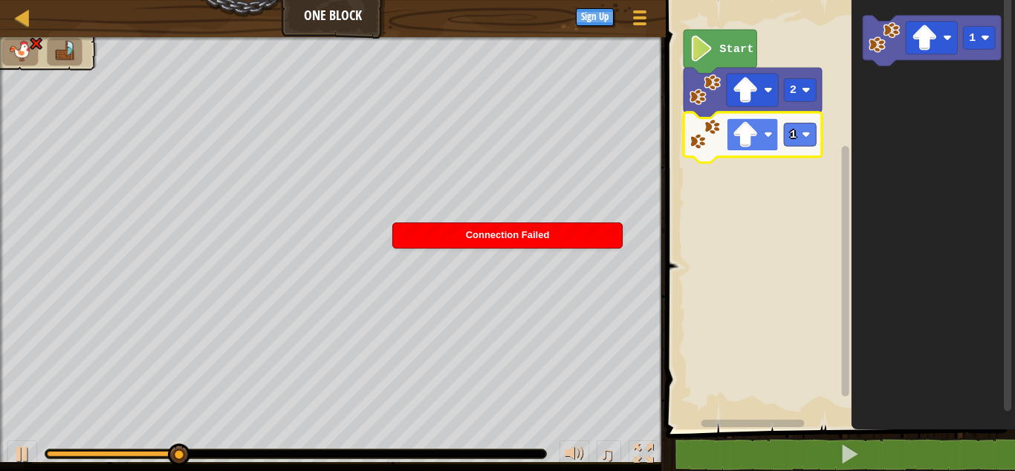
click at [760, 132] on rect "Blockly Workspace" at bounding box center [752, 134] width 51 height 33
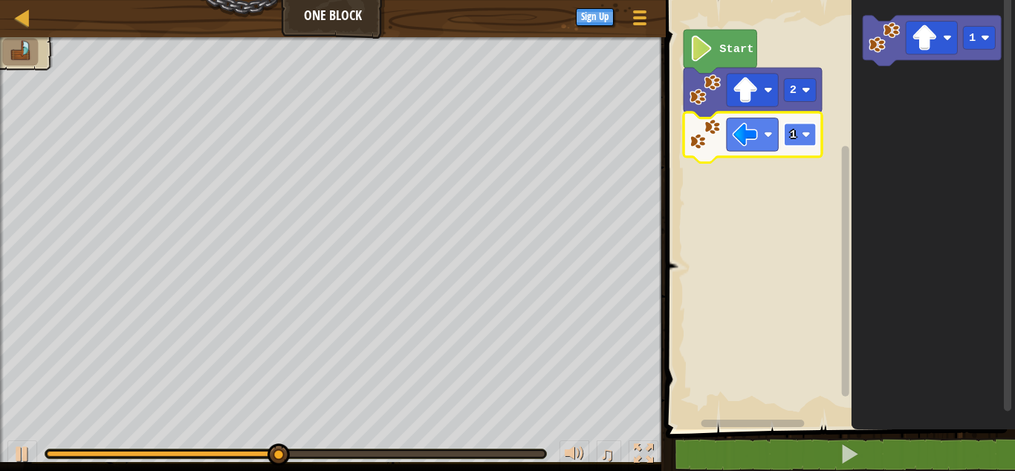
click at [787, 140] on rect "Blockly Workspace" at bounding box center [801, 134] width 32 height 23
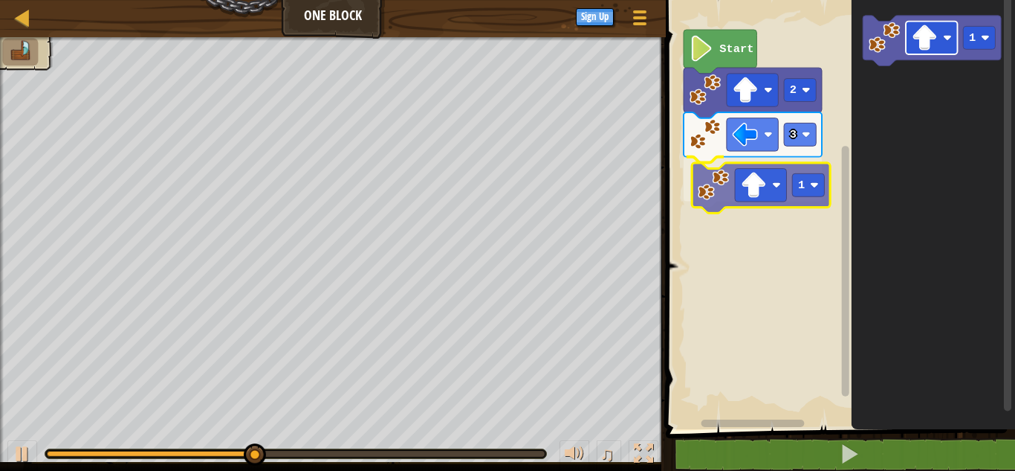
click at [747, 183] on div "Start 2 3 1 1 1" at bounding box center [839, 211] width 354 height 436
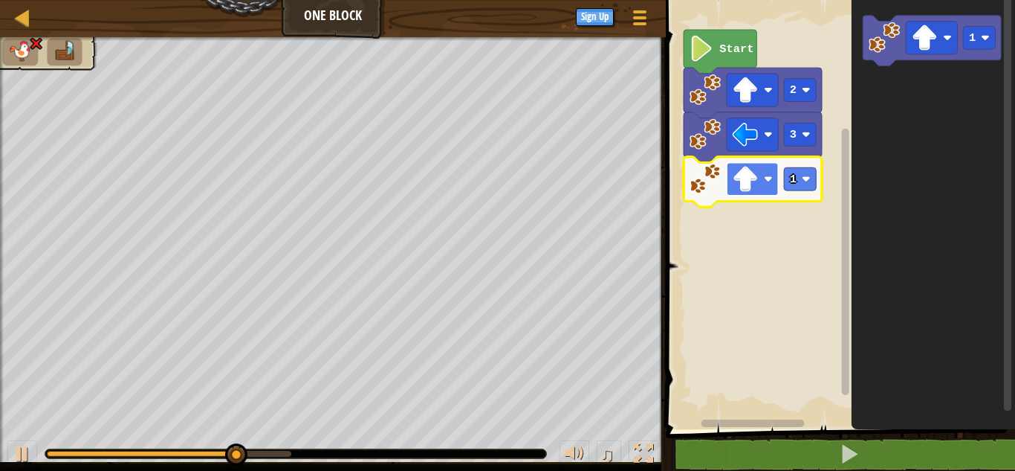
click at [762, 178] on rect "Blockly Workspace" at bounding box center [752, 178] width 51 height 33
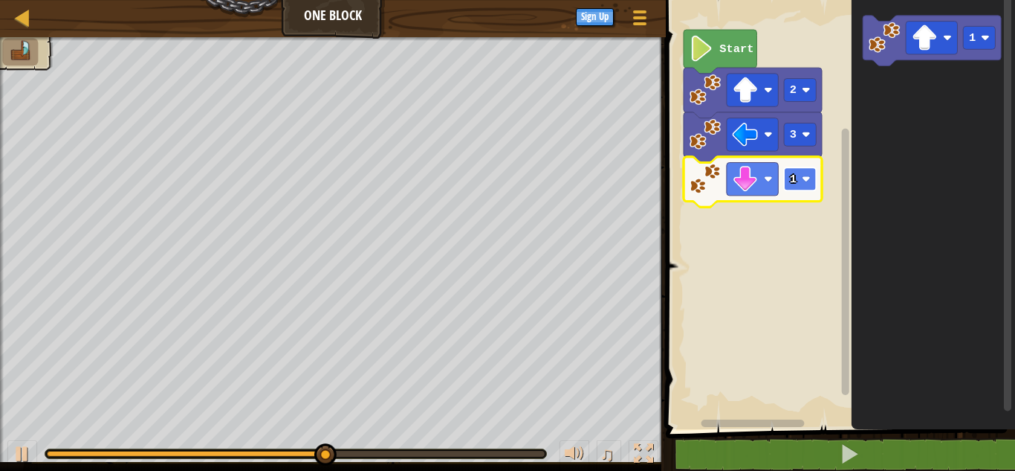
click at [812, 185] on rect "Blockly Workspace" at bounding box center [801, 178] width 32 height 23
click at [806, 188] on rect "Blockly Workspace" at bounding box center [801, 178] width 32 height 23
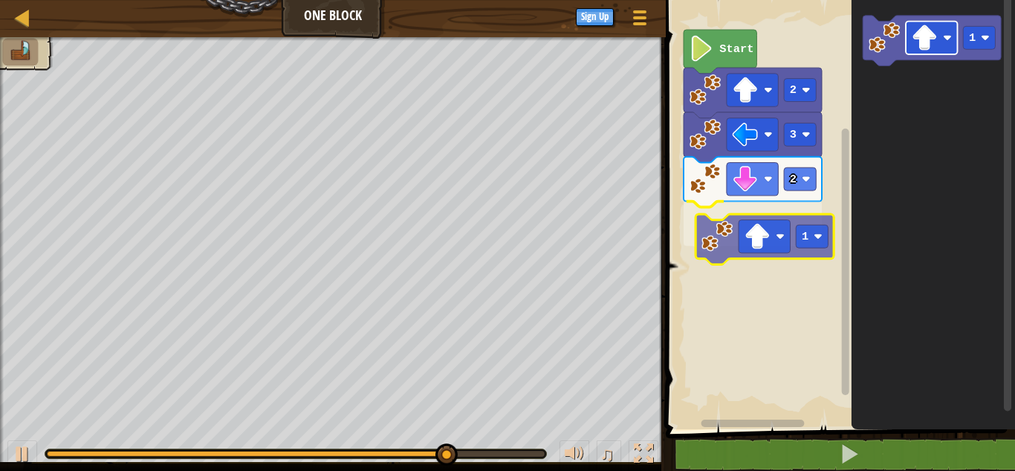
click at [773, 224] on div "Start 2 3 2 1 1 1" at bounding box center [839, 211] width 354 height 436
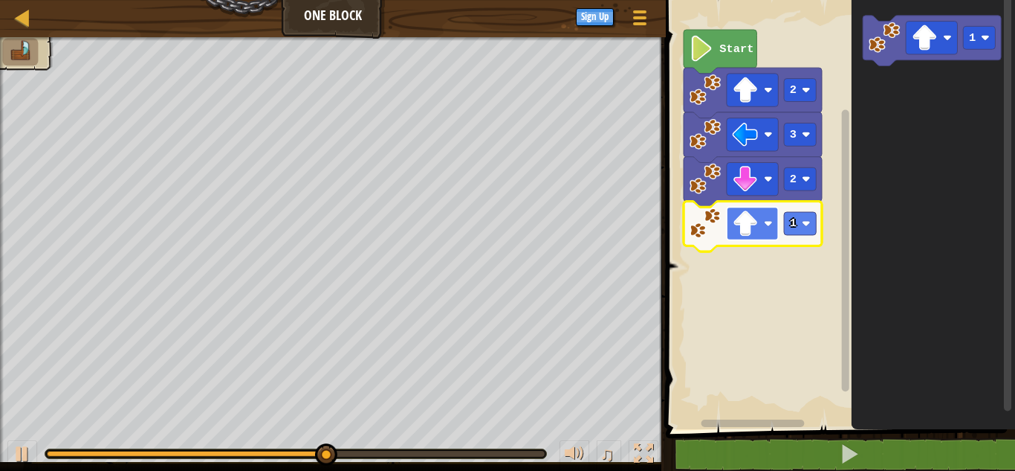
click at [757, 232] on image "Blockly Workspace" at bounding box center [746, 223] width 26 height 26
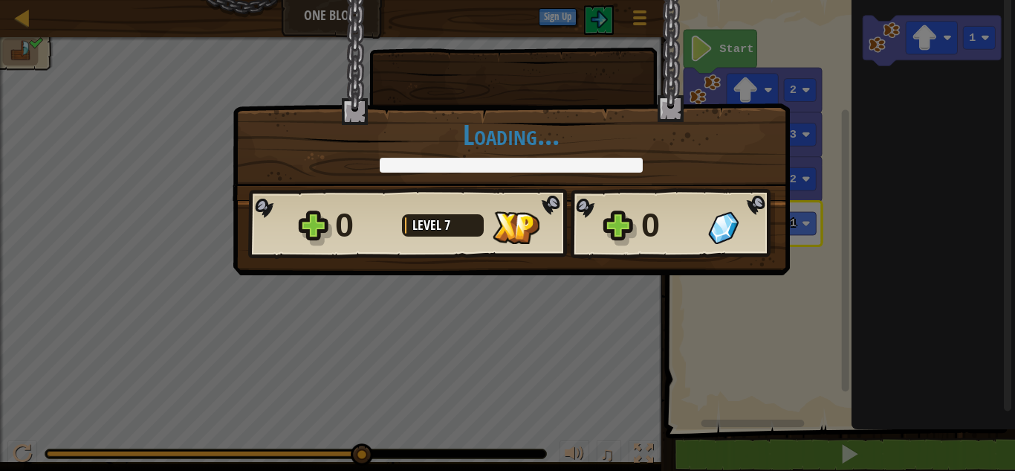
click at [604, 298] on div "× How fun was this level? Loading... Reticulating Splines... Loading... 0 Level…" at bounding box center [507, 235] width 1015 height 471
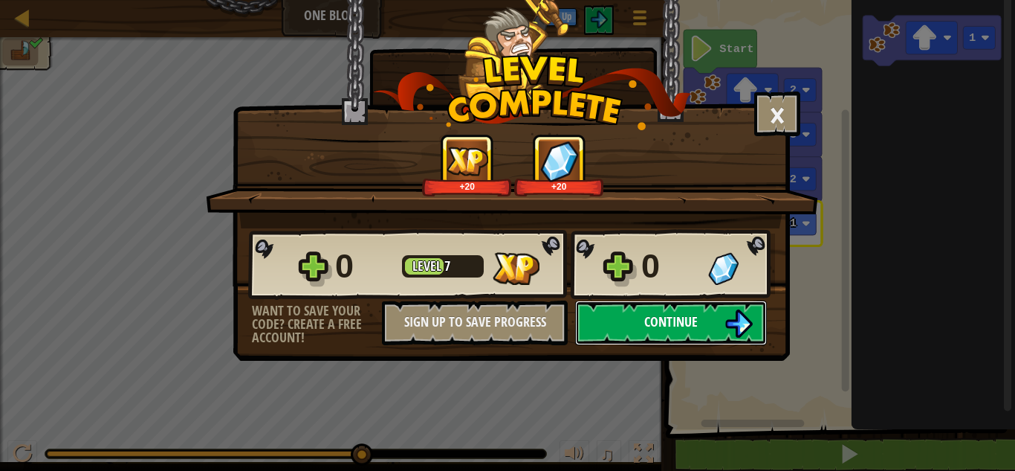
click at [647, 325] on span "Continue" at bounding box center [671, 321] width 54 height 19
